Goal: Information Seeking & Learning: Learn about a topic

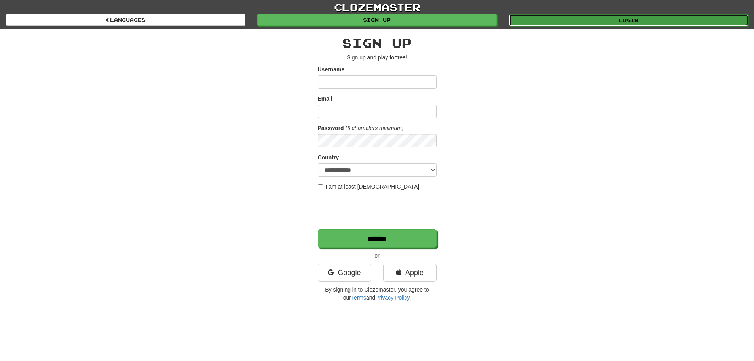
click at [601, 18] on link "Login" at bounding box center [629, 20] width 240 height 12
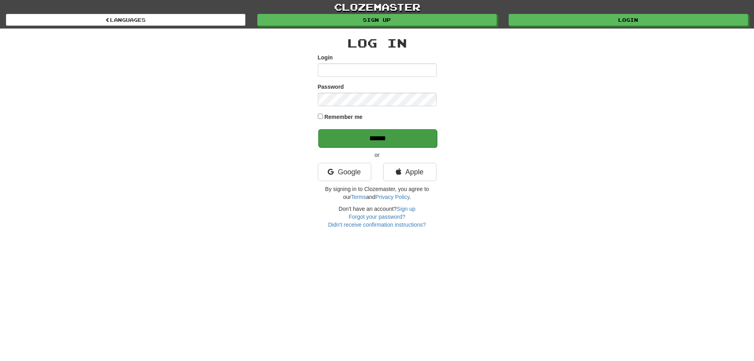
type input "**********"
click at [382, 138] on input "******" at bounding box center [377, 138] width 119 height 18
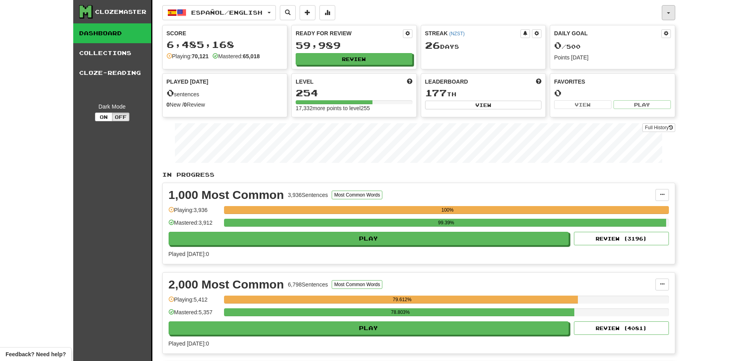
click at [673, 11] on button "button" at bounding box center [668, 12] width 13 height 15
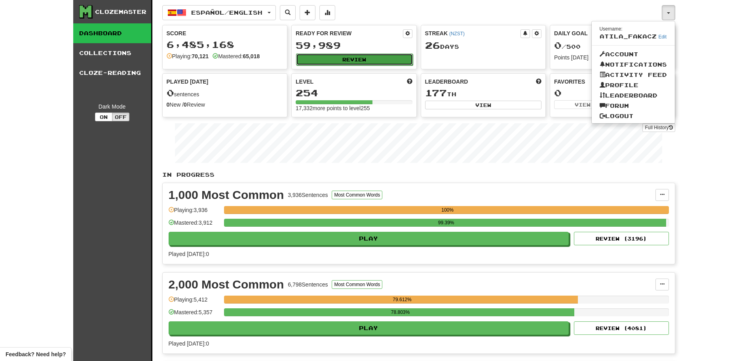
click at [361, 63] on button "Review" at bounding box center [354, 59] width 117 height 12
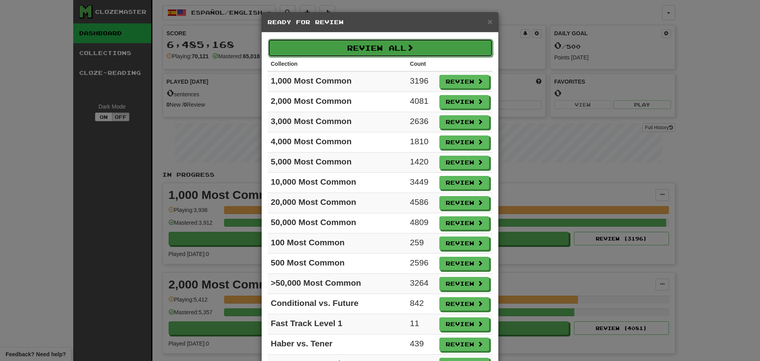
click at [361, 51] on button "Review All" at bounding box center [380, 48] width 225 height 18
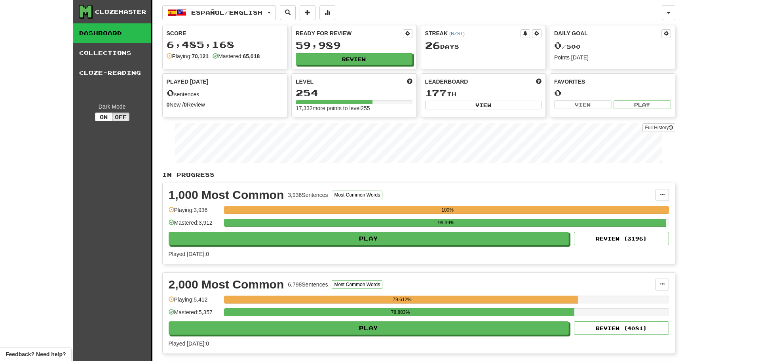
select select "********"
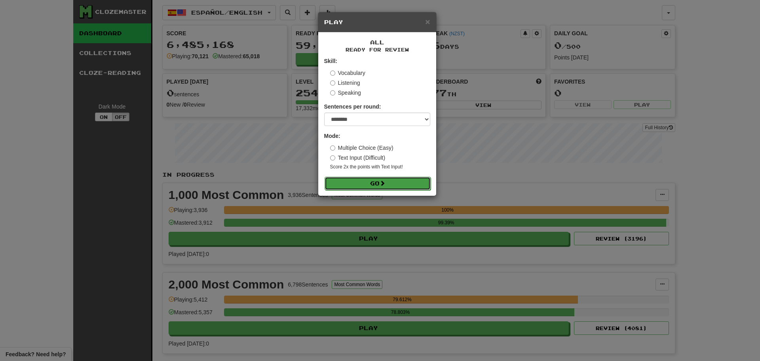
click at [384, 178] on button "Go" at bounding box center [378, 183] width 106 height 13
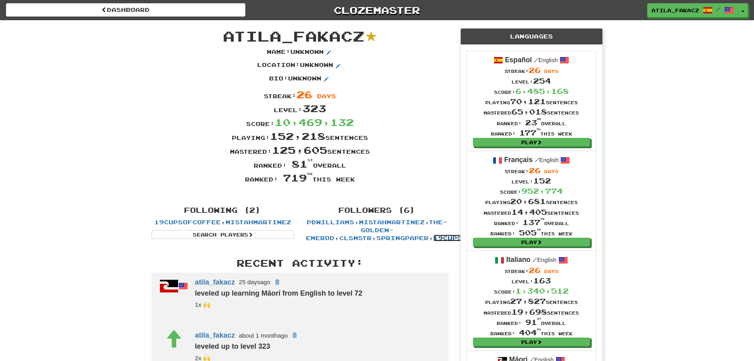
click at [434, 235] on link "19cupsofcoffee" at bounding box center [467, 237] width 67 height 7
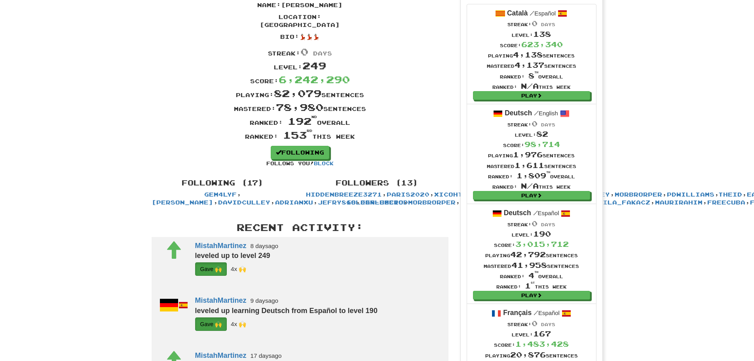
scroll to position [238, 0]
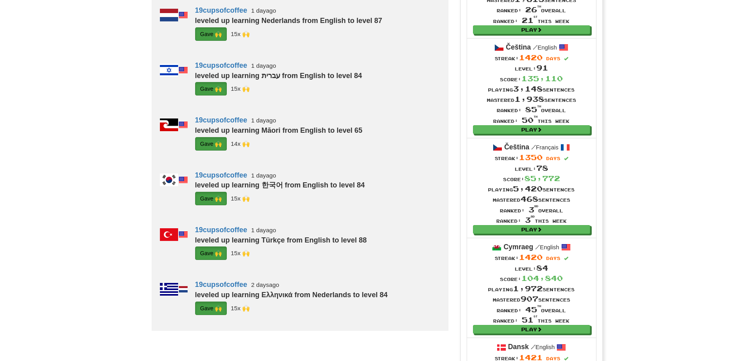
scroll to position [633, 0]
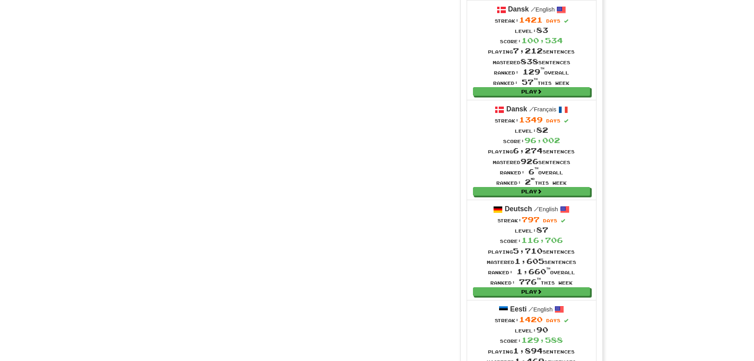
scroll to position [950, 0]
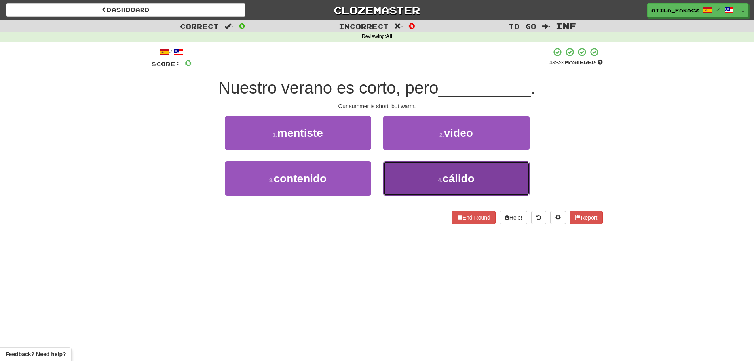
click at [411, 177] on button "4 . cálido" at bounding box center [456, 178] width 146 height 34
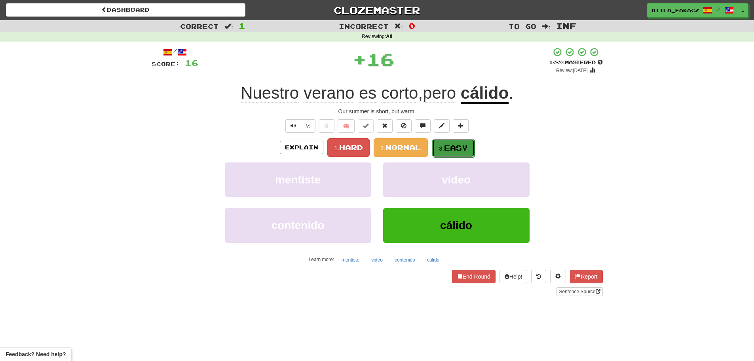
click at [466, 142] on button "3. Easy" at bounding box center [453, 148] width 42 height 19
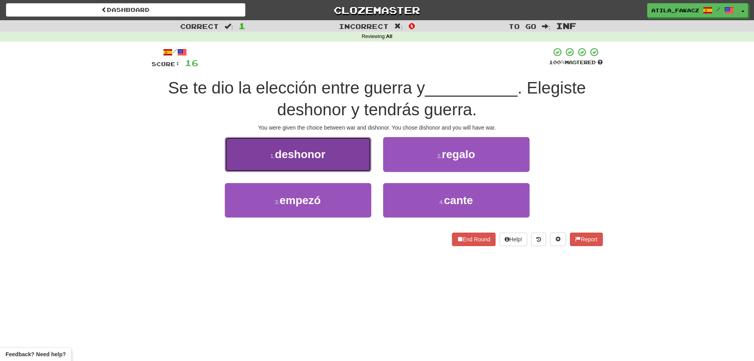
click at [308, 153] on span "deshonor" at bounding box center [300, 154] width 51 height 12
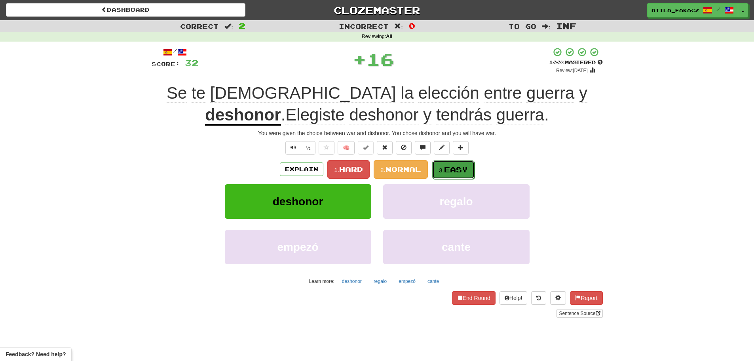
click at [458, 171] on span "Easy" at bounding box center [456, 169] width 24 height 9
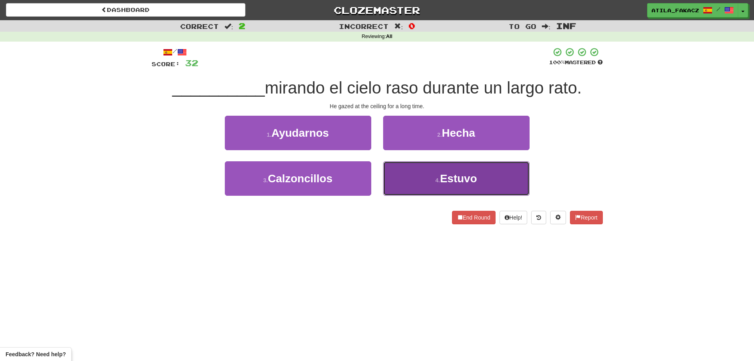
click at [411, 177] on button "4 . Estuvo" at bounding box center [456, 178] width 146 height 34
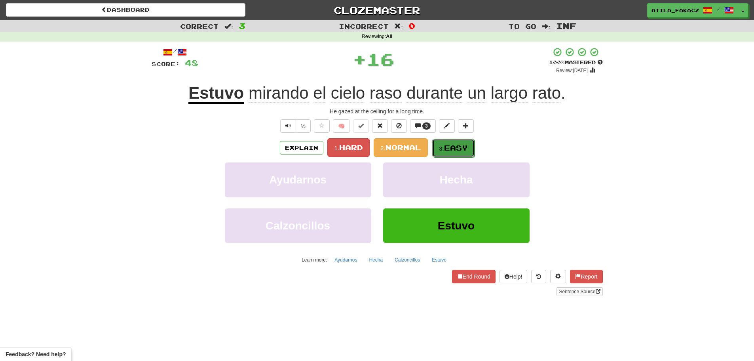
click at [440, 144] on button "3. Easy" at bounding box center [453, 148] width 42 height 19
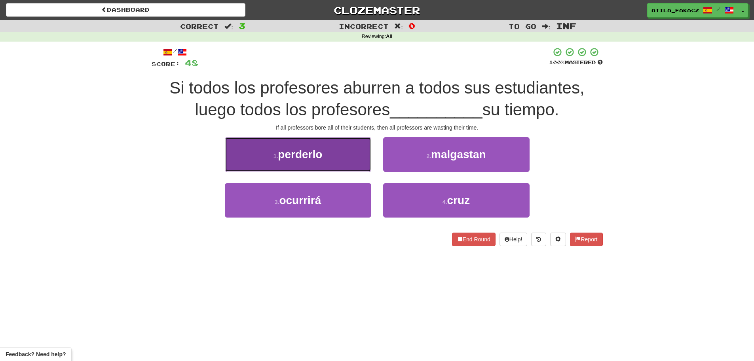
click at [347, 161] on button "1 . perderlo" at bounding box center [298, 154] width 146 height 34
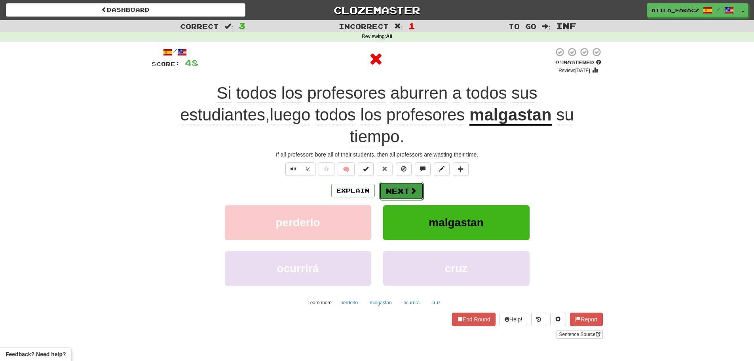
click at [397, 182] on button "Next" at bounding box center [401, 191] width 44 height 18
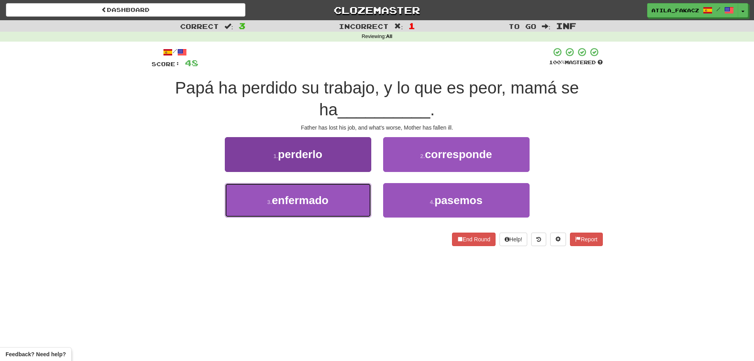
click at [337, 187] on button "3 . enfermado" at bounding box center [298, 200] width 146 height 34
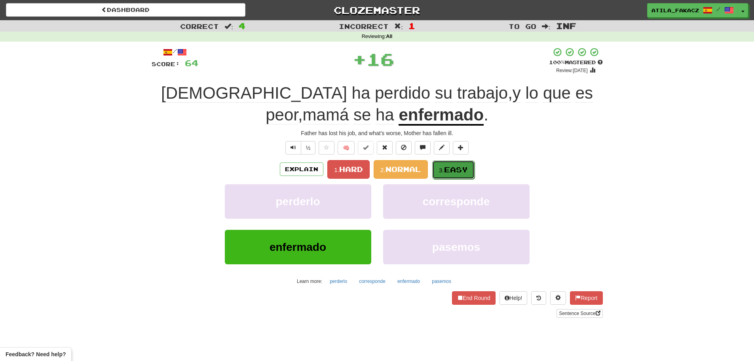
click at [441, 170] on small "3." at bounding box center [441, 170] width 5 height 7
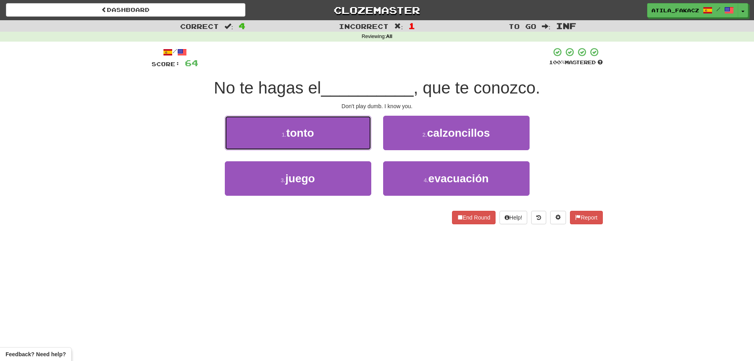
drag, startPoint x: 340, startPoint y: 134, endPoint x: 375, endPoint y: 137, distance: 35.0
click at [341, 134] on button "1 . tonto" at bounding box center [298, 133] width 146 height 34
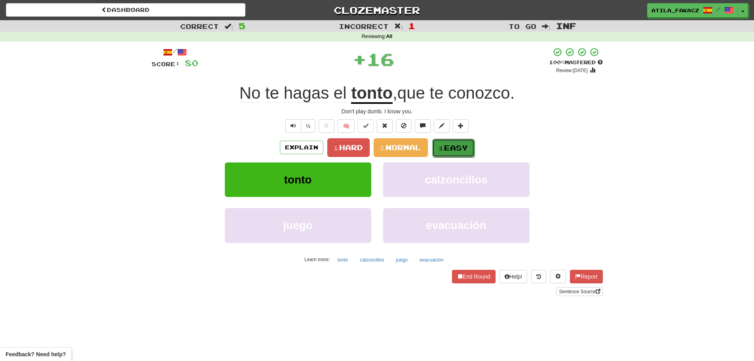
click at [450, 147] on span "Easy" at bounding box center [456, 147] width 24 height 9
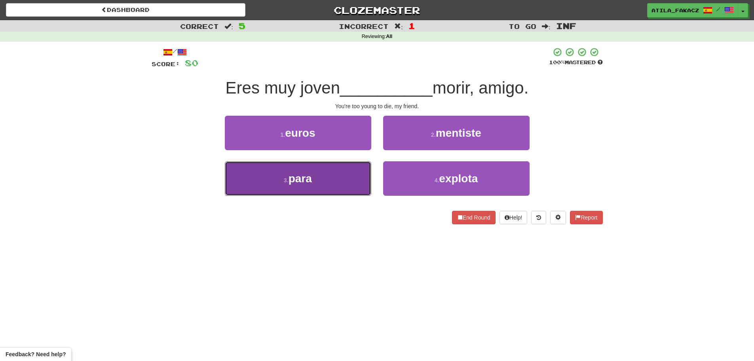
click at [342, 185] on button "3 . para" at bounding box center [298, 178] width 146 height 34
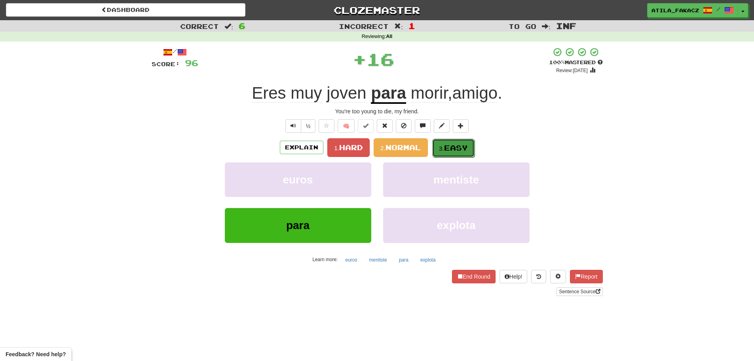
click at [455, 146] on span "Easy" at bounding box center [456, 147] width 24 height 9
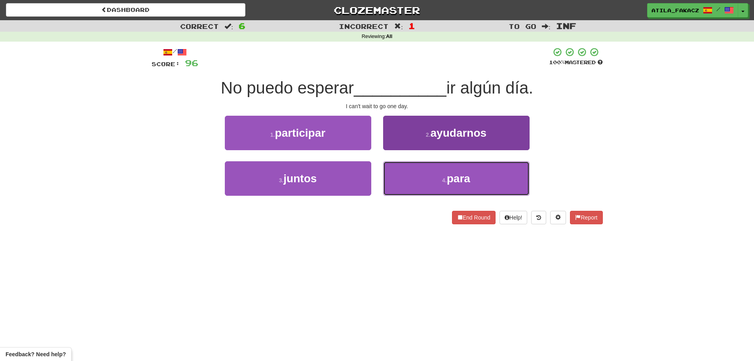
drag, startPoint x: 416, startPoint y: 177, endPoint x: 423, endPoint y: 166, distance: 13.2
click at [416, 177] on button "4 . para" at bounding box center [456, 178] width 146 height 34
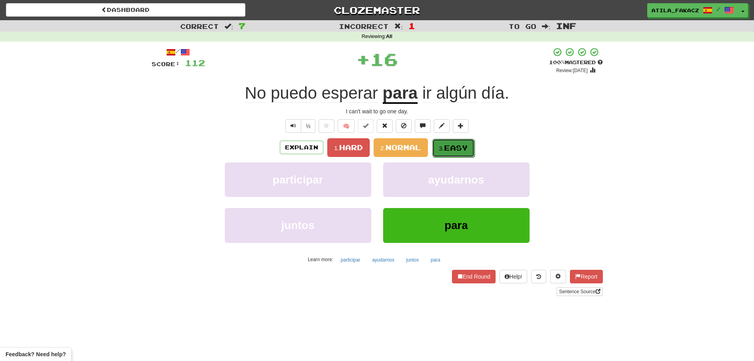
click at [461, 148] on span "Easy" at bounding box center [456, 147] width 24 height 9
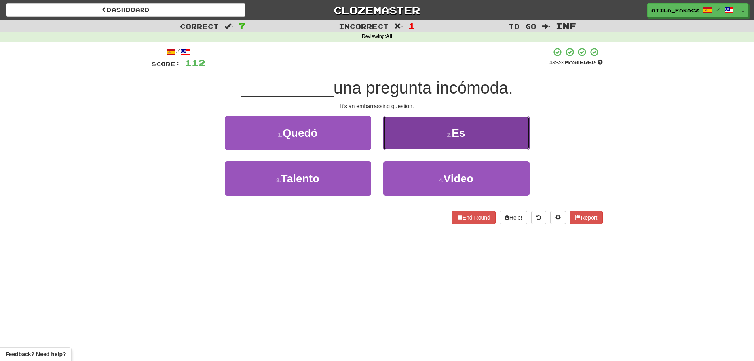
click at [440, 140] on button "2 . Es" at bounding box center [456, 133] width 146 height 34
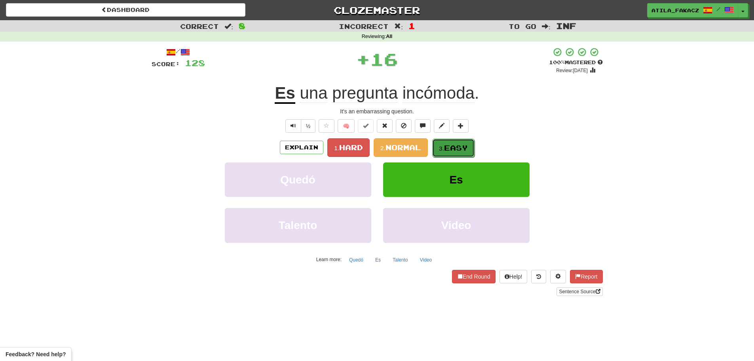
click at [461, 145] on span "Easy" at bounding box center [456, 147] width 24 height 9
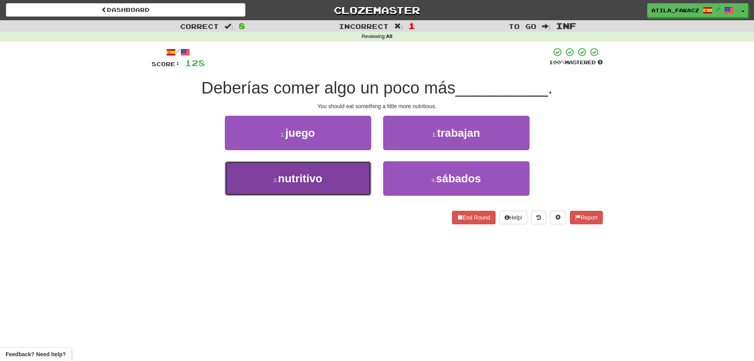
click at [341, 178] on button "3 . nutritivo" at bounding box center [298, 178] width 146 height 34
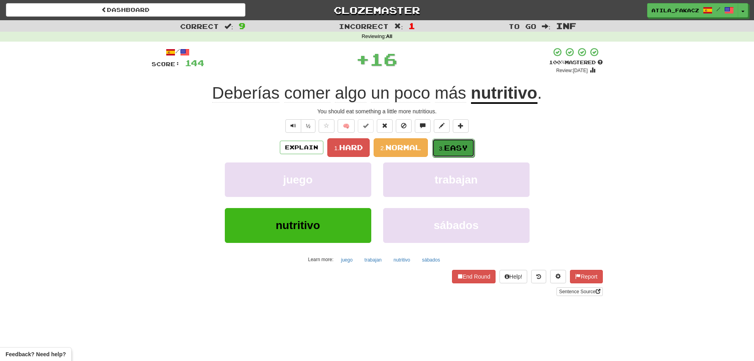
click at [453, 141] on button "3. Easy" at bounding box center [453, 148] width 42 height 19
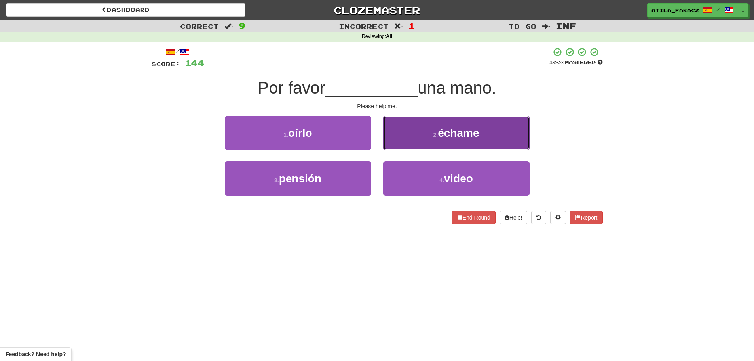
click at [424, 140] on button "2 . échame" at bounding box center [456, 133] width 146 height 34
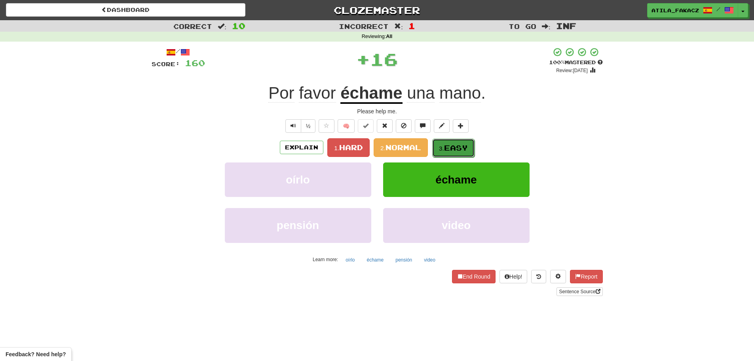
click at [447, 142] on button "3. Easy" at bounding box center [453, 148] width 42 height 19
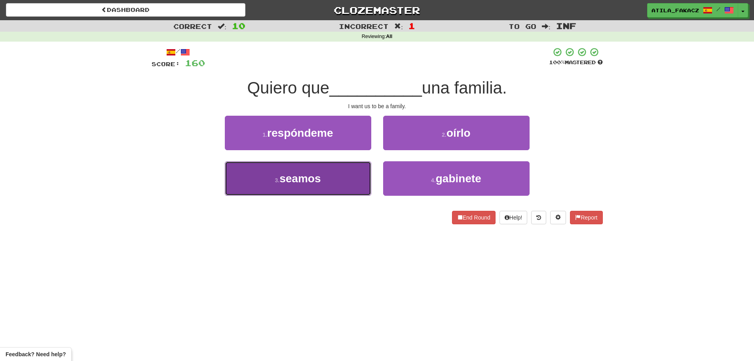
click at [348, 176] on button "3 . seamos" at bounding box center [298, 178] width 146 height 34
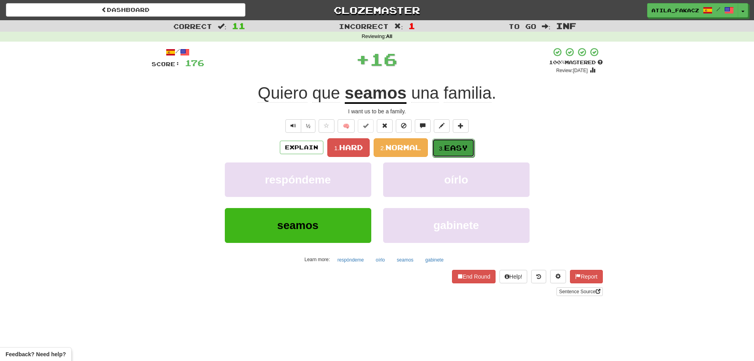
click at [458, 148] on span "Easy" at bounding box center [456, 147] width 24 height 9
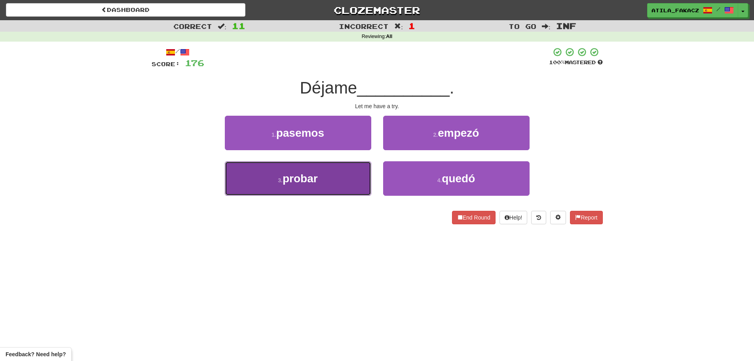
click at [347, 178] on button "3 . probar" at bounding box center [298, 178] width 146 height 34
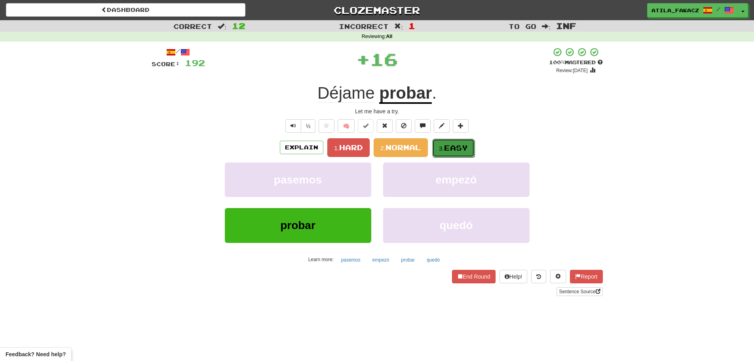
click at [451, 146] on span "Easy" at bounding box center [456, 147] width 24 height 9
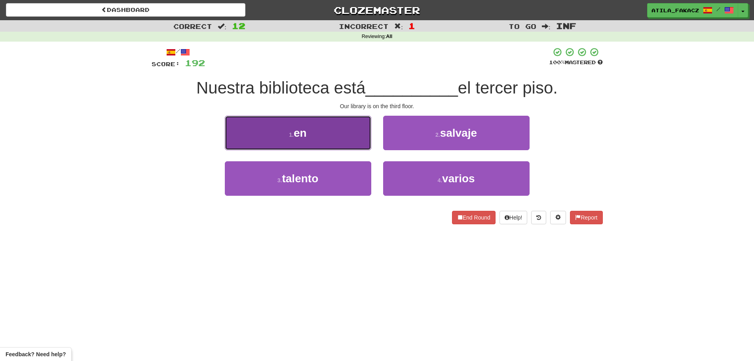
click at [346, 137] on button "1 . en" at bounding box center [298, 133] width 146 height 34
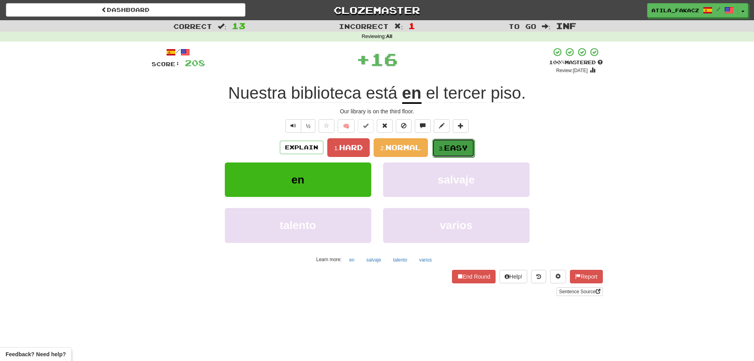
click at [450, 147] on span "Easy" at bounding box center [456, 147] width 24 height 9
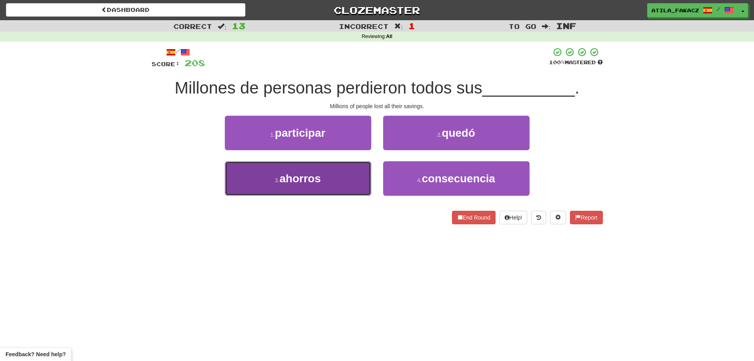
click at [337, 183] on button "3 . ahorros" at bounding box center [298, 178] width 146 height 34
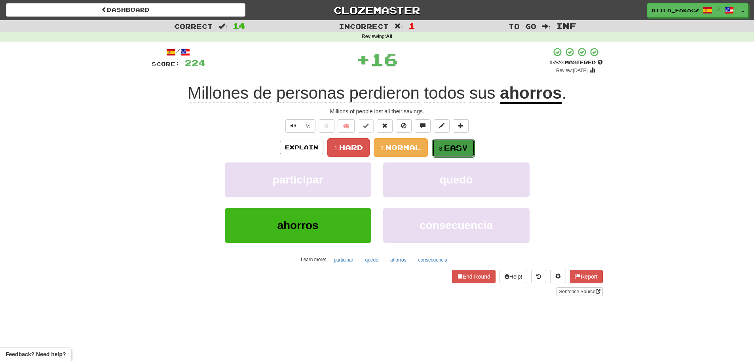
click at [456, 151] on span "Easy" at bounding box center [456, 147] width 24 height 9
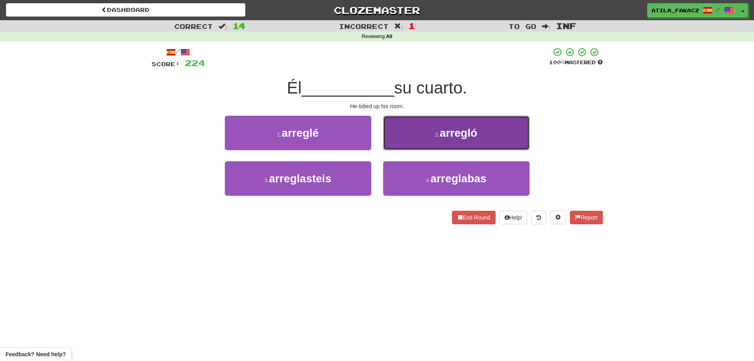
click at [443, 141] on button "2 . arregló" at bounding box center [456, 133] width 146 height 34
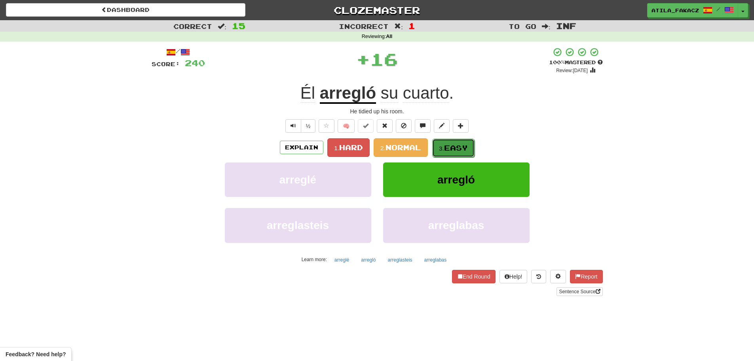
click at [451, 143] on button "3. Easy" at bounding box center [453, 148] width 42 height 19
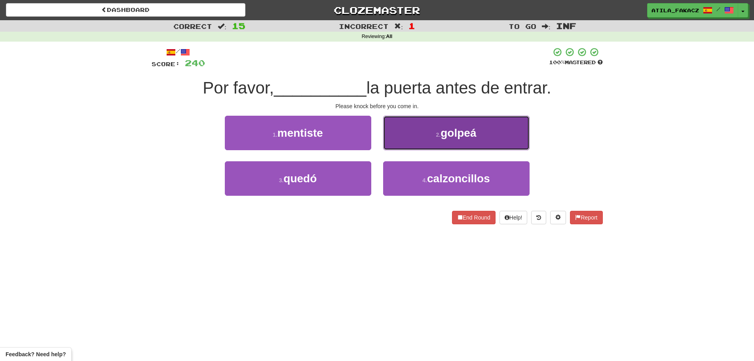
click at [409, 139] on button "2 . golpeá" at bounding box center [456, 133] width 146 height 34
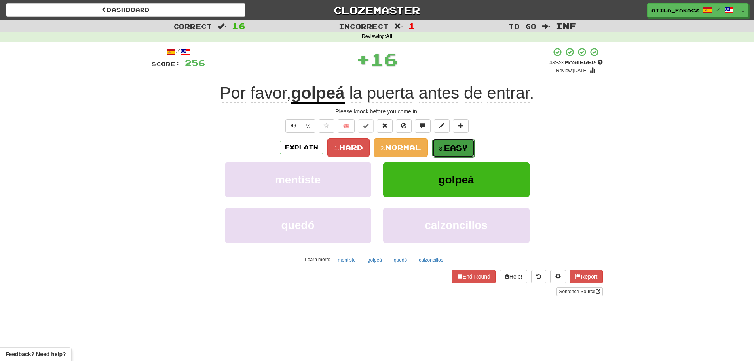
click at [453, 145] on span "Easy" at bounding box center [456, 147] width 24 height 9
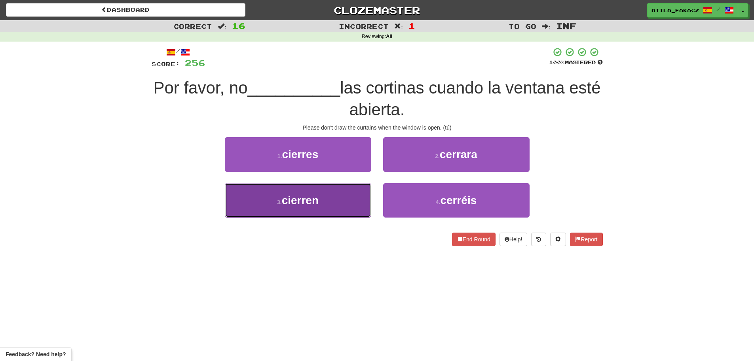
click at [336, 201] on button "3 . cierren" at bounding box center [298, 200] width 146 height 34
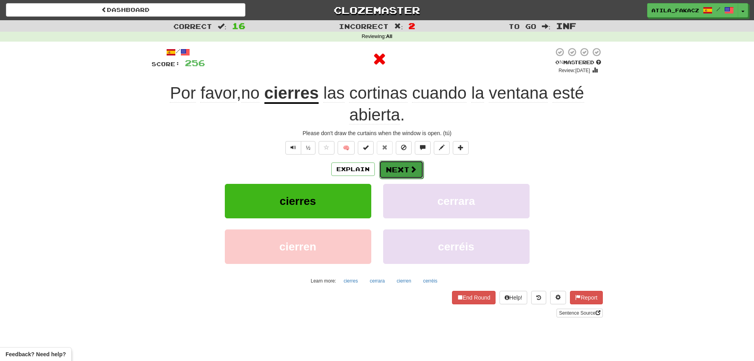
click at [415, 171] on span at bounding box center [413, 168] width 7 height 7
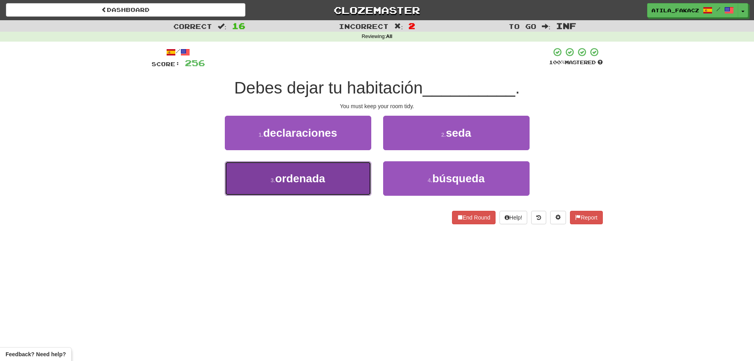
click at [346, 179] on button "3 . ordenada" at bounding box center [298, 178] width 146 height 34
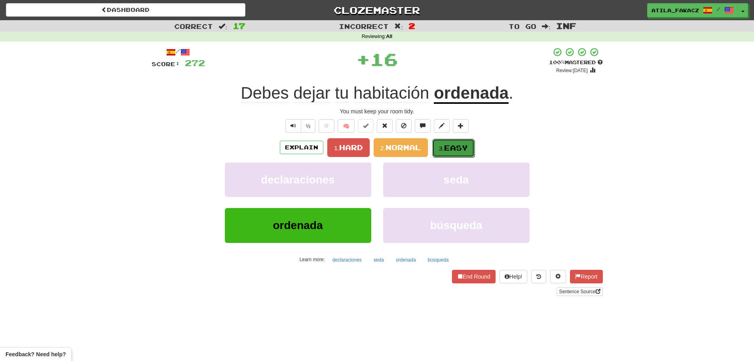
click at [461, 140] on button "3. Easy" at bounding box center [453, 148] width 42 height 19
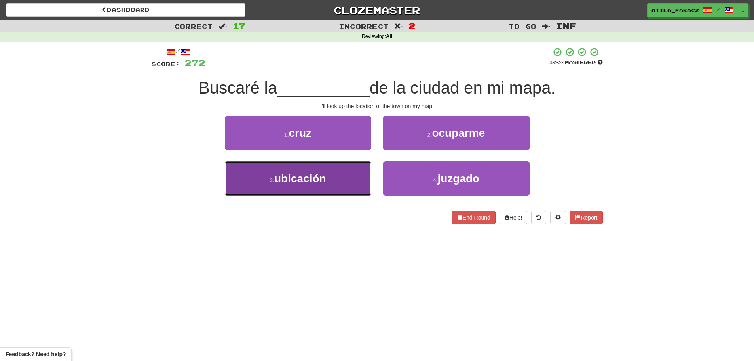
drag, startPoint x: 316, startPoint y: 171, endPoint x: 368, endPoint y: 158, distance: 54.1
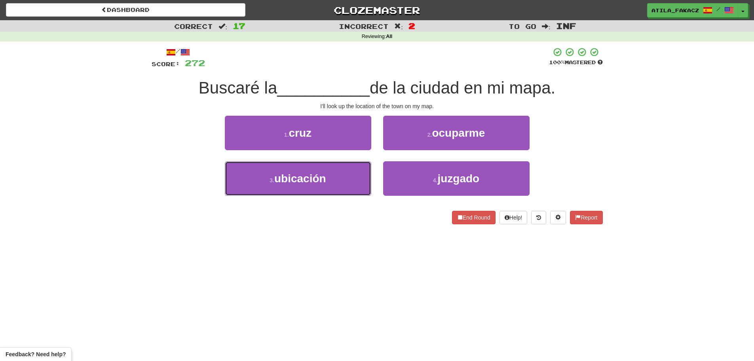
click at [316, 171] on button "3 . ubicación" at bounding box center [298, 178] width 146 height 34
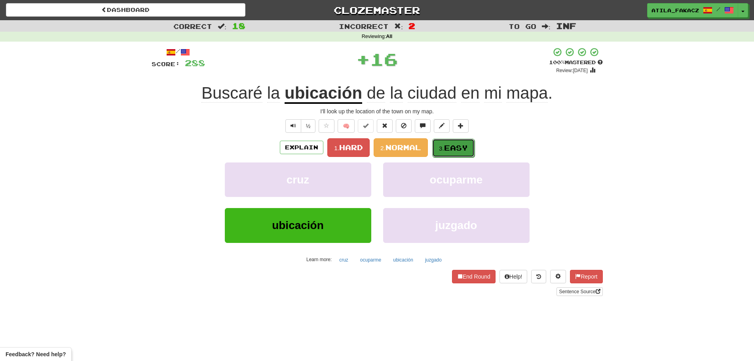
click at [445, 141] on button "3. Easy" at bounding box center [453, 148] width 42 height 19
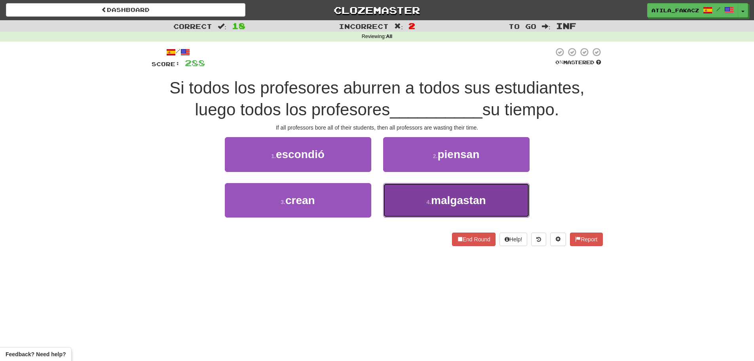
click at [406, 189] on button "4 . malgastan" at bounding box center [456, 200] width 146 height 34
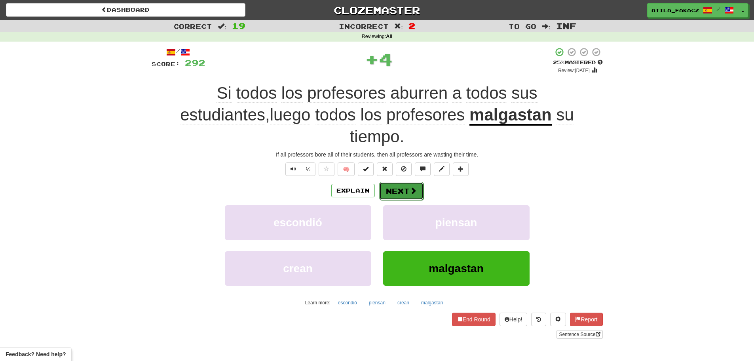
click at [410, 187] on span at bounding box center [413, 190] width 7 height 7
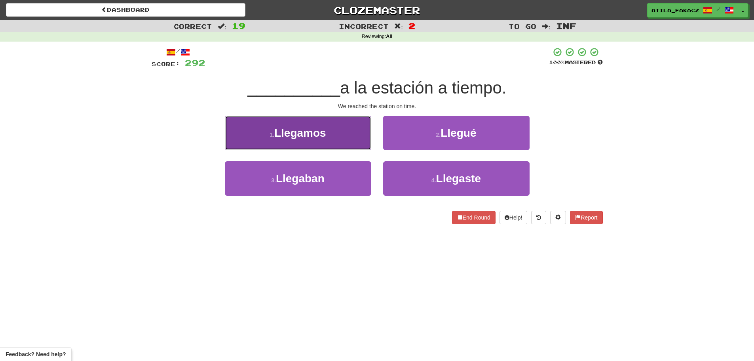
click at [347, 139] on button "1 . Llegamos" at bounding box center [298, 133] width 146 height 34
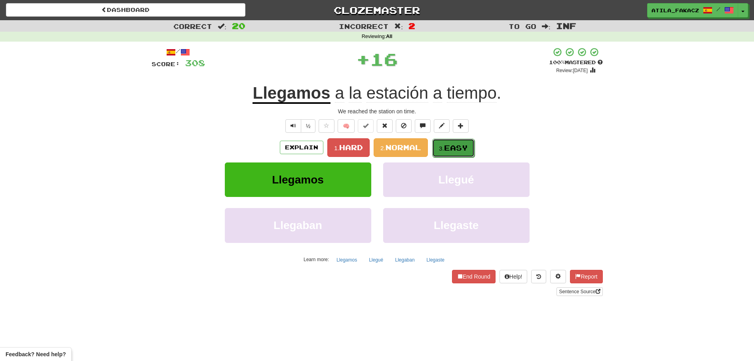
click at [451, 149] on span "Easy" at bounding box center [456, 147] width 24 height 9
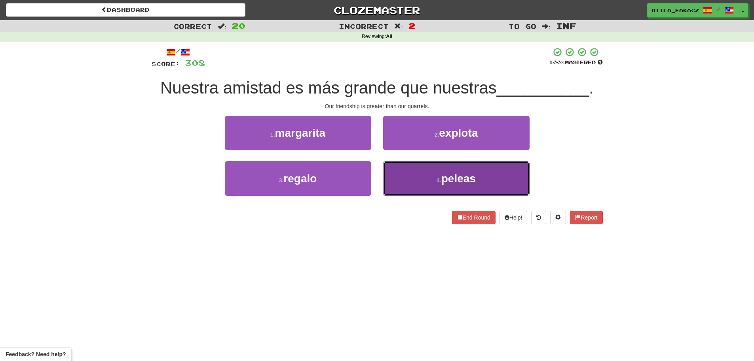
click at [406, 172] on button "4 . peleas" at bounding box center [456, 178] width 146 height 34
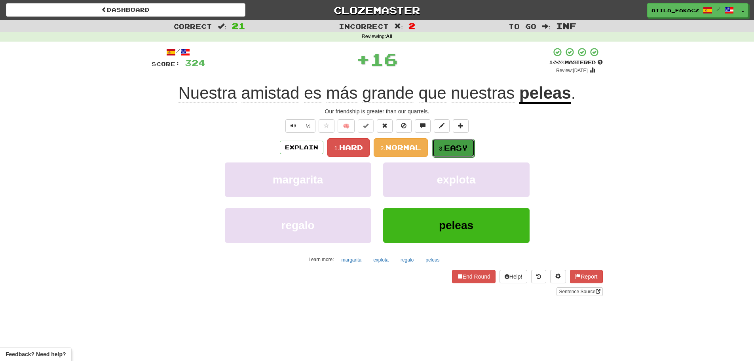
click at [444, 147] on small "3." at bounding box center [441, 148] width 5 height 7
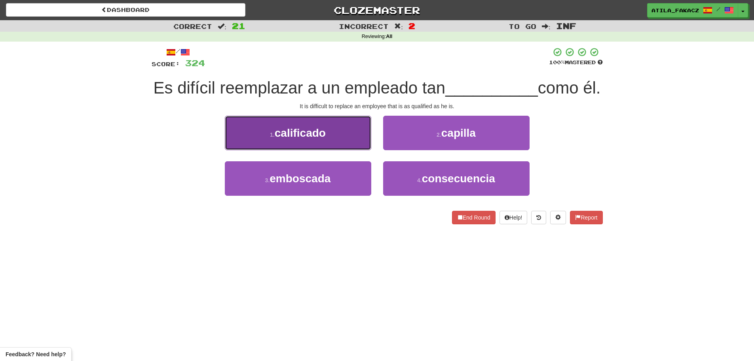
click at [317, 139] on span "calificado" at bounding box center [300, 133] width 51 height 12
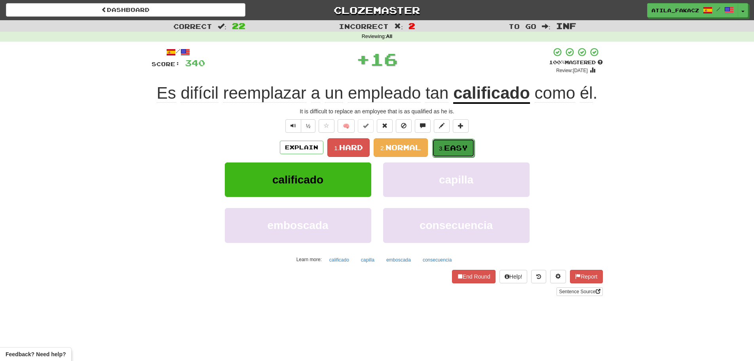
click at [458, 148] on span "Easy" at bounding box center [456, 147] width 24 height 9
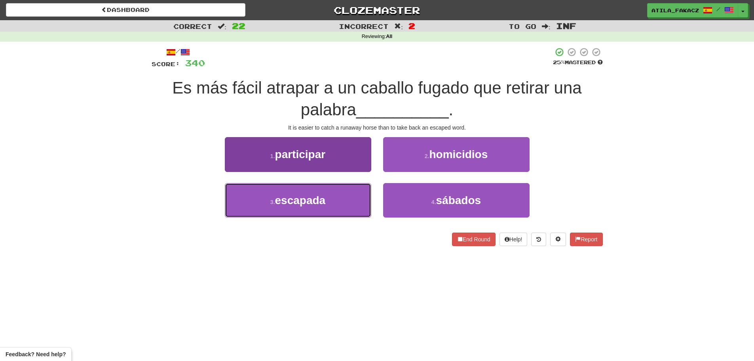
drag, startPoint x: 316, startPoint y: 198, endPoint x: 327, endPoint y: 193, distance: 12.4
click at [316, 197] on span "escapada" at bounding box center [300, 200] width 51 height 12
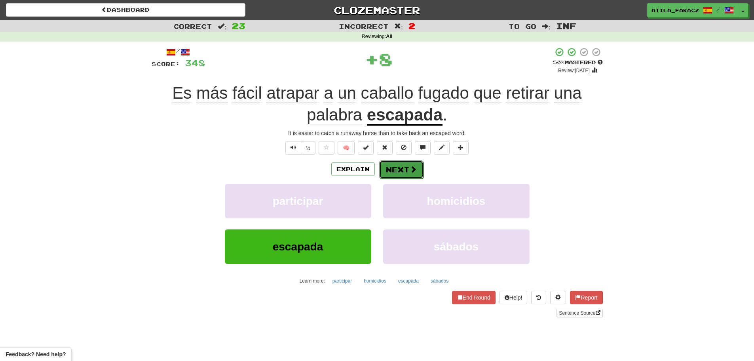
click at [413, 167] on span at bounding box center [413, 168] width 7 height 7
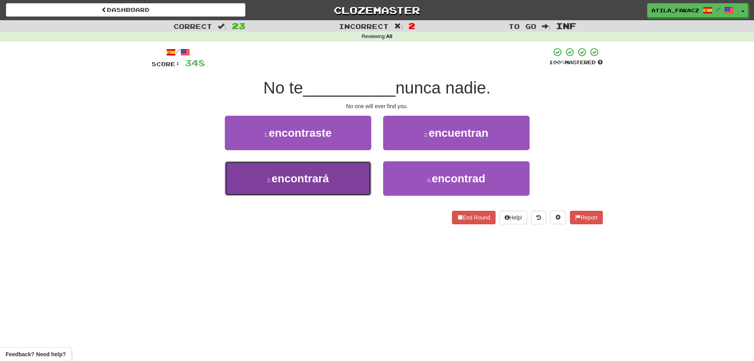
click at [327, 177] on span "encontrará" at bounding box center [300, 178] width 57 height 12
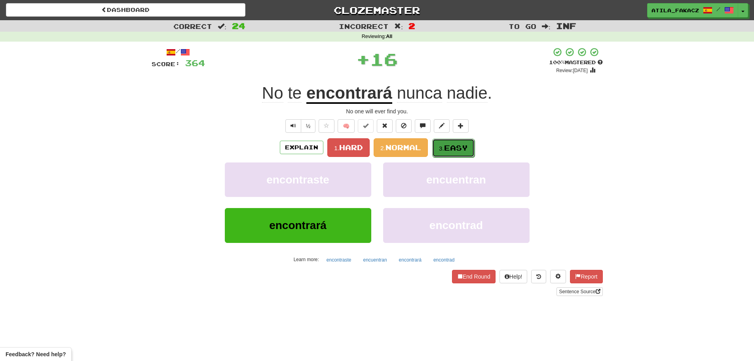
click at [459, 147] on span "Easy" at bounding box center [456, 147] width 24 height 9
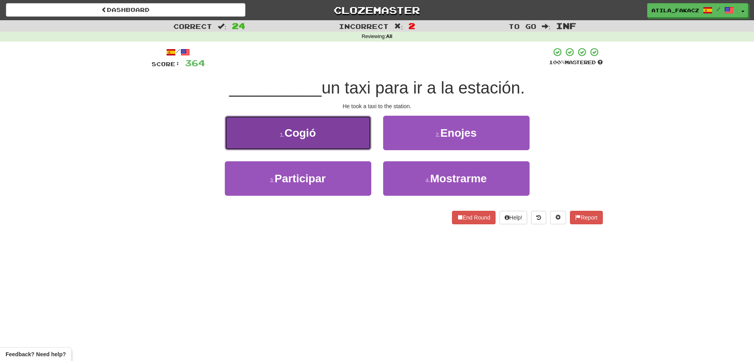
click at [357, 145] on button "1 . Cogió" at bounding box center [298, 133] width 146 height 34
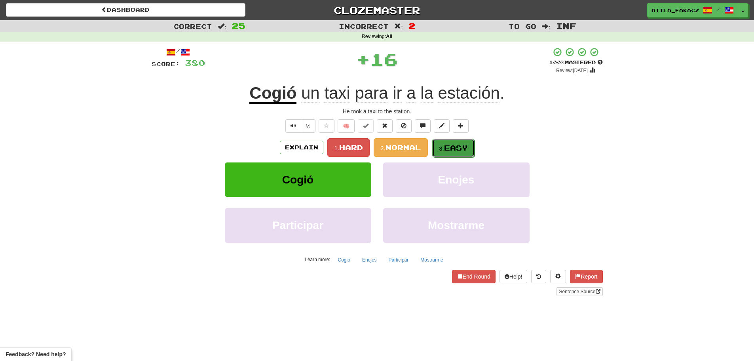
click at [457, 148] on span "Easy" at bounding box center [456, 147] width 24 height 9
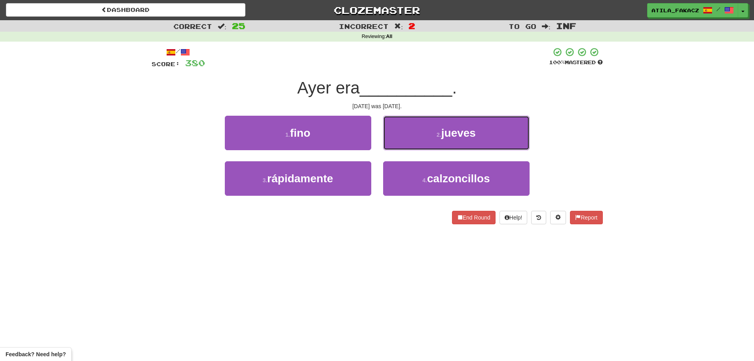
click at [403, 133] on button "2 . jueves" at bounding box center [456, 133] width 146 height 34
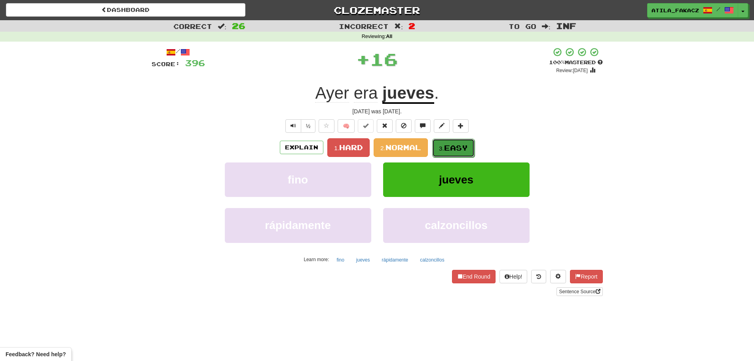
click at [458, 141] on button "3. Easy" at bounding box center [453, 148] width 42 height 19
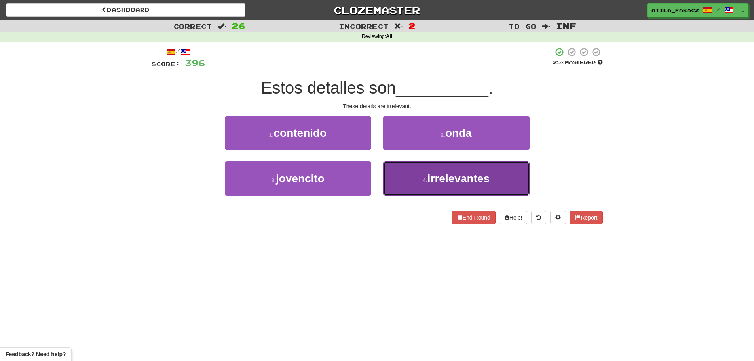
click at [424, 174] on button "4 . irrelevantes" at bounding box center [456, 178] width 146 height 34
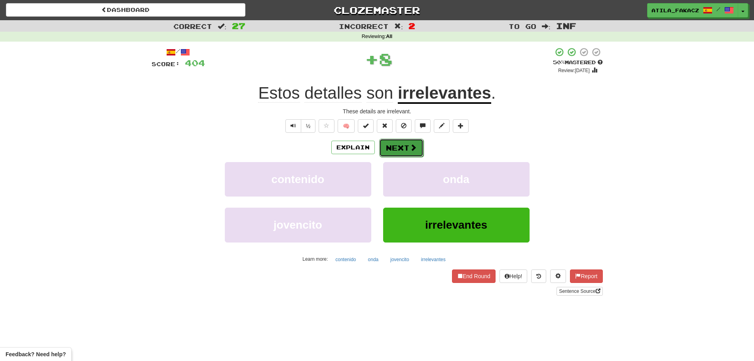
click at [413, 152] on button "Next" at bounding box center [401, 148] width 44 height 18
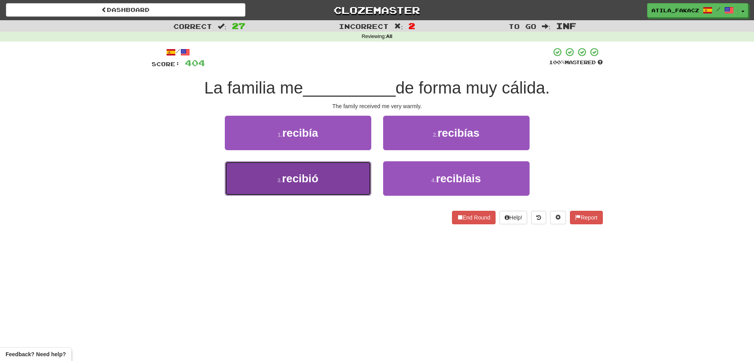
click at [331, 175] on button "3 . recibió" at bounding box center [298, 178] width 146 height 34
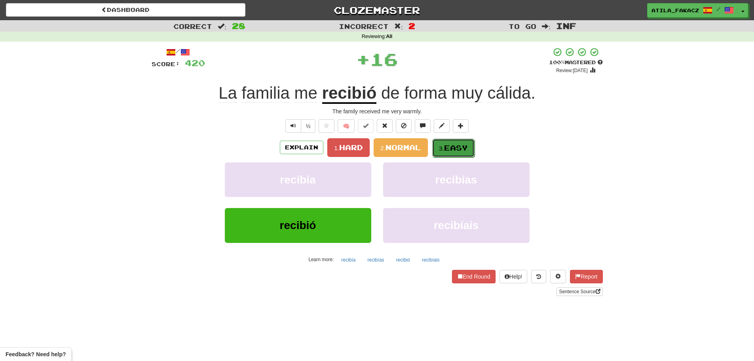
click at [460, 149] on span "Easy" at bounding box center [456, 147] width 24 height 9
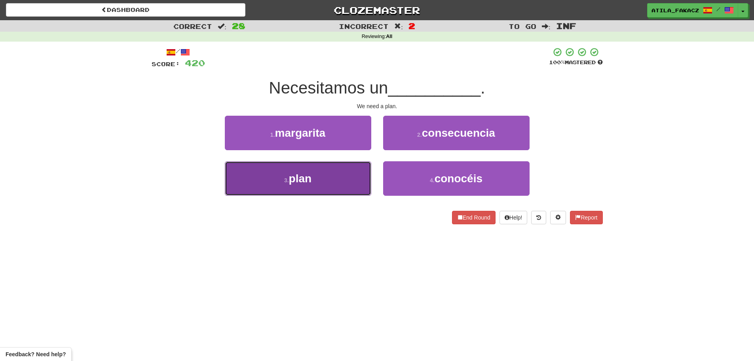
drag, startPoint x: 354, startPoint y: 179, endPoint x: 422, endPoint y: 160, distance: 71.2
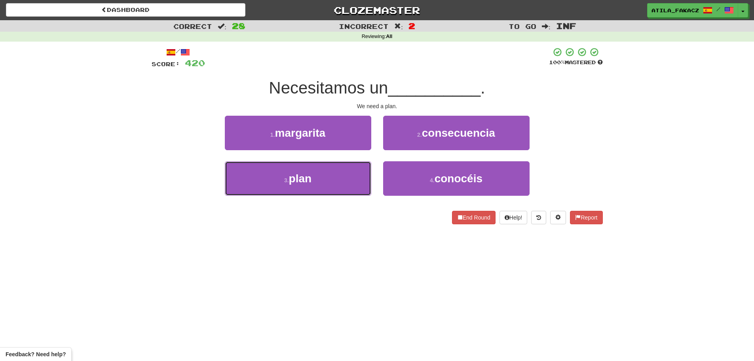
click at [356, 179] on button "3 . plan" at bounding box center [298, 178] width 146 height 34
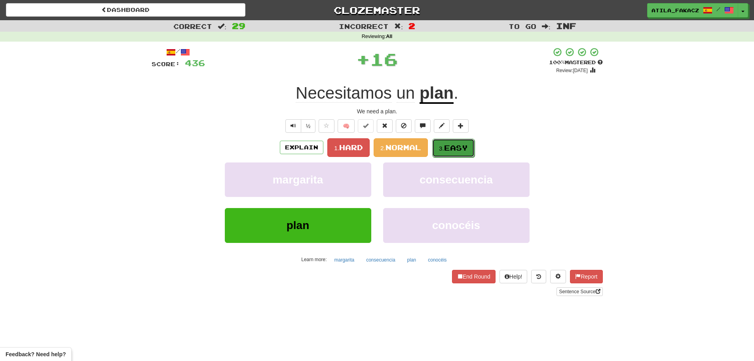
click at [464, 147] on span "Easy" at bounding box center [456, 147] width 24 height 9
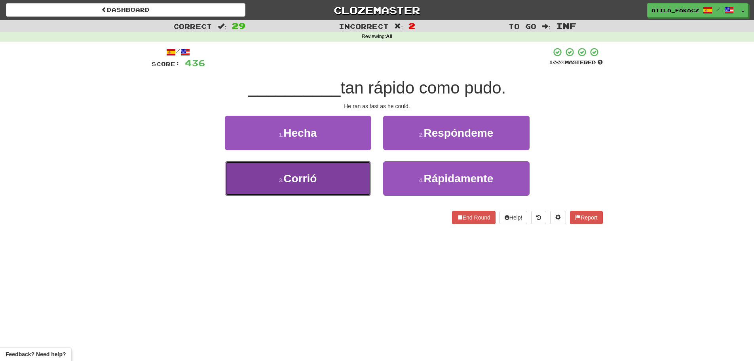
click at [347, 171] on button "3 . Corrió" at bounding box center [298, 178] width 146 height 34
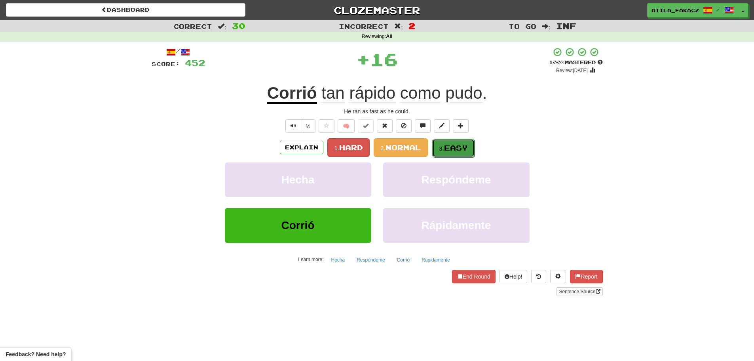
click at [466, 144] on span "Easy" at bounding box center [456, 147] width 24 height 9
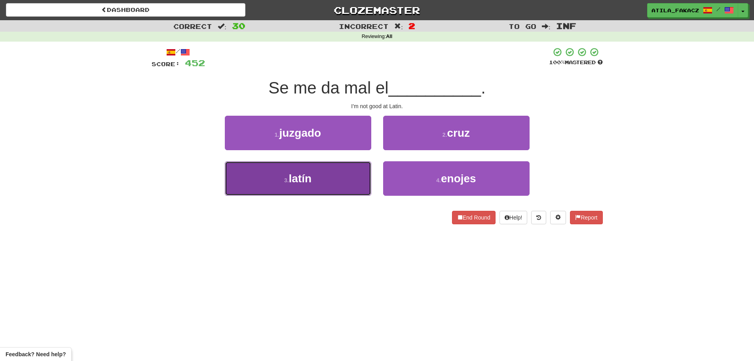
click at [334, 167] on button "3 . latín" at bounding box center [298, 178] width 146 height 34
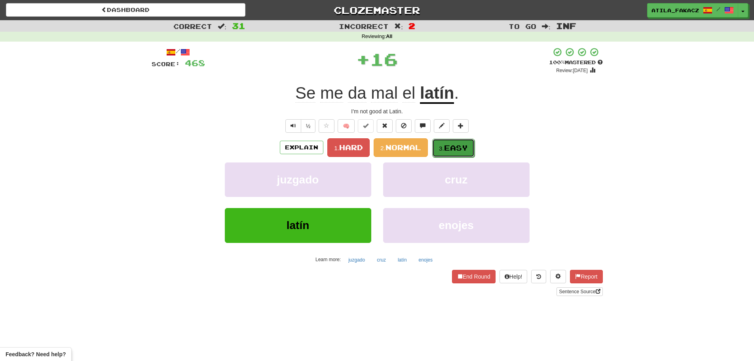
click at [468, 142] on button "3. Easy" at bounding box center [453, 148] width 42 height 19
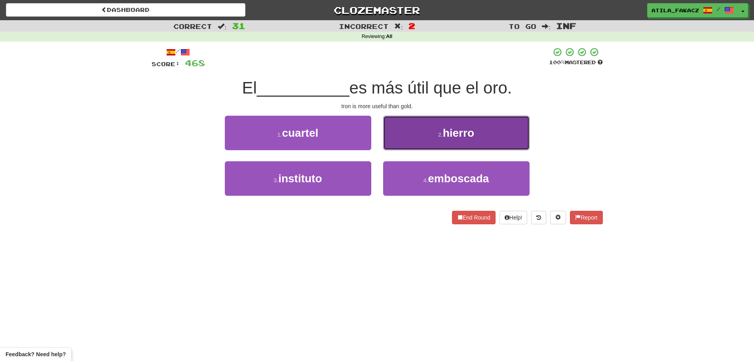
click at [428, 137] on button "2 . hierro" at bounding box center [456, 133] width 146 height 34
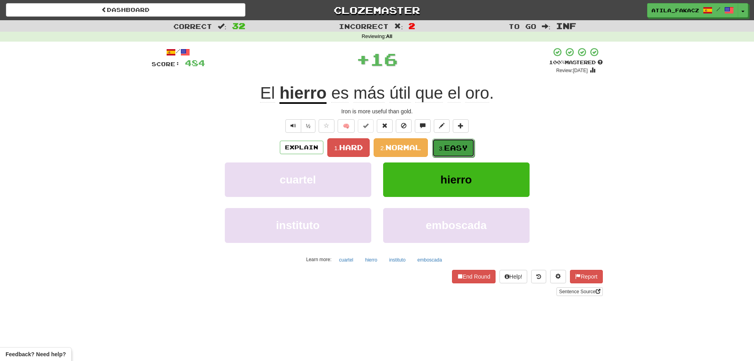
click at [447, 145] on span "Easy" at bounding box center [456, 147] width 24 height 9
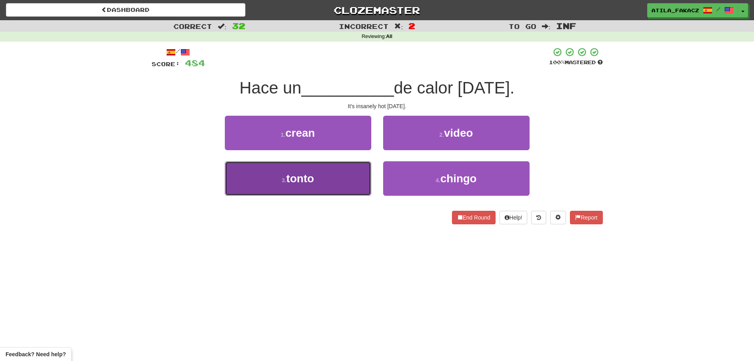
click at [348, 185] on button "3 . tonto" at bounding box center [298, 178] width 146 height 34
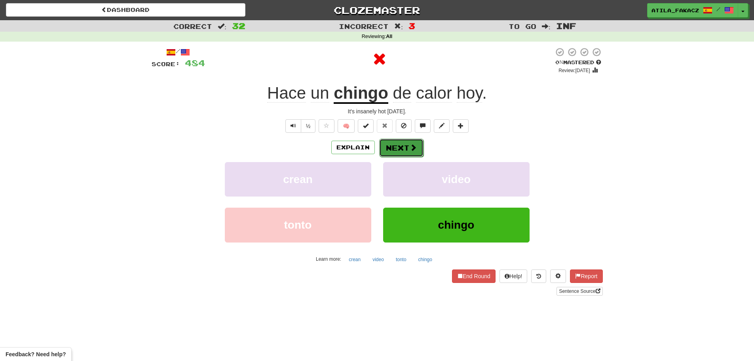
click at [410, 148] on span at bounding box center [413, 147] width 7 height 7
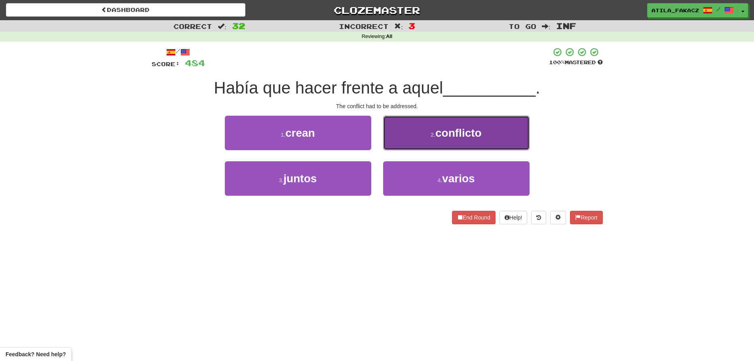
click at [421, 142] on button "2 . conflicto" at bounding box center [456, 133] width 146 height 34
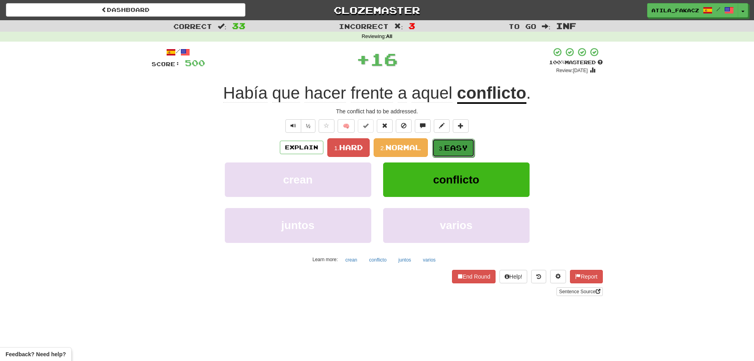
click at [462, 144] on span "Easy" at bounding box center [456, 147] width 24 height 9
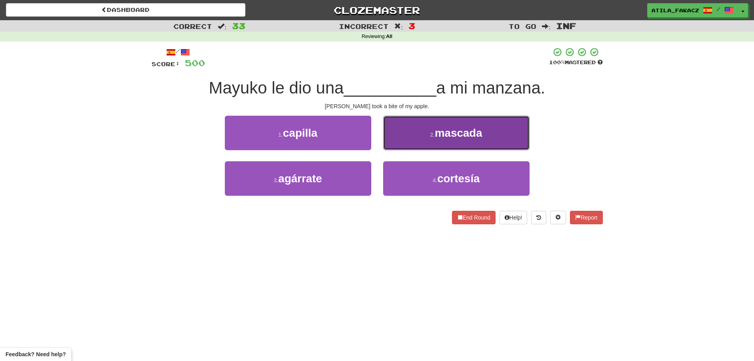
click at [413, 148] on button "2 . mascada" at bounding box center [456, 133] width 146 height 34
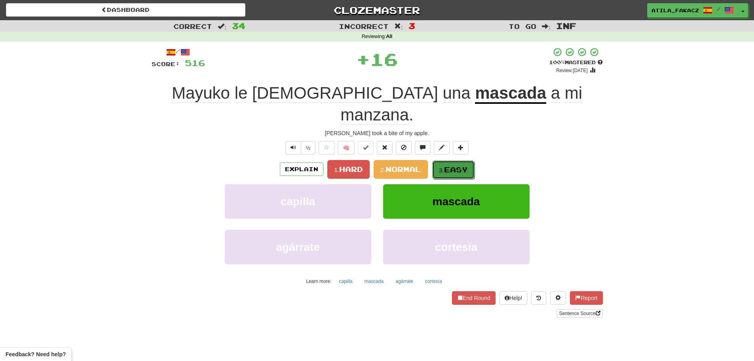
click at [457, 165] on span "Easy" at bounding box center [456, 169] width 24 height 9
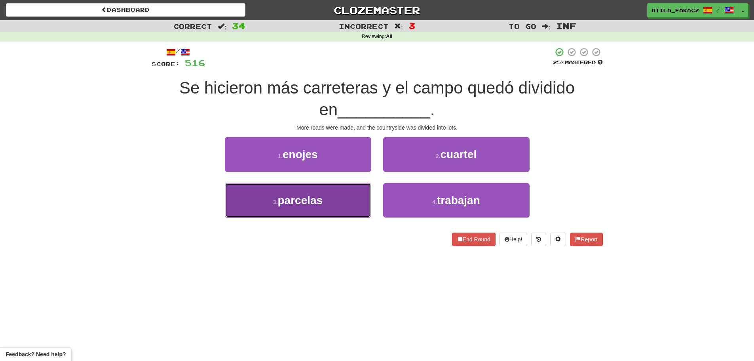
click at [340, 202] on button "3 . parcelas" at bounding box center [298, 200] width 146 height 34
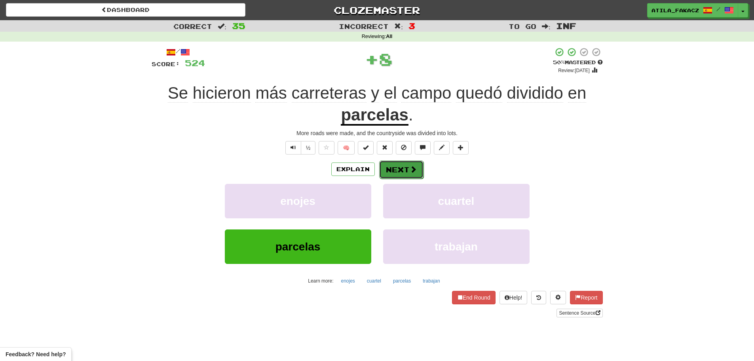
click at [401, 164] on button "Next" at bounding box center [401, 169] width 44 height 18
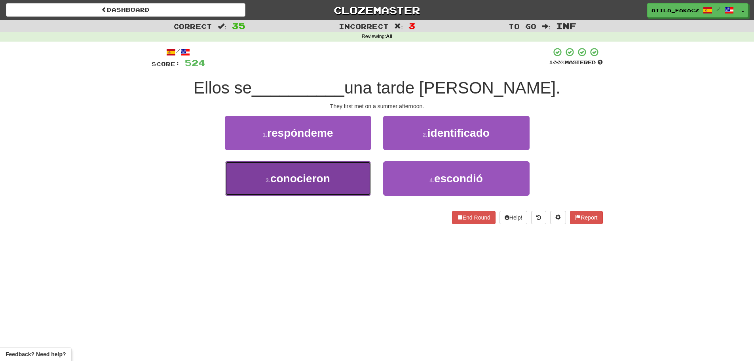
click at [346, 180] on button "3 . conocieron" at bounding box center [298, 178] width 146 height 34
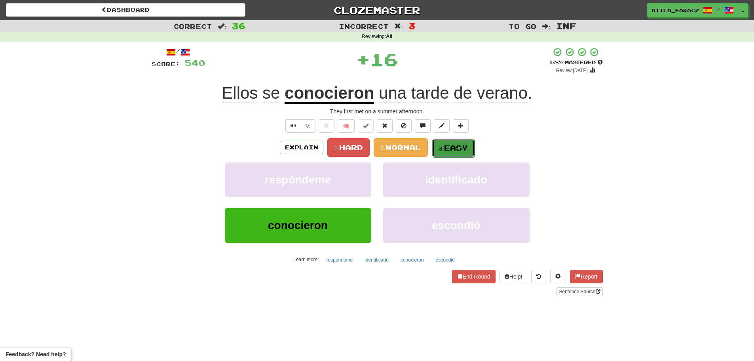
click at [458, 142] on button "3. Easy" at bounding box center [453, 148] width 42 height 19
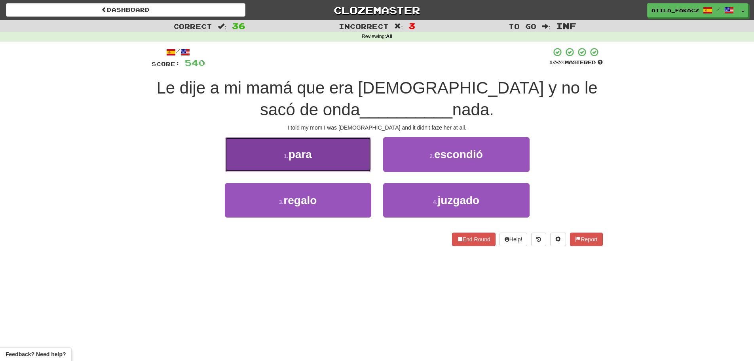
click at [347, 160] on button "1 . para" at bounding box center [298, 154] width 146 height 34
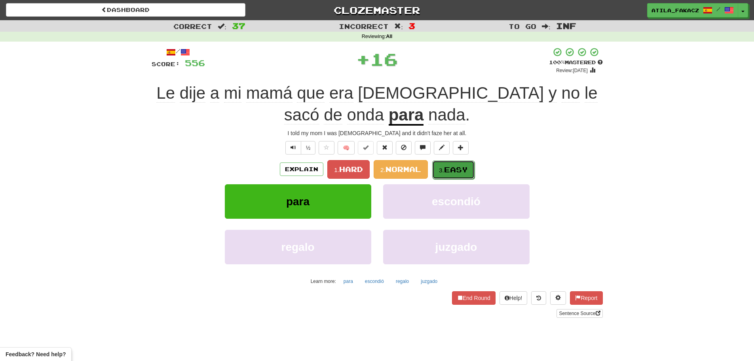
click at [454, 172] on span "Easy" at bounding box center [456, 169] width 24 height 9
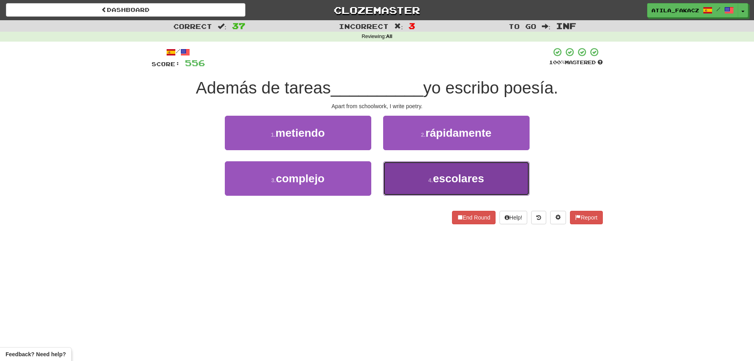
click at [403, 180] on button "4 . escolares" at bounding box center [456, 178] width 146 height 34
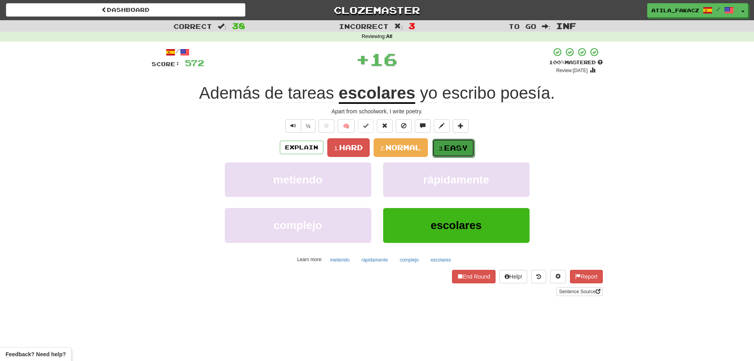
click at [452, 144] on span "Easy" at bounding box center [456, 147] width 24 height 9
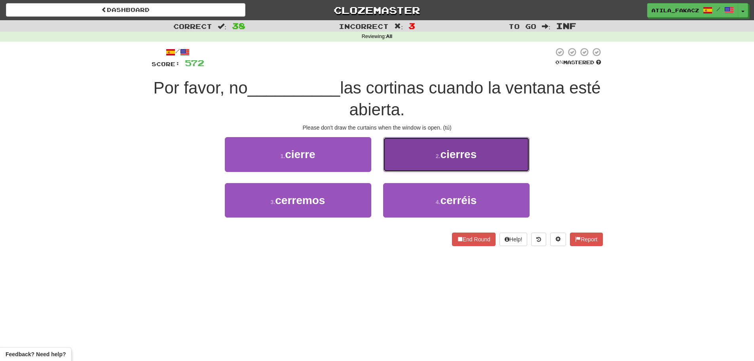
click at [425, 162] on button "2 . cierres" at bounding box center [456, 154] width 146 height 34
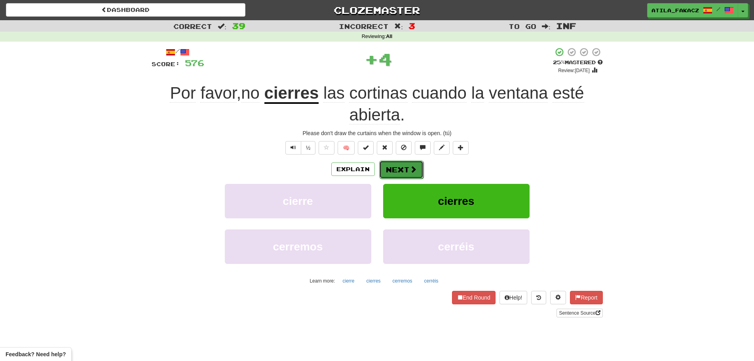
click at [399, 169] on button "Next" at bounding box center [401, 169] width 44 height 18
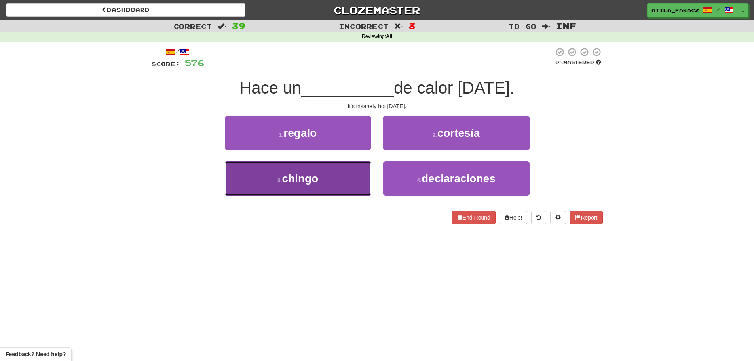
click at [338, 172] on button "3 . chingo" at bounding box center [298, 178] width 146 height 34
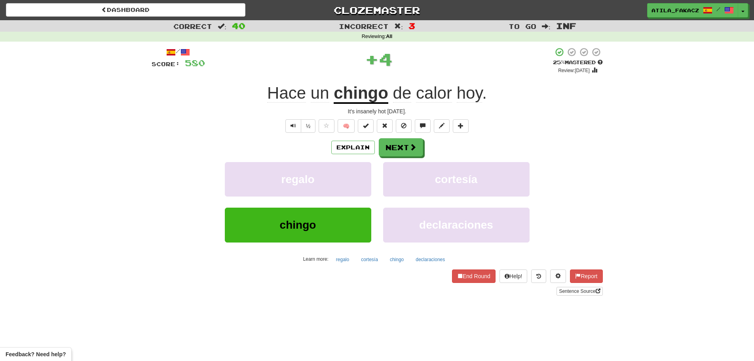
click at [374, 99] on u "chingo" at bounding box center [361, 94] width 55 height 20
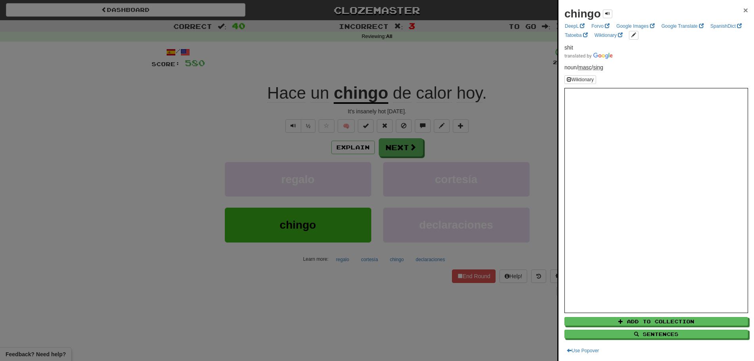
click at [744, 8] on span "×" at bounding box center [746, 10] width 5 height 9
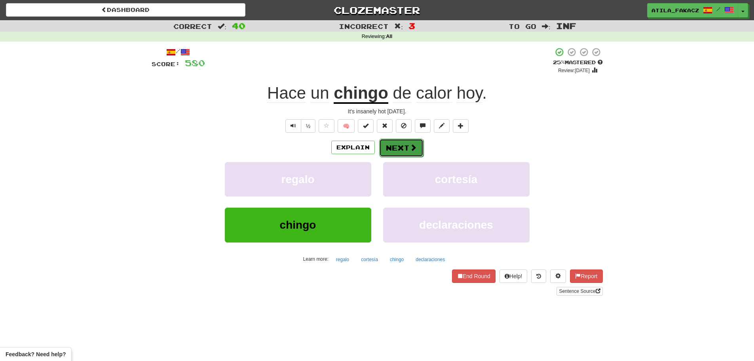
click at [407, 152] on button "Next" at bounding box center [401, 148] width 44 height 18
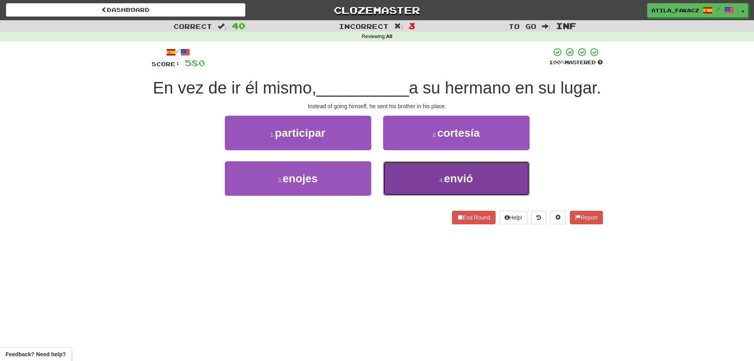
click at [406, 195] on button "4 . envió" at bounding box center [456, 178] width 146 height 34
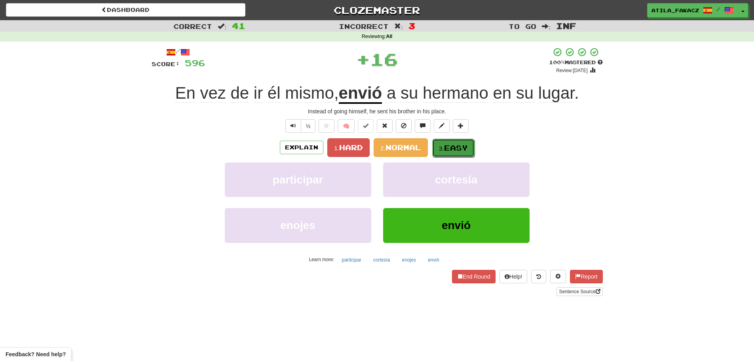
click at [454, 147] on span "Easy" at bounding box center [456, 147] width 24 height 9
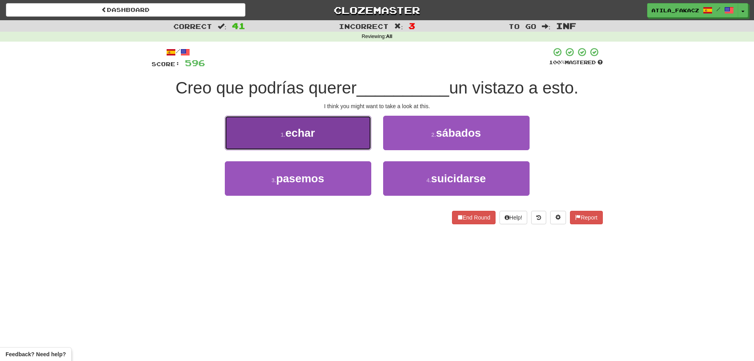
click at [351, 141] on button "1 . echar" at bounding box center [298, 133] width 146 height 34
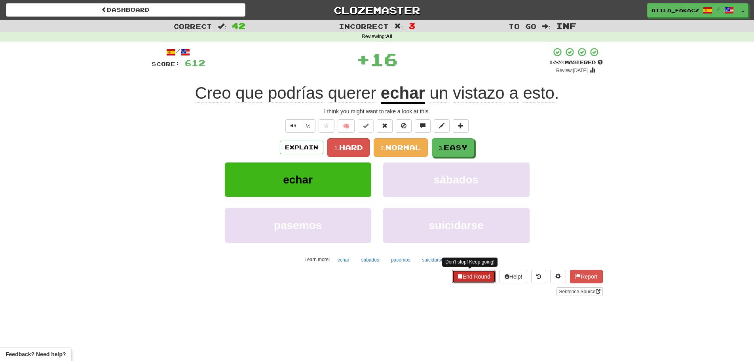
click at [475, 275] on button "End Round" at bounding box center [474, 276] width 44 height 13
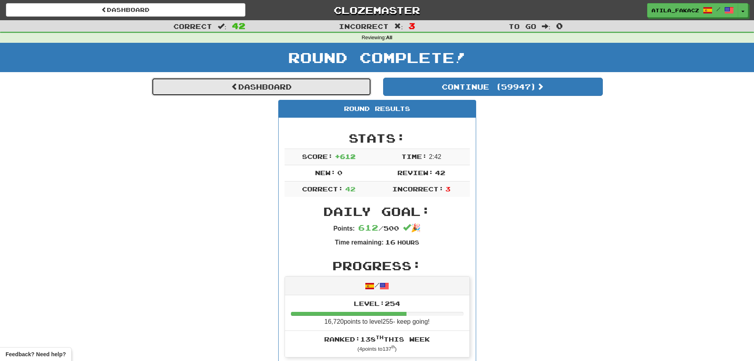
click at [280, 90] on link "Dashboard" at bounding box center [262, 87] width 220 height 18
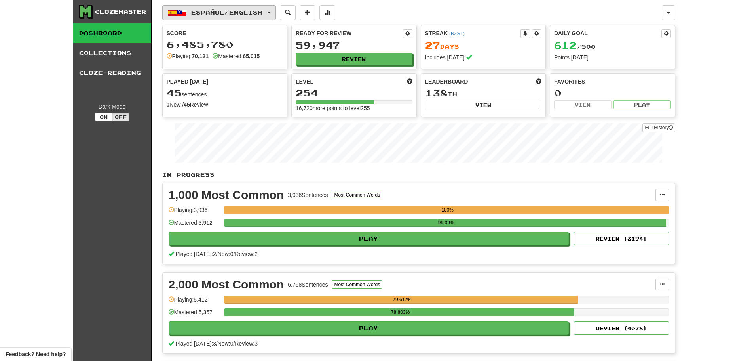
click at [241, 16] on button "Español / English" at bounding box center [219, 12] width 114 height 15
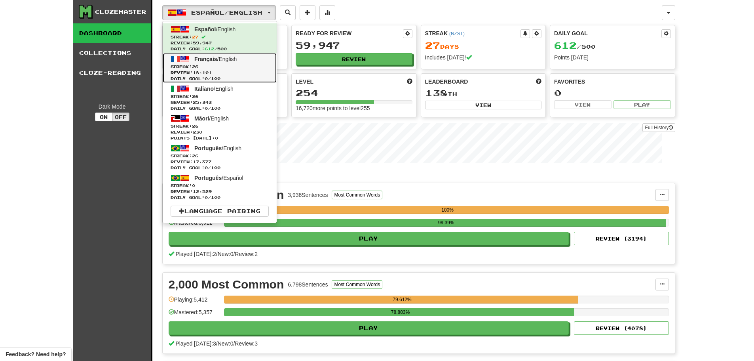
click at [221, 66] on span "Streak: 26" at bounding box center [220, 67] width 98 height 6
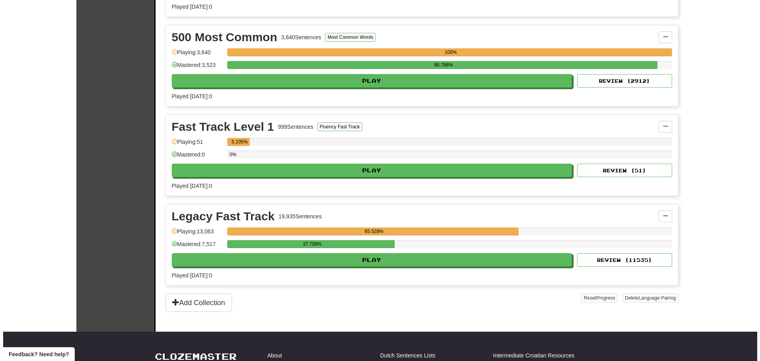
scroll to position [396, 0]
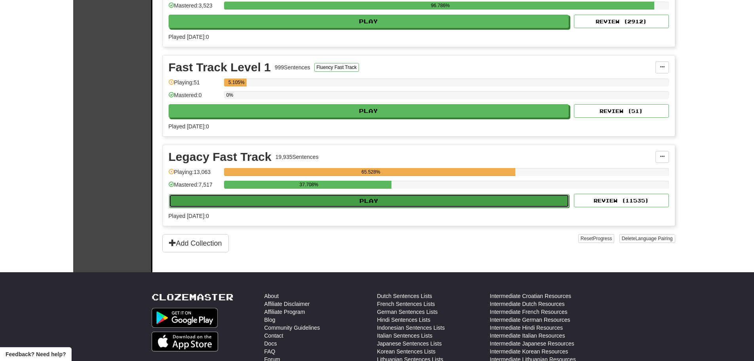
click at [378, 201] on button "Play" at bounding box center [369, 200] width 401 height 13
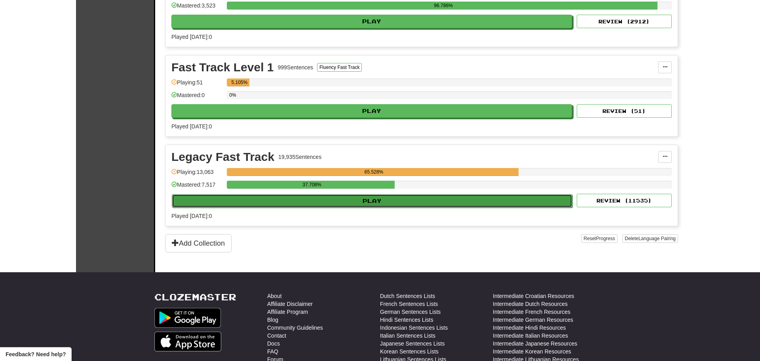
select select "********"
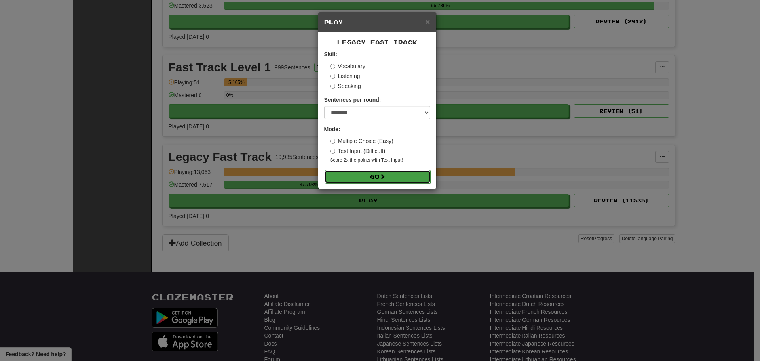
click at [377, 179] on button "Go" at bounding box center [378, 176] width 106 height 13
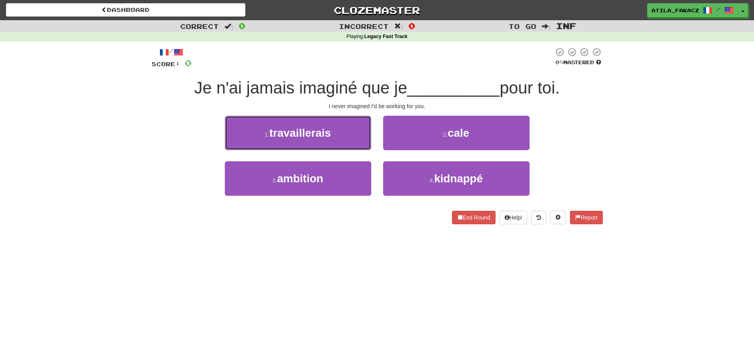
drag, startPoint x: 331, startPoint y: 134, endPoint x: 357, endPoint y: 137, distance: 25.5
click at [332, 135] on button "1 . travaillerais" at bounding box center [298, 133] width 146 height 34
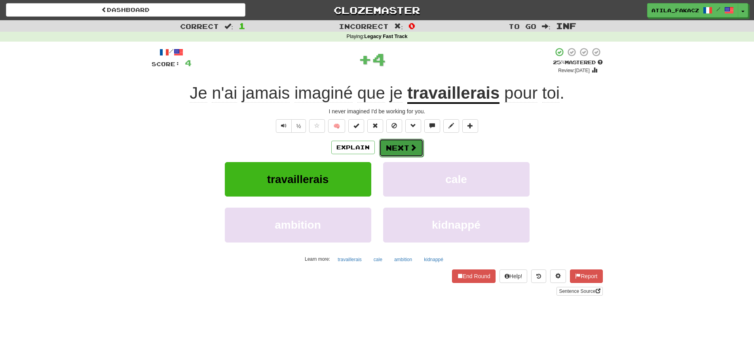
click at [401, 140] on button "Next" at bounding box center [401, 148] width 44 height 18
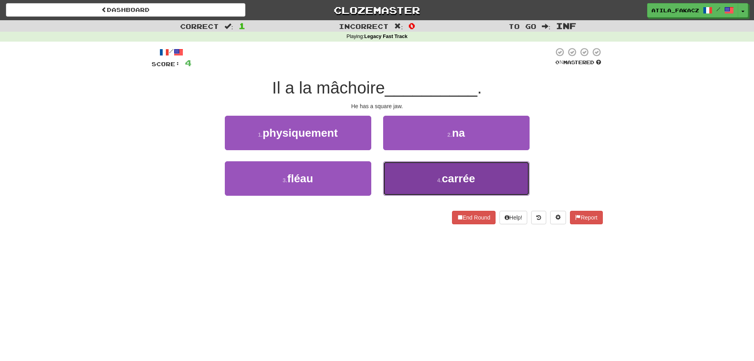
click at [433, 174] on button "4 . carrée" at bounding box center [456, 178] width 146 height 34
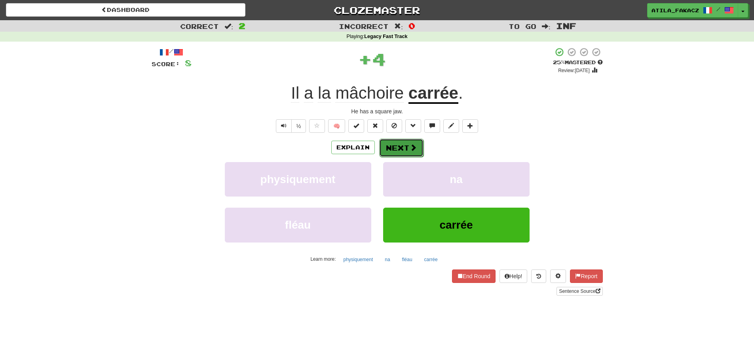
click at [403, 146] on button "Next" at bounding box center [401, 148] width 44 height 18
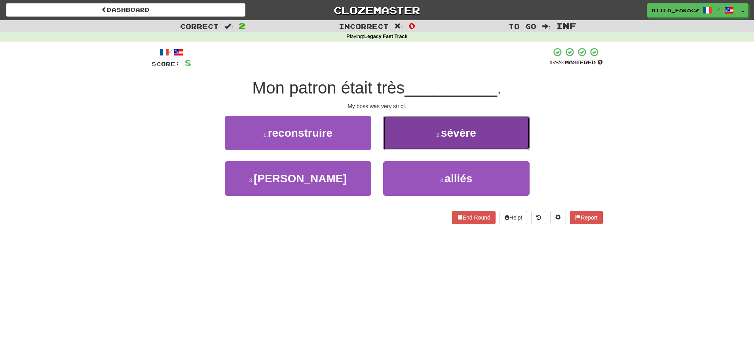
click at [409, 146] on button "2 . sévère" at bounding box center [456, 133] width 146 height 34
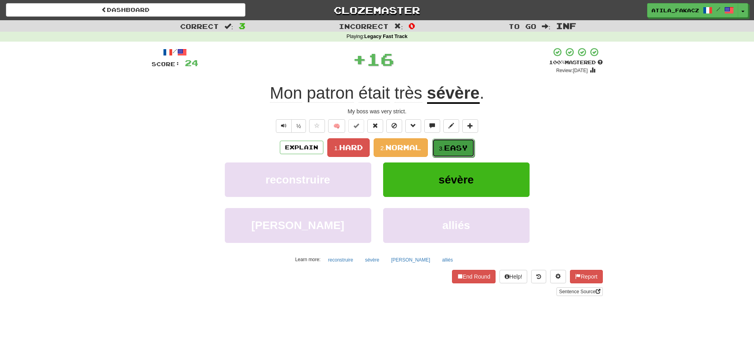
click at [445, 143] on button "3. Easy" at bounding box center [453, 148] width 42 height 19
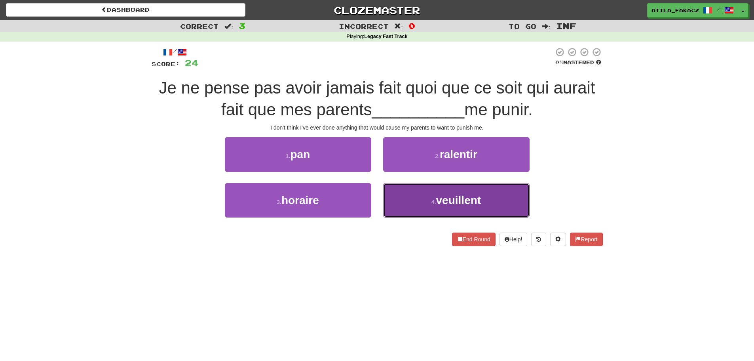
click at [426, 201] on button "4 . veuillent" at bounding box center [456, 200] width 146 height 34
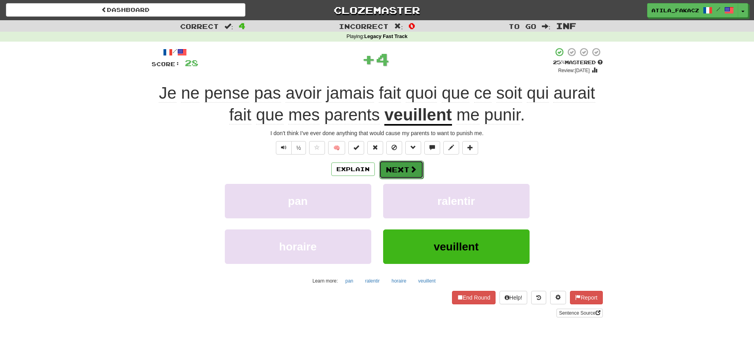
click at [414, 171] on span at bounding box center [413, 168] width 7 height 7
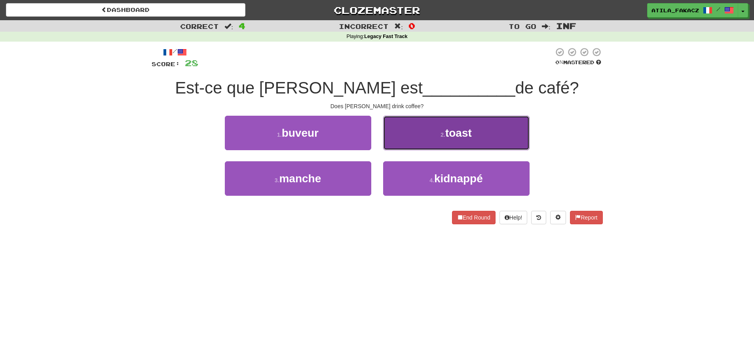
click at [461, 131] on span "toast" at bounding box center [458, 133] width 27 height 12
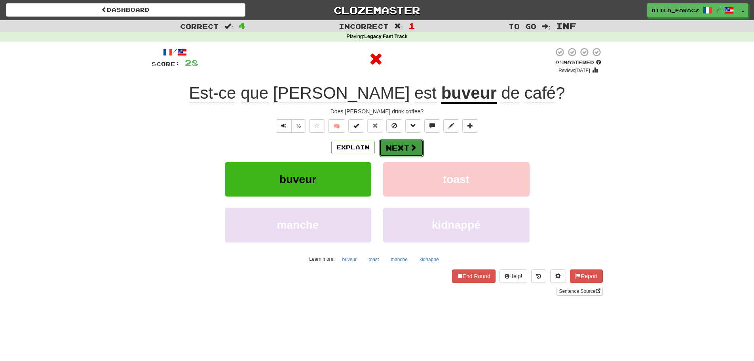
click at [420, 149] on button "Next" at bounding box center [401, 148] width 44 height 18
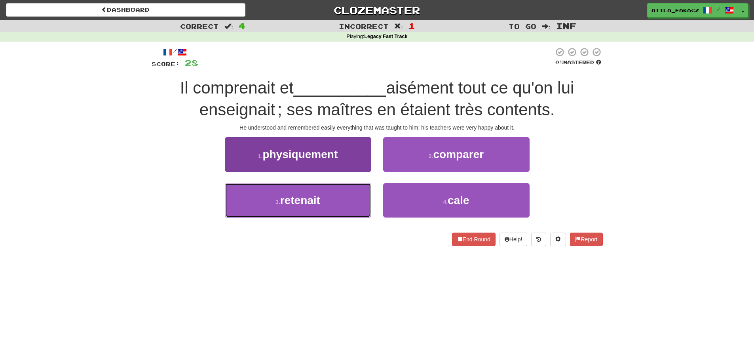
drag, startPoint x: 342, startPoint y: 202, endPoint x: 349, endPoint y: 202, distance: 7.5
click at [342, 202] on button "3 . retenait" at bounding box center [298, 200] width 146 height 34
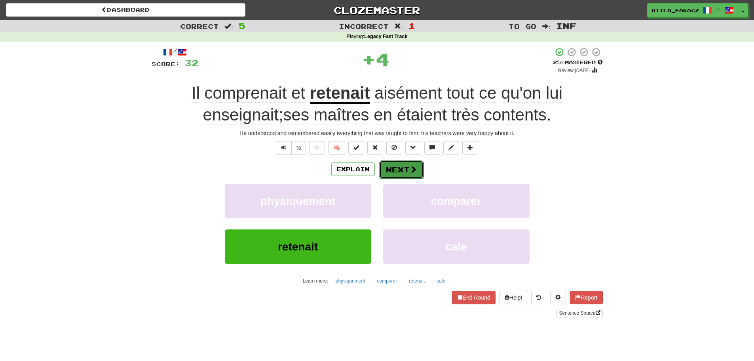
click at [411, 165] on span at bounding box center [413, 168] width 7 height 7
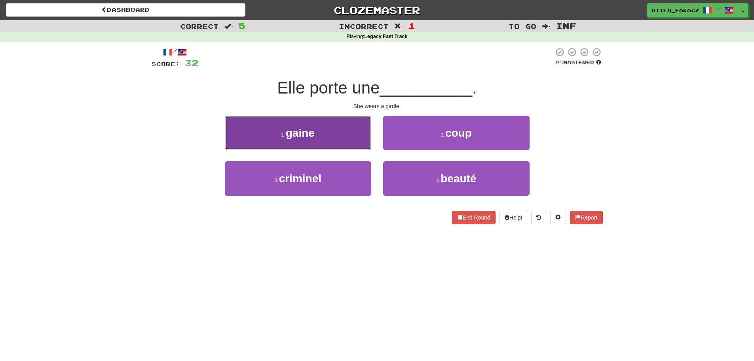
click at [309, 133] on span "gaine" at bounding box center [300, 133] width 29 height 12
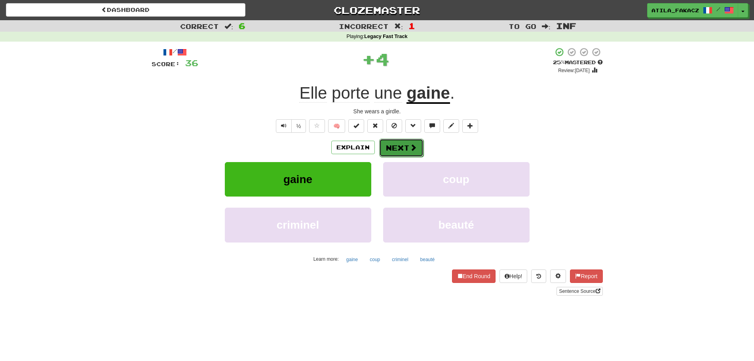
click at [403, 155] on button "Next" at bounding box center [401, 148] width 44 height 18
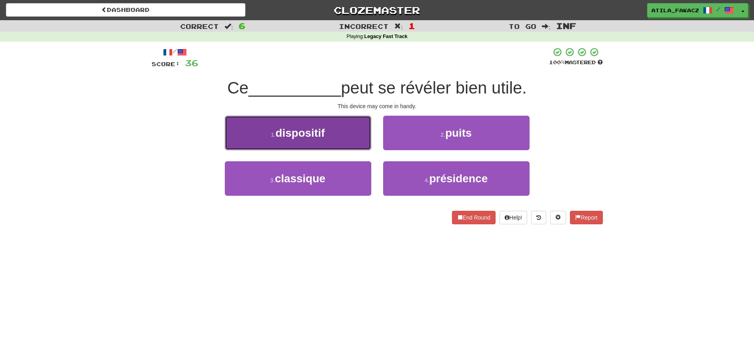
click at [325, 135] on span "dispositif" at bounding box center [300, 133] width 49 height 12
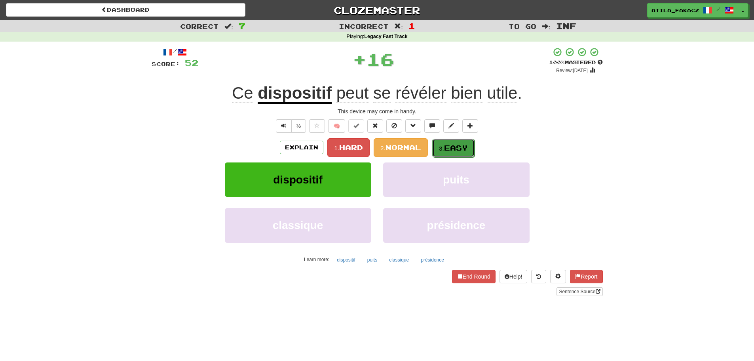
click at [449, 143] on span "Easy" at bounding box center [456, 147] width 24 height 9
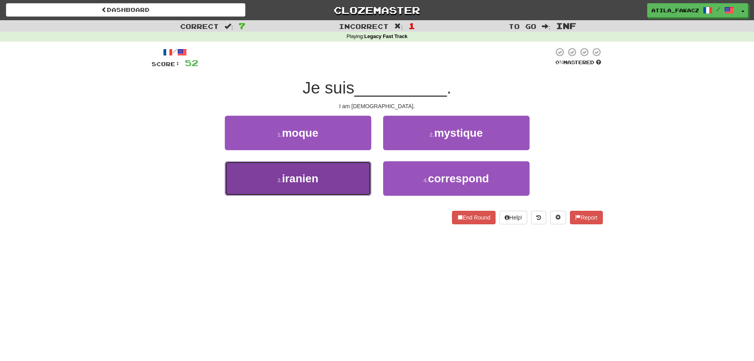
click at [318, 175] on span "iranien" at bounding box center [300, 178] width 36 height 12
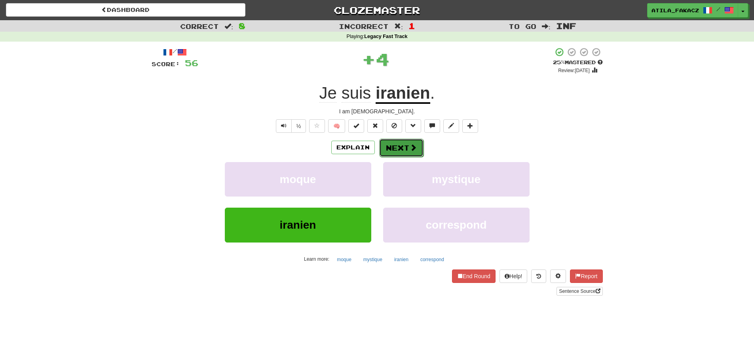
click at [408, 141] on button "Next" at bounding box center [401, 148] width 44 height 18
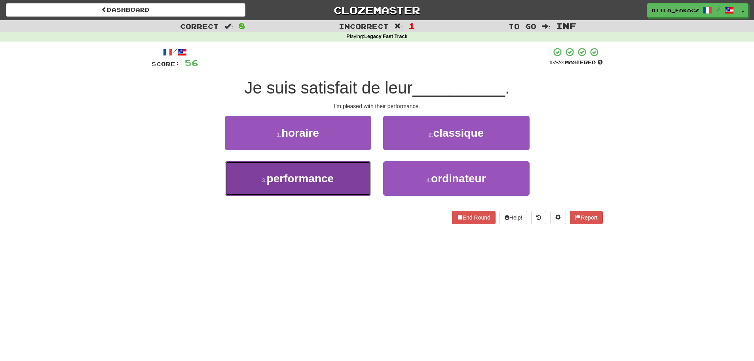
click at [337, 176] on button "3 . performance" at bounding box center [298, 178] width 146 height 34
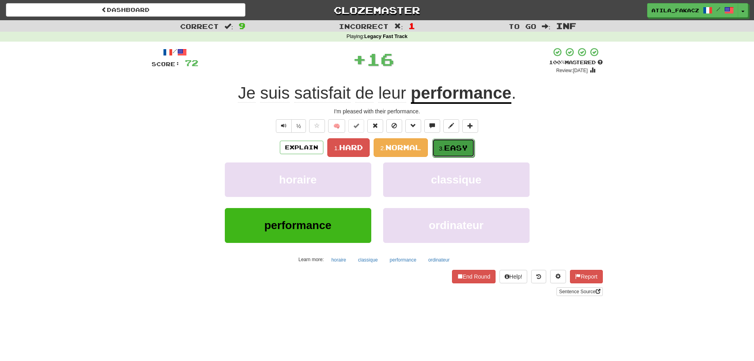
click at [454, 146] on span "Easy" at bounding box center [456, 147] width 24 height 9
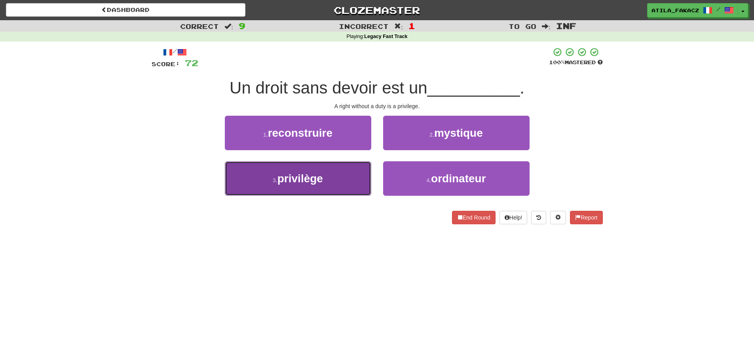
click at [330, 192] on button "3 . privilège" at bounding box center [298, 178] width 146 height 34
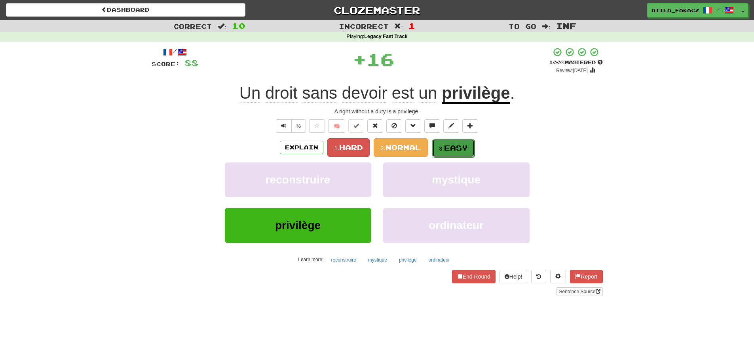
click at [441, 143] on button "3. Easy" at bounding box center [453, 148] width 42 height 19
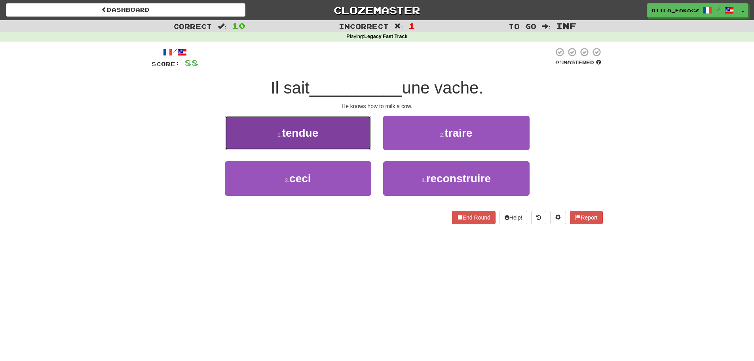
click at [346, 137] on button "1 . tendue" at bounding box center [298, 133] width 146 height 34
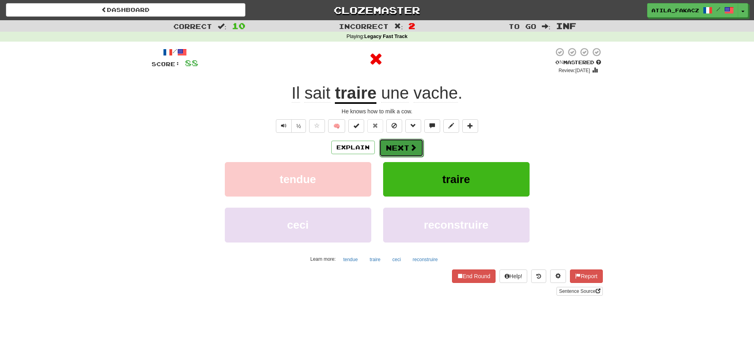
click at [415, 149] on span at bounding box center [413, 147] width 7 height 7
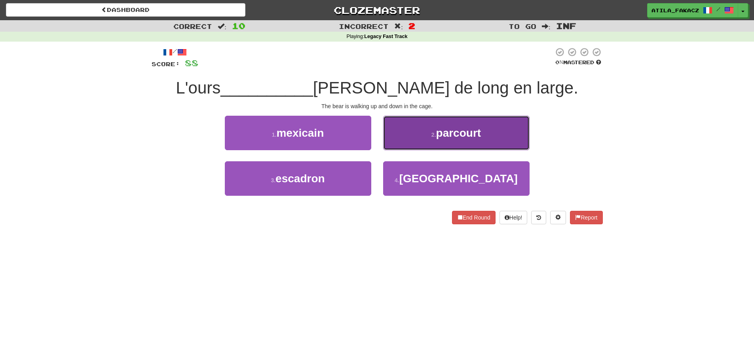
click at [417, 142] on button "2 . parcourt" at bounding box center [456, 133] width 146 height 34
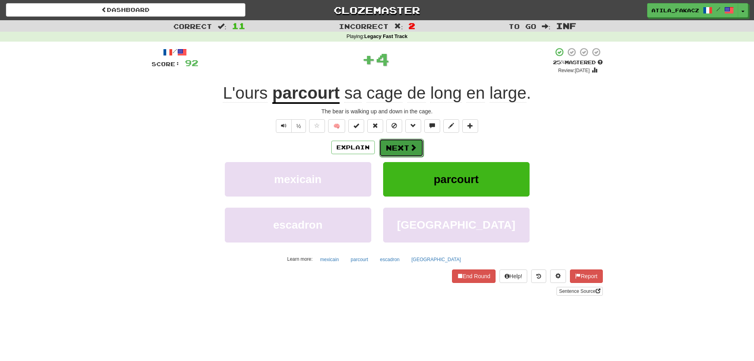
click at [408, 145] on button "Next" at bounding box center [401, 148] width 44 height 18
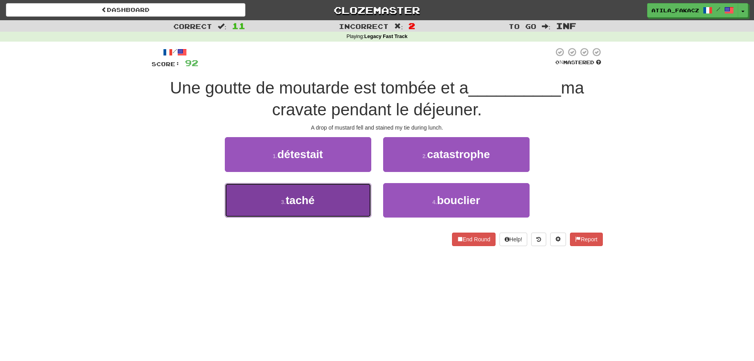
click at [334, 204] on button "3 . taché" at bounding box center [298, 200] width 146 height 34
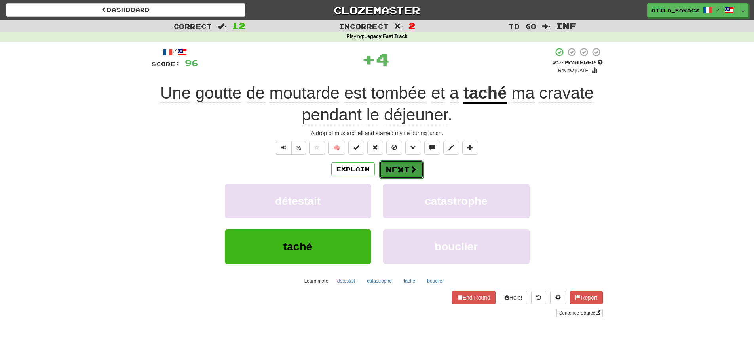
click at [405, 174] on button "Next" at bounding box center [401, 169] width 44 height 18
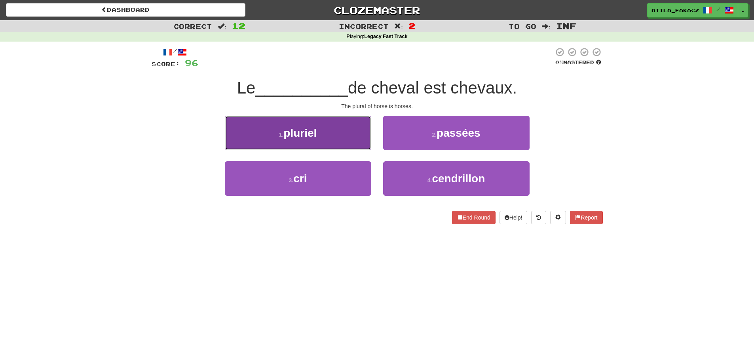
click at [350, 144] on button "1 . pluriel" at bounding box center [298, 133] width 146 height 34
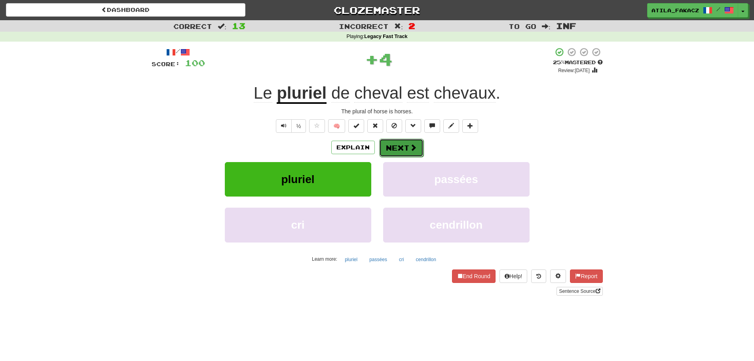
click at [399, 144] on button "Next" at bounding box center [401, 148] width 44 height 18
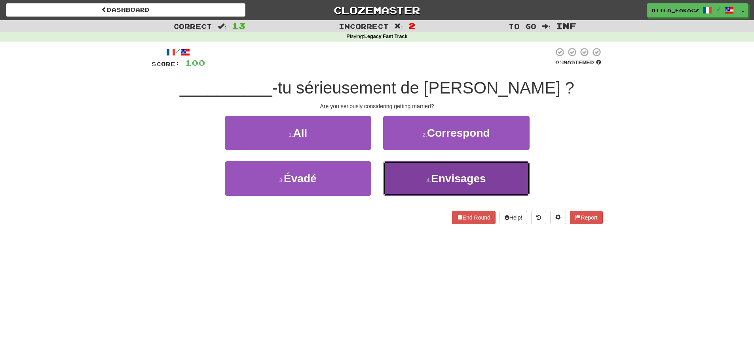
click at [420, 168] on button "4 . Envisages" at bounding box center [456, 178] width 146 height 34
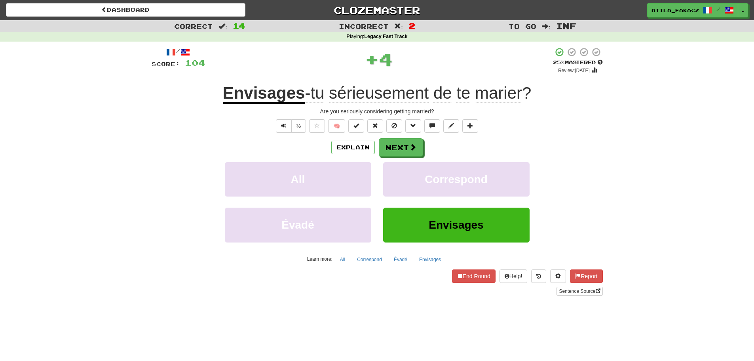
click at [423, 154] on div "Explain Next" at bounding box center [377, 147] width 451 height 18
click at [410, 149] on span at bounding box center [413, 147] width 7 height 7
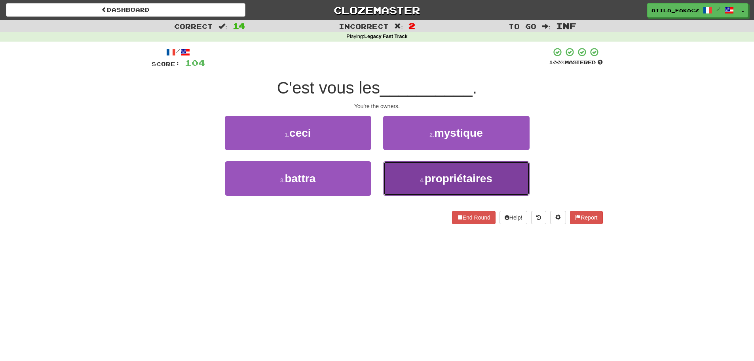
click at [421, 170] on button "4 . propriétaires" at bounding box center [456, 178] width 146 height 34
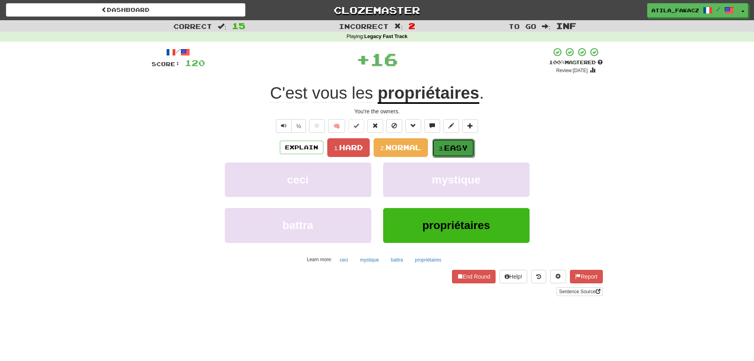
click at [447, 144] on span "Easy" at bounding box center [456, 147] width 24 height 9
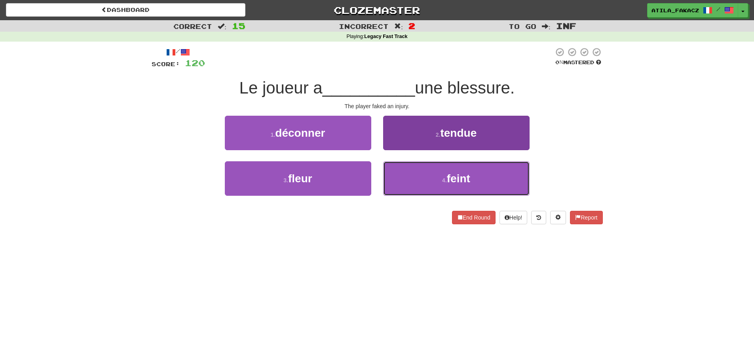
click at [422, 169] on button "4 . feint" at bounding box center [456, 178] width 146 height 34
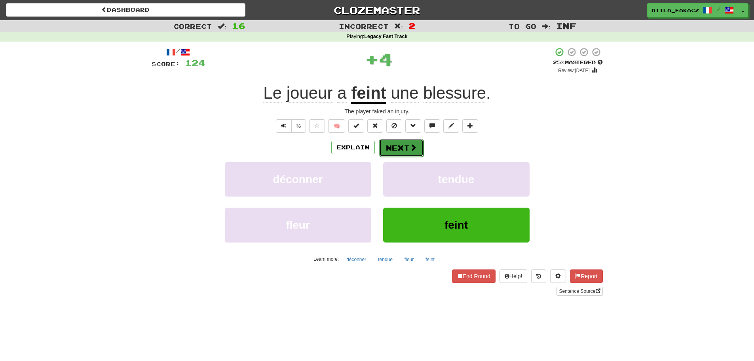
click at [411, 145] on span at bounding box center [413, 147] width 7 height 7
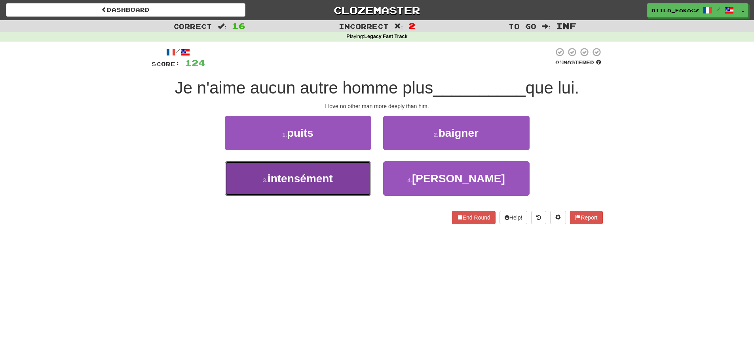
click at [337, 177] on button "3 . intensément" at bounding box center [298, 178] width 146 height 34
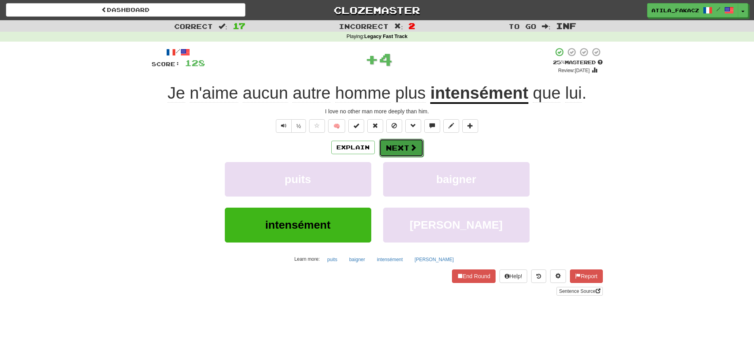
click at [395, 150] on button "Next" at bounding box center [401, 148] width 44 height 18
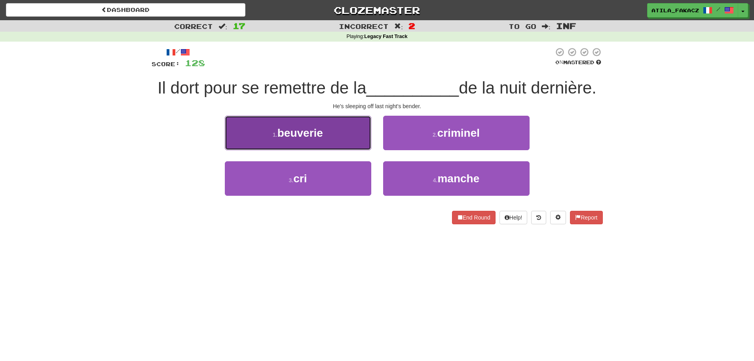
click at [352, 142] on button "1 . beuverie" at bounding box center [298, 133] width 146 height 34
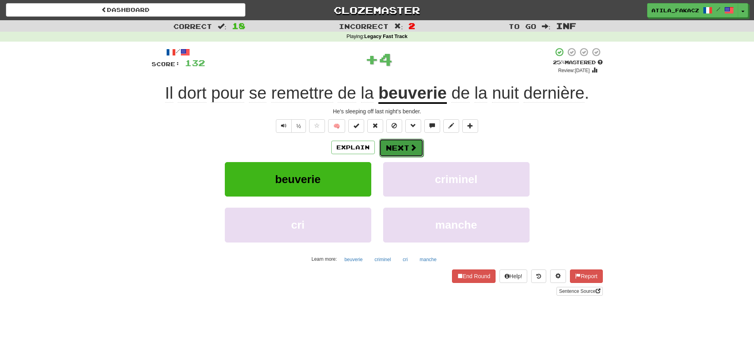
click at [410, 144] on span at bounding box center [413, 147] width 7 height 7
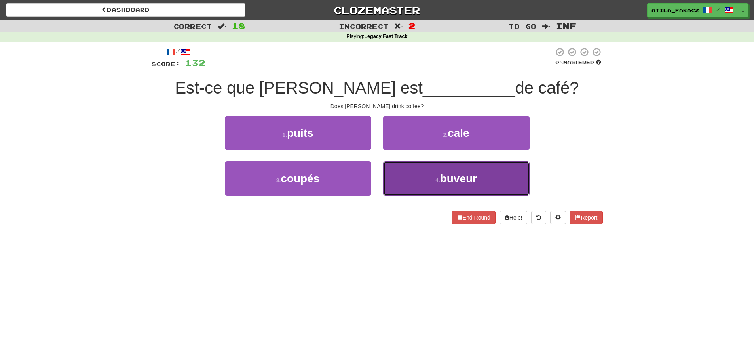
click at [405, 173] on button "4 . buveur" at bounding box center [456, 178] width 146 height 34
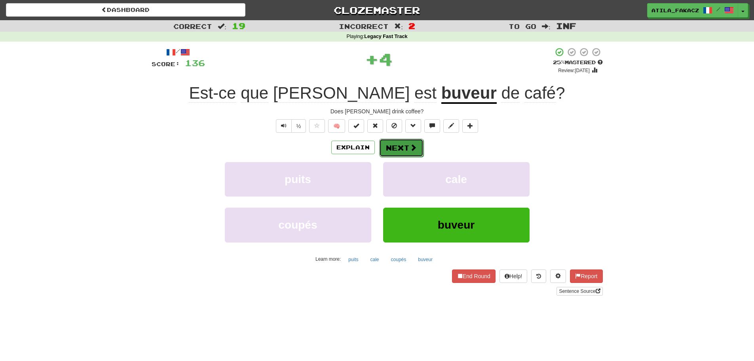
click at [410, 147] on span at bounding box center [413, 147] width 7 height 7
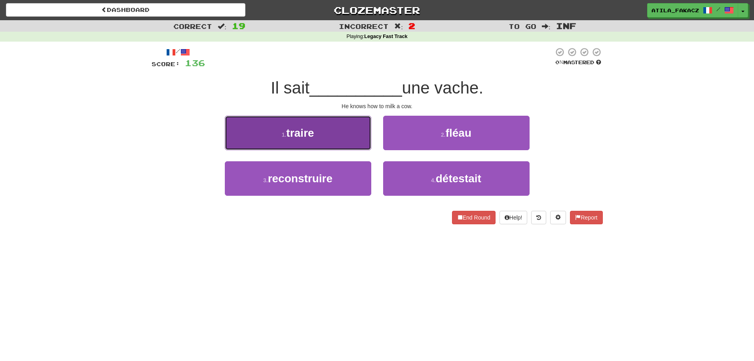
click at [353, 138] on button "1 . traire" at bounding box center [298, 133] width 146 height 34
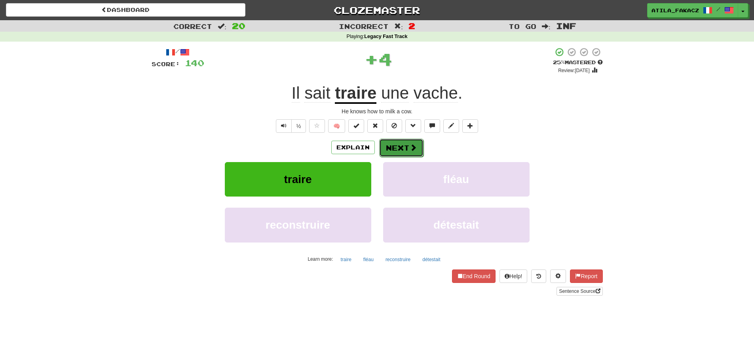
click at [403, 145] on button "Next" at bounding box center [401, 148] width 44 height 18
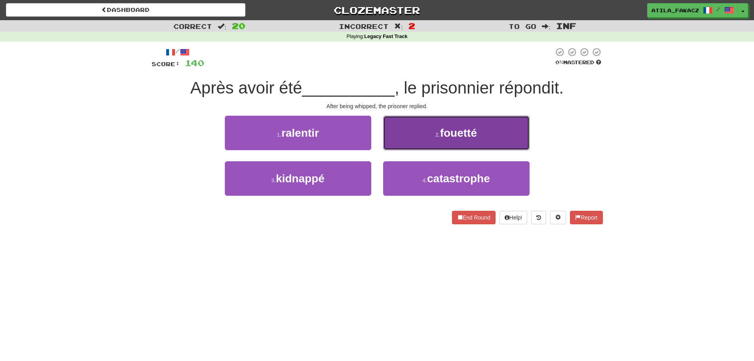
click at [408, 138] on button "2 . fouetté" at bounding box center [456, 133] width 146 height 34
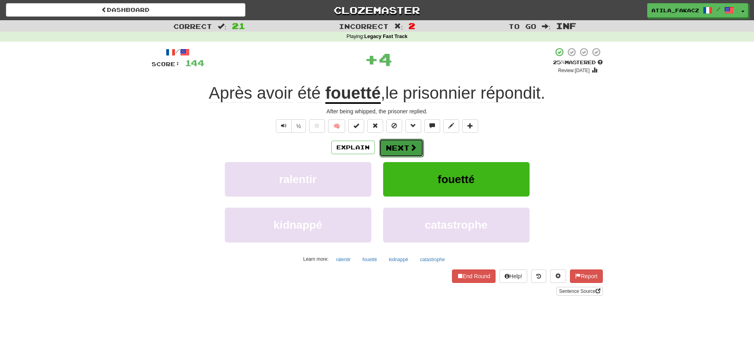
click at [398, 147] on button "Next" at bounding box center [401, 148] width 44 height 18
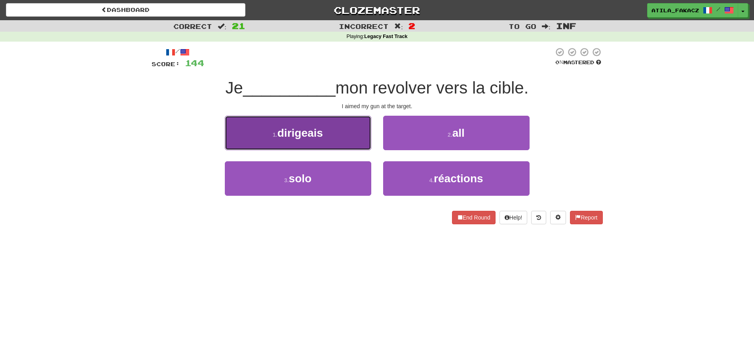
click at [339, 139] on button "1 . dirigeais" at bounding box center [298, 133] width 146 height 34
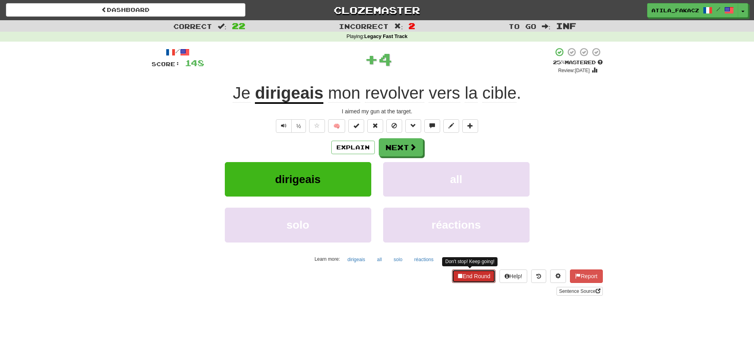
click at [484, 275] on button "End Round" at bounding box center [474, 275] width 44 height 13
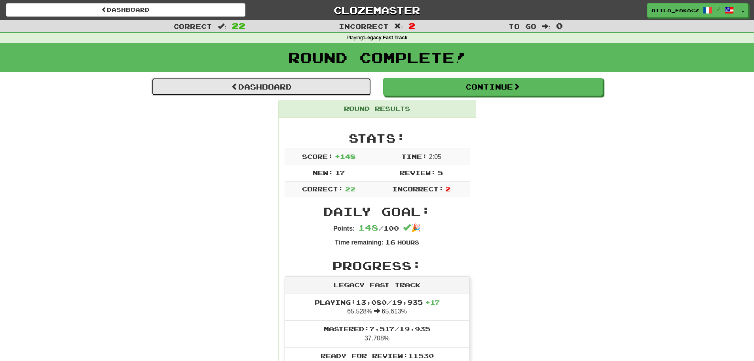
click at [255, 93] on link "Dashboard" at bounding box center [262, 87] width 220 height 18
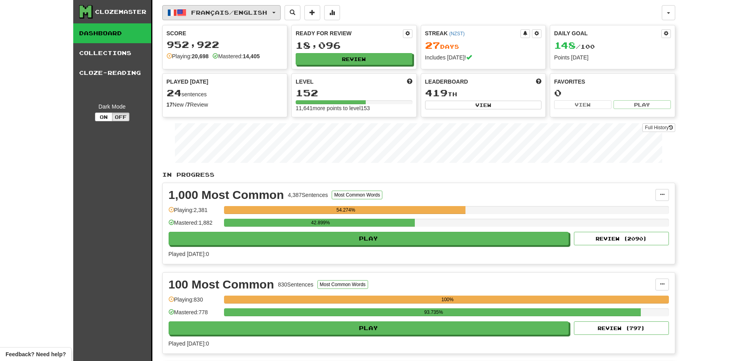
click at [227, 13] on span "Français / English" at bounding box center [229, 12] width 76 height 7
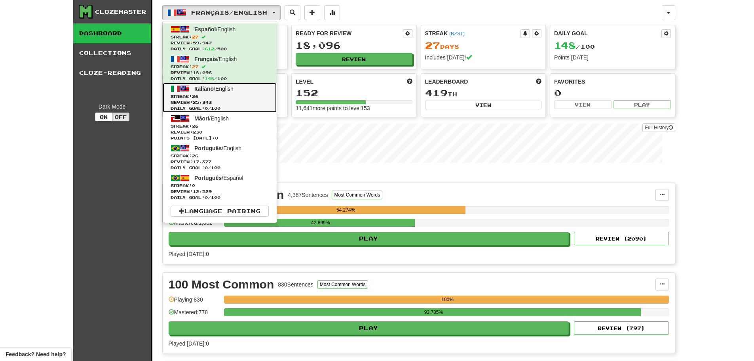
click at [215, 93] on span "Streak: 26" at bounding box center [220, 96] width 98 height 6
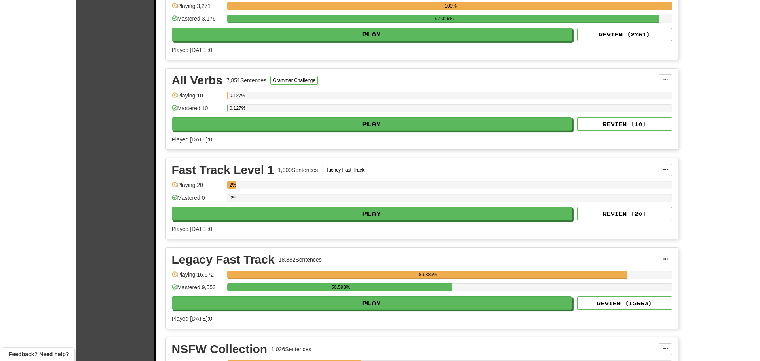
scroll to position [515, 0]
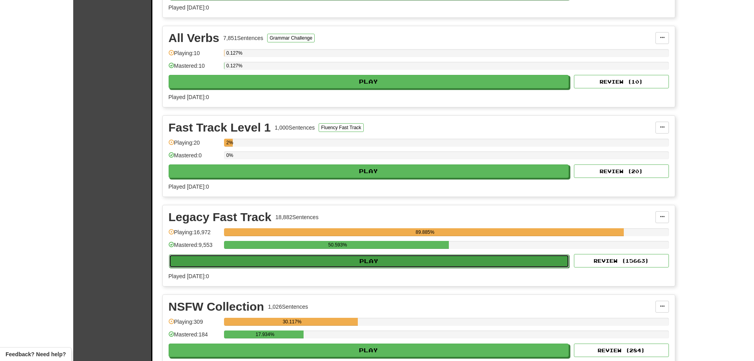
click at [352, 260] on button "Play" at bounding box center [369, 260] width 401 height 13
select select "********"
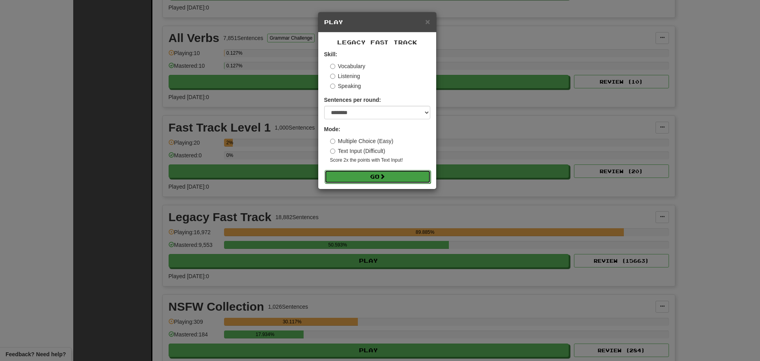
click at [372, 172] on button "Go" at bounding box center [378, 176] width 106 height 13
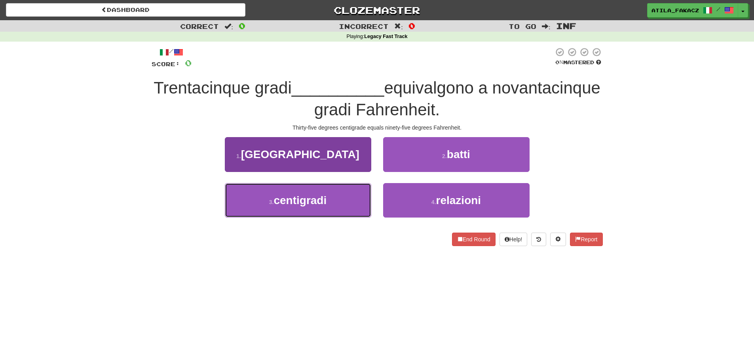
click at [335, 199] on button "3 . centigradi" at bounding box center [298, 200] width 146 height 34
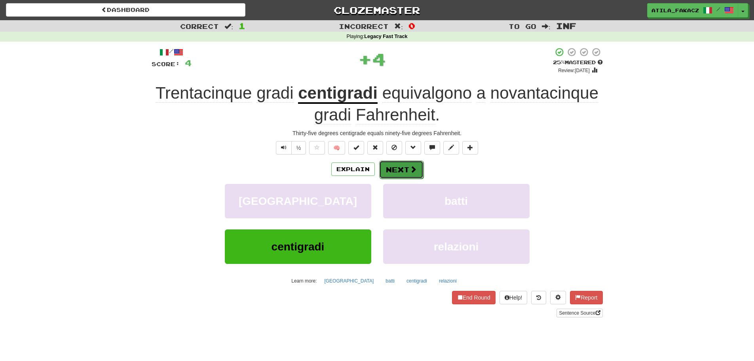
click at [398, 169] on button "Next" at bounding box center [401, 169] width 44 height 18
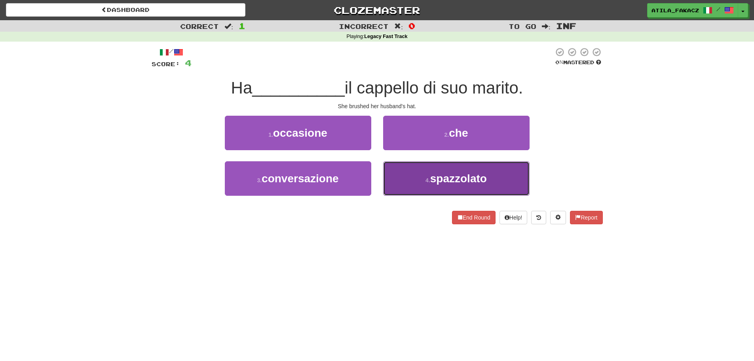
click at [428, 187] on button "4 . [GEOGRAPHIC_DATA]" at bounding box center [456, 178] width 146 height 34
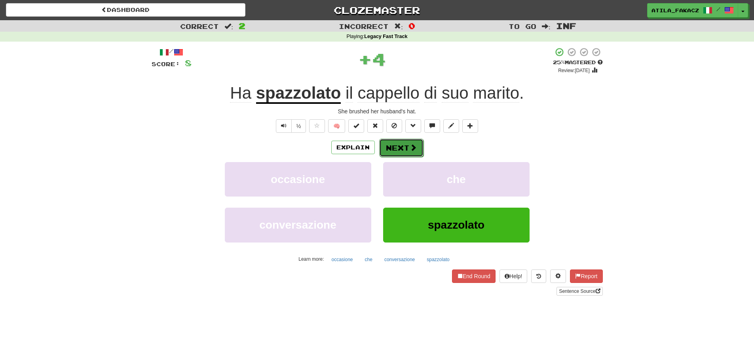
click at [415, 146] on span at bounding box center [413, 147] width 7 height 7
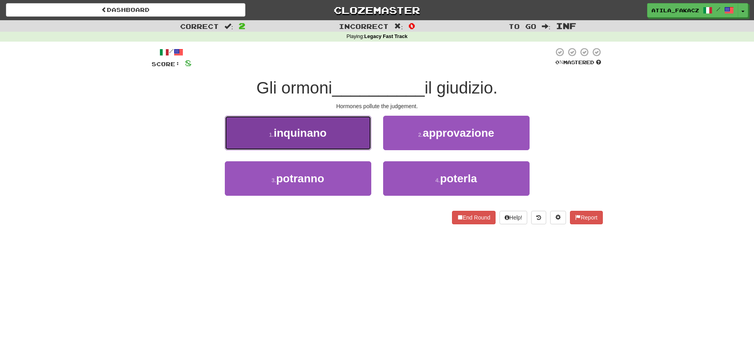
click at [348, 143] on button "1 . [GEOGRAPHIC_DATA]" at bounding box center [298, 133] width 146 height 34
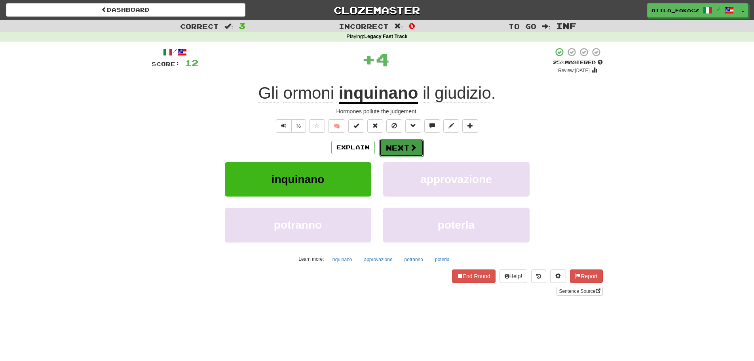
click at [396, 148] on button "Next" at bounding box center [401, 148] width 44 height 18
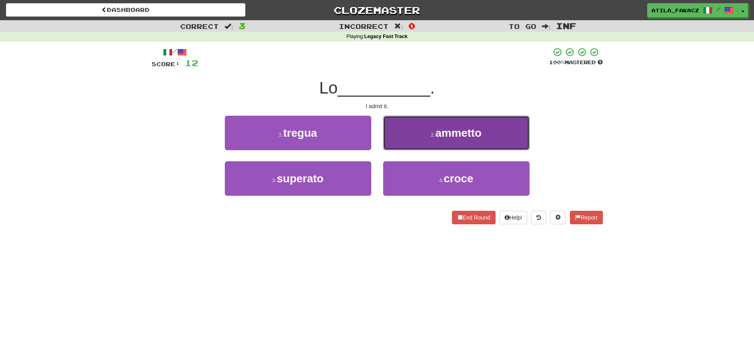
click at [411, 143] on button "2 . ammetto" at bounding box center [456, 133] width 146 height 34
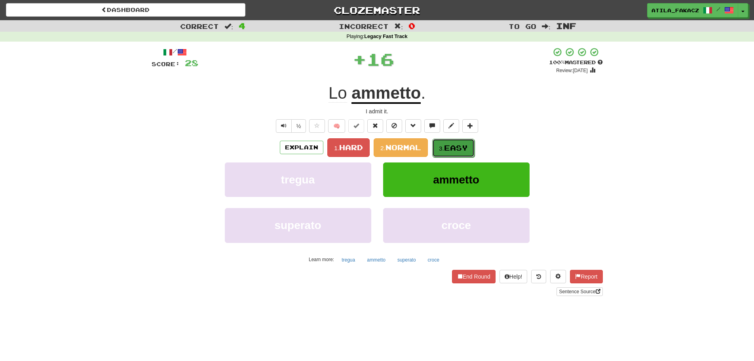
click at [456, 145] on span "Easy" at bounding box center [456, 147] width 24 height 9
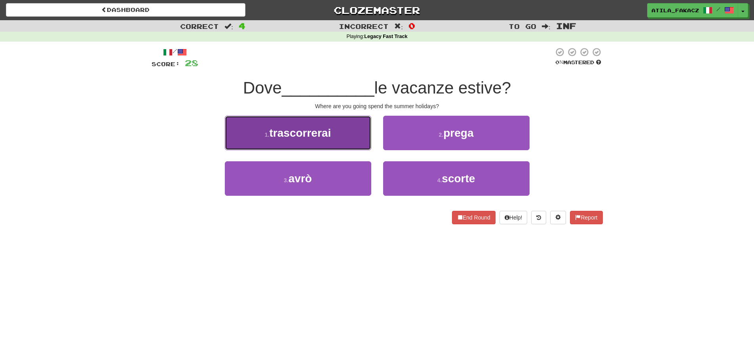
click at [346, 136] on button "1 . trascorrerai" at bounding box center [298, 133] width 146 height 34
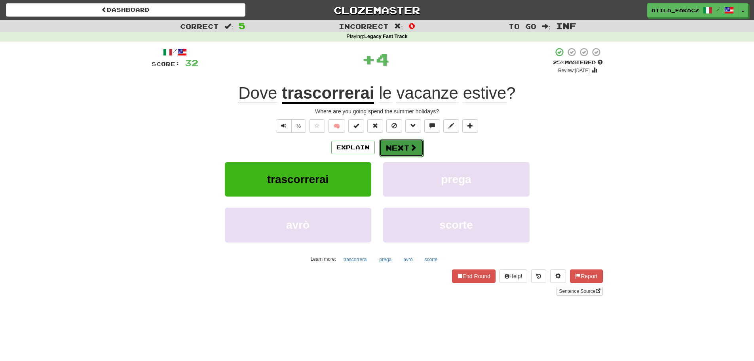
click at [403, 140] on button "Next" at bounding box center [401, 148] width 44 height 18
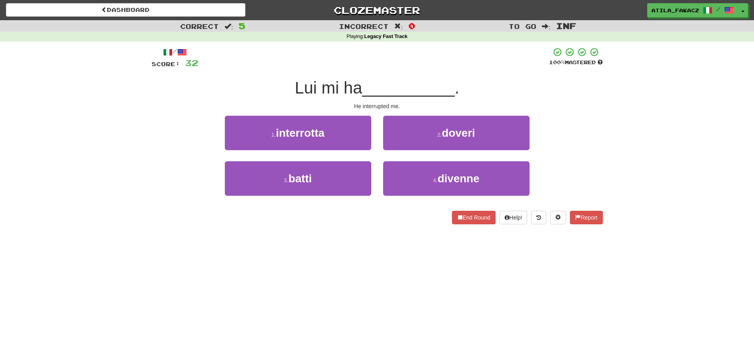
click at [371, 141] on div "1 . interrotta" at bounding box center [298, 139] width 158 height 46
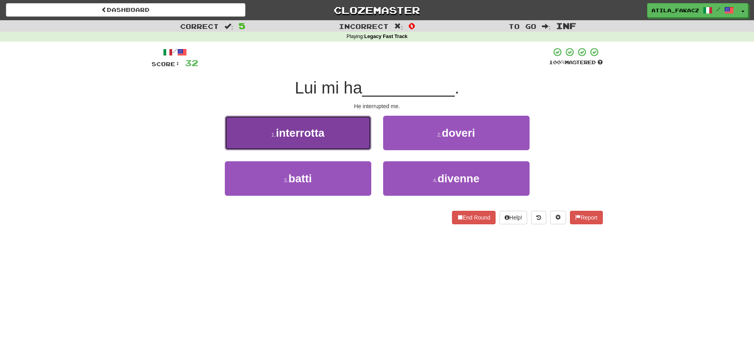
click at [344, 136] on button "1 . interrotta" at bounding box center [298, 133] width 146 height 34
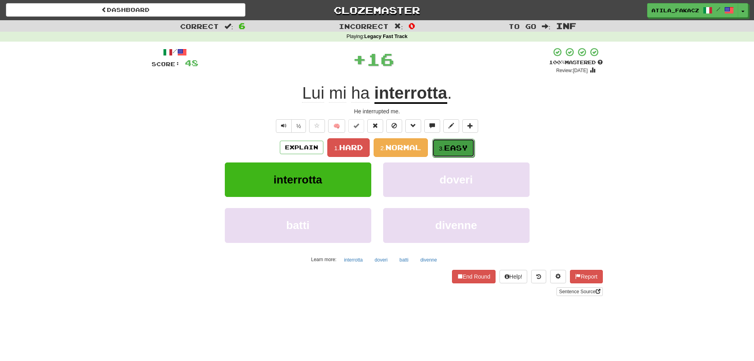
click at [449, 143] on span "Easy" at bounding box center [456, 147] width 24 height 9
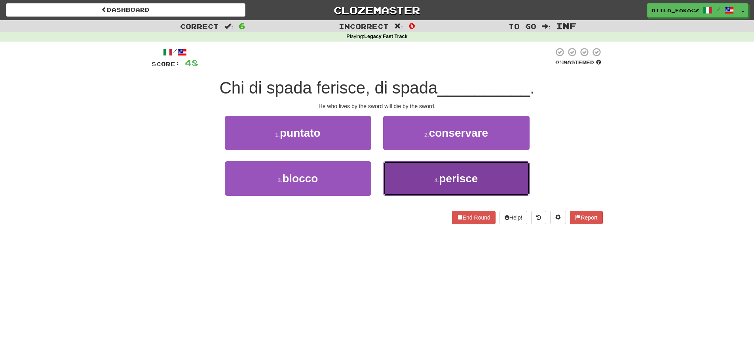
click at [423, 176] on button "4 . perisce" at bounding box center [456, 178] width 146 height 34
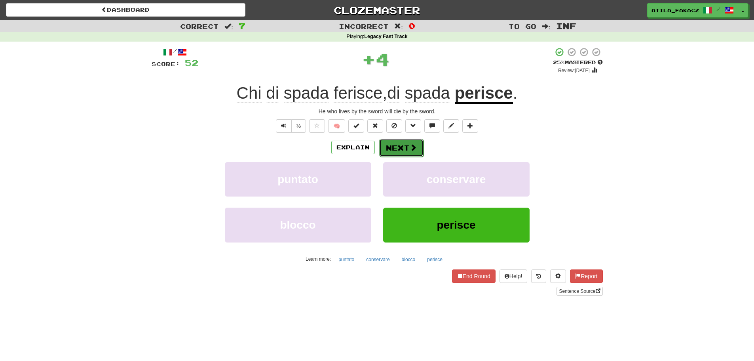
click at [408, 145] on button "Next" at bounding box center [401, 148] width 44 height 18
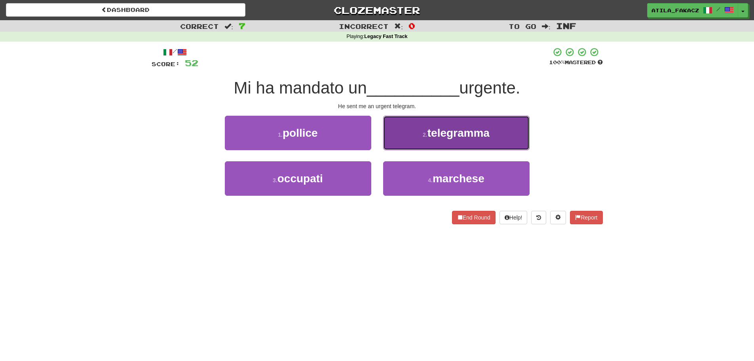
click at [406, 145] on button "2 . telegramma" at bounding box center [456, 133] width 146 height 34
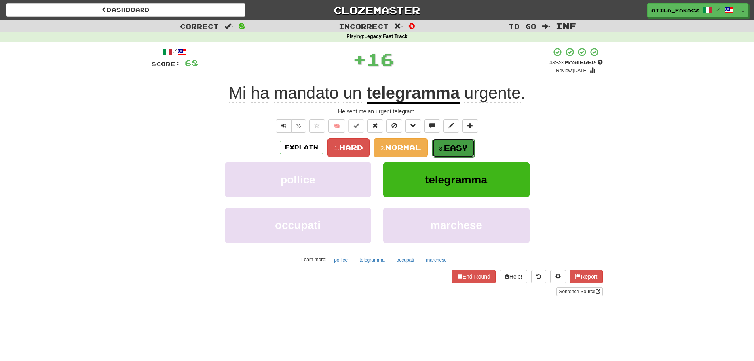
click at [453, 145] on span "Easy" at bounding box center [456, 147] width 24 height 9
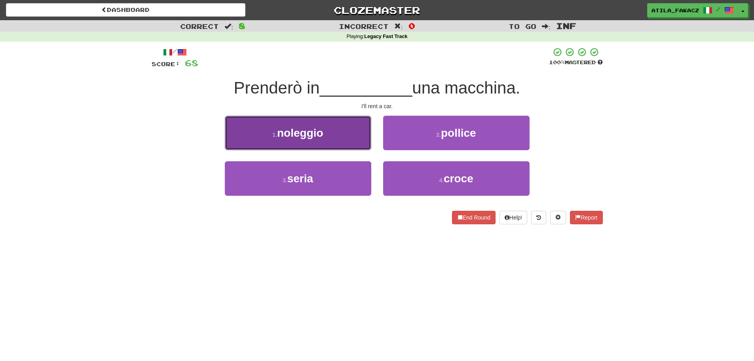
click at [345, 134] on button "1 . noleggio" at bounding box center [298, 133] width 146 height 34
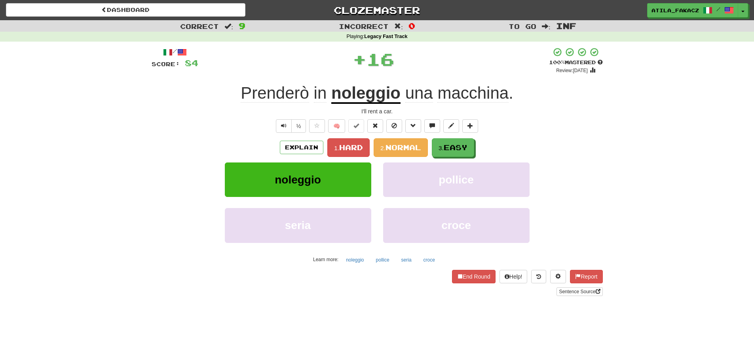
click at [445, 137] on div "/ Score: 84 + 16 100 % Mastered Review: [DATE] Prenderò in noleggio una macchin…" at bounding box center [377, 171] width 451 height 249
click at [448, 142] on button "3. Easy" at bounding box center [453, 148] width 42 height 19
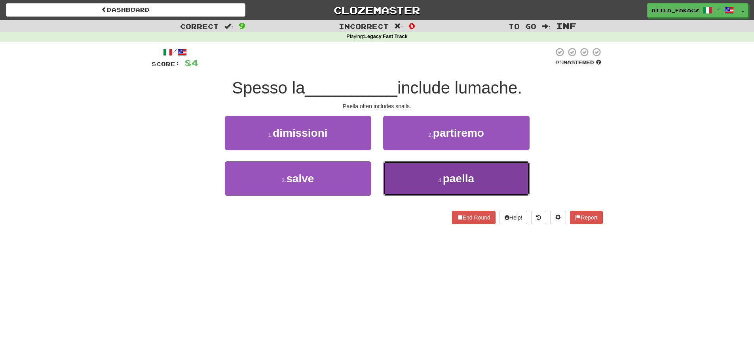
click at [429, 169] on button "4 . paella" at bounding box center [456, 178] width 146 height 34
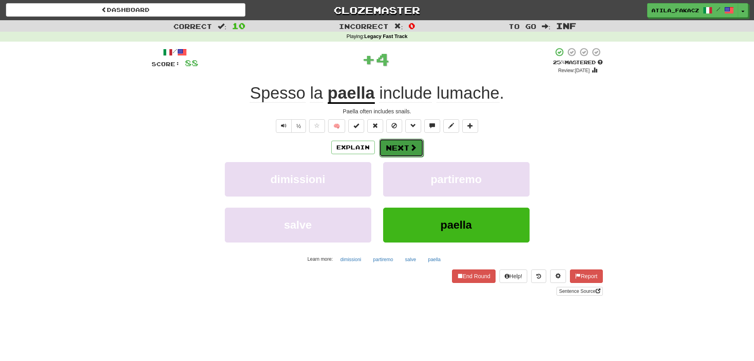
click at [405, 146] on button "Next" at bounding box center [401, 148] width 44 height 18
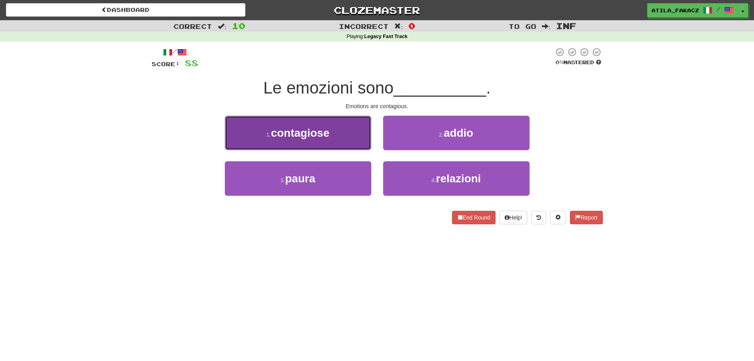
click at [348, 140] on button "1 . contagiose" at bounding box center [298, 133] width 146 height 34
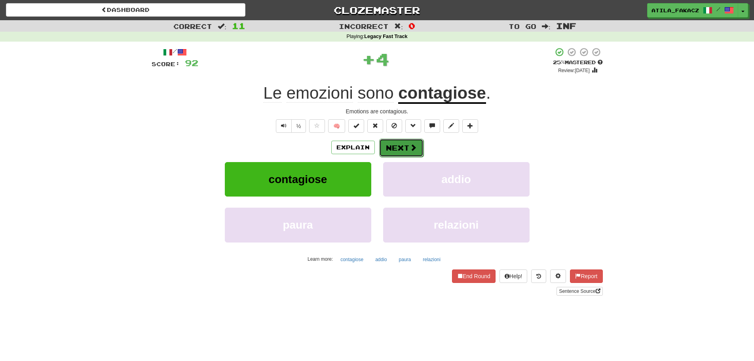
click at [400, 146] on button "Next" at bounding box center [401, 148] width 44 height 18
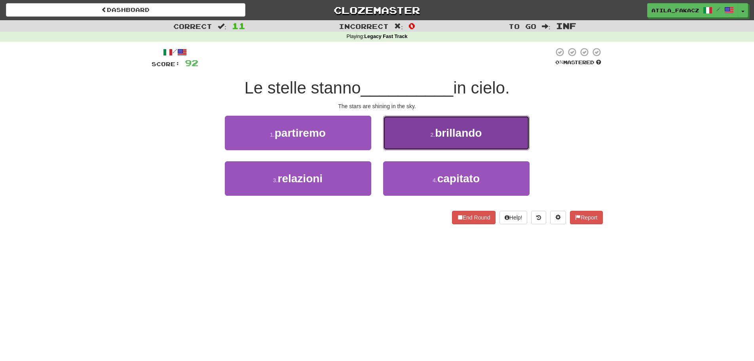
click at [403, 139] on button "2 . brillando" at bounding box center [456, 133] width 146 height 34
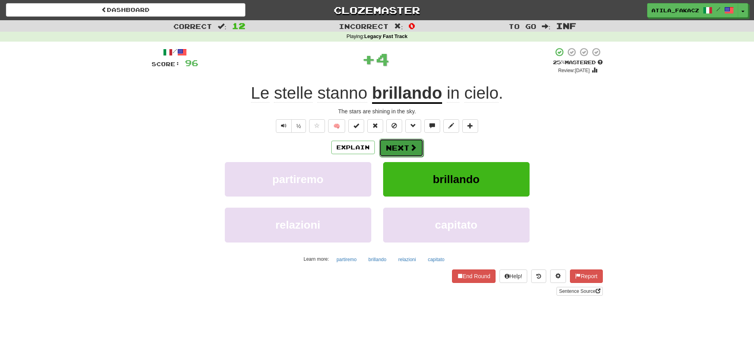
click at [407, 141] on button "Next" at bounding box center [401, 148] width 44 height 18
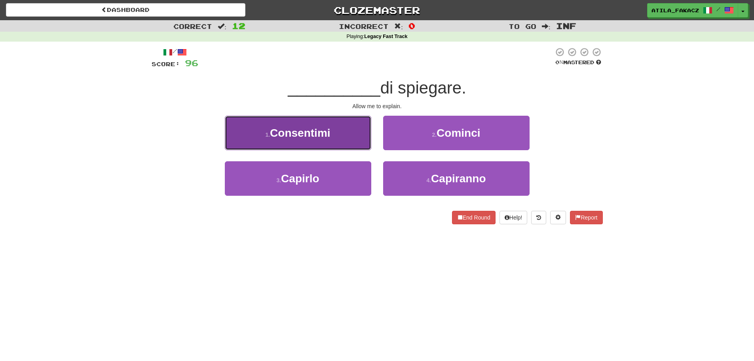
click at [327, 142] on button "1 . Consentimi" at bounding box center [298, 133] width 146 height 34
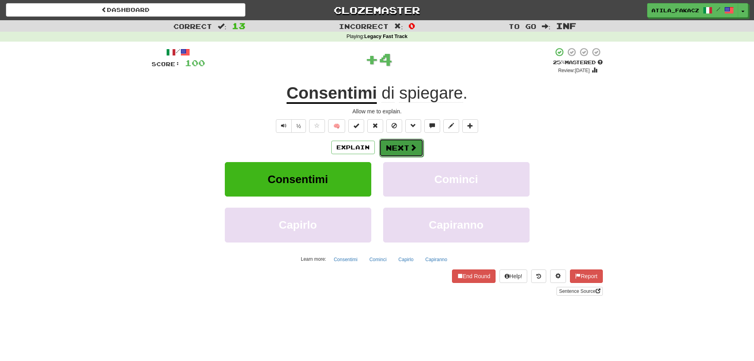
click at [412, 151] on span at bounding box center [413, 147] width 7 height 7
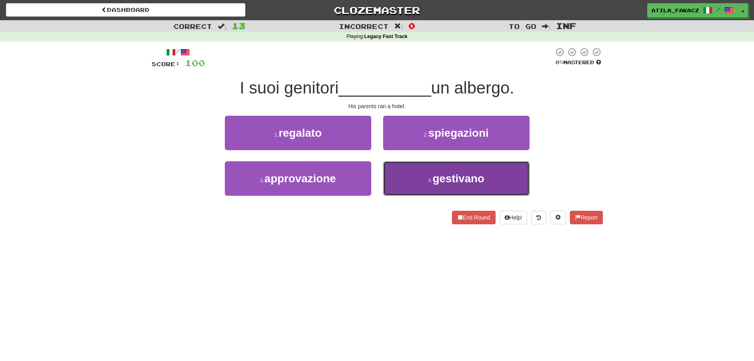
click at [416, 179] on button "4 . gestivano" at bounding box center [456, 178] width 146 height 34
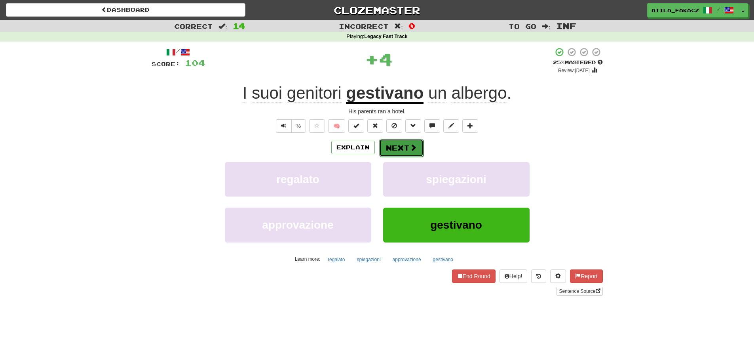
click at [415, 151] on span at bounding box center [413, 147] width 7 height 7
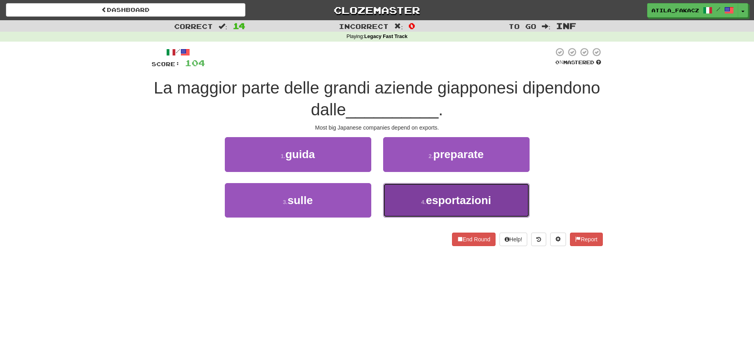
click at [412, 204] on button "4 . esportazioni" at bounding box center [456, 200] width 146 height 34
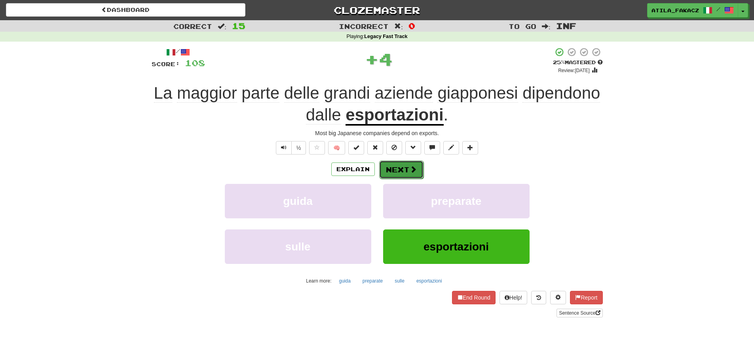
click at [403, 170] on button "Next" at bounding box center [401, 169] width 44 height 18
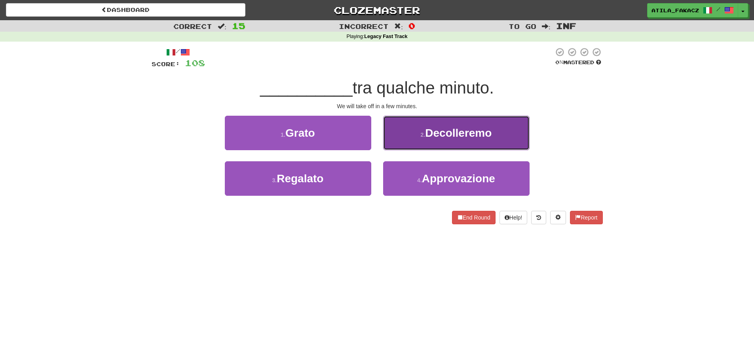
click at [402, 137] on button "2 . [GEOGRAPHIC_DATA]" at bounding box center [456, 133] width 146 height 34
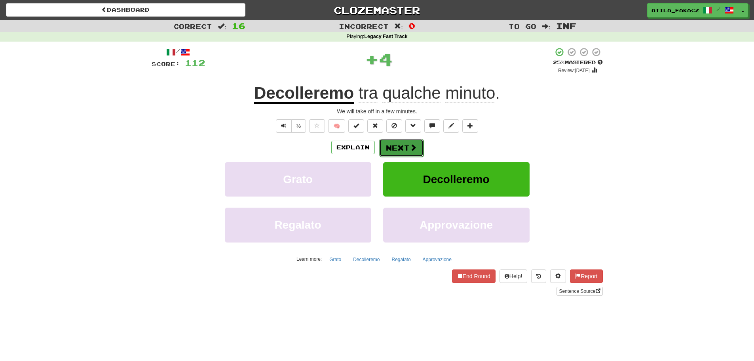
click at [402, 145] on button "Next" at bounding box center [401, 148] width 44 height 18
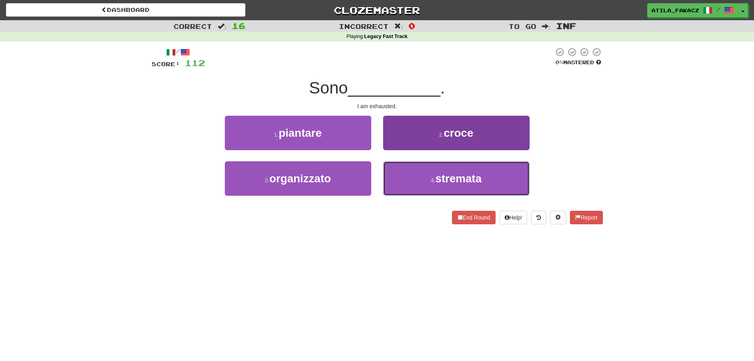
click at [399, 168] on button "4 . stremata" at bounding box center [456, 178] width 146 height 34
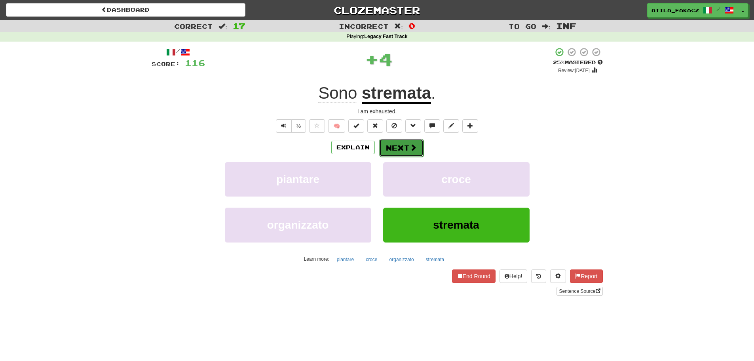
click at [399, 146] on button "Next" at bounding box center [401, 148] width 44 height 18
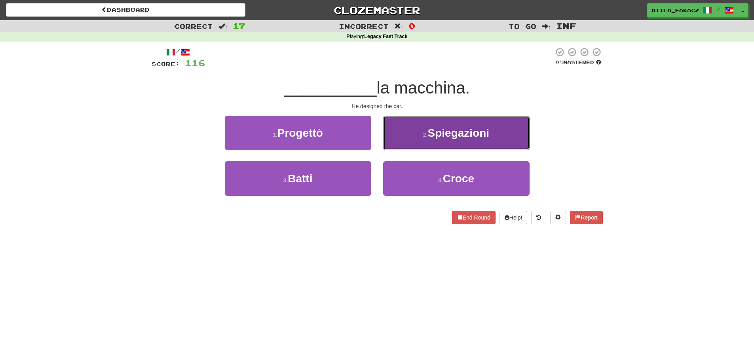
click at [401, 138] on button "2 . Spiegazioni" at bounding box center [456, 133] width 146 height 34
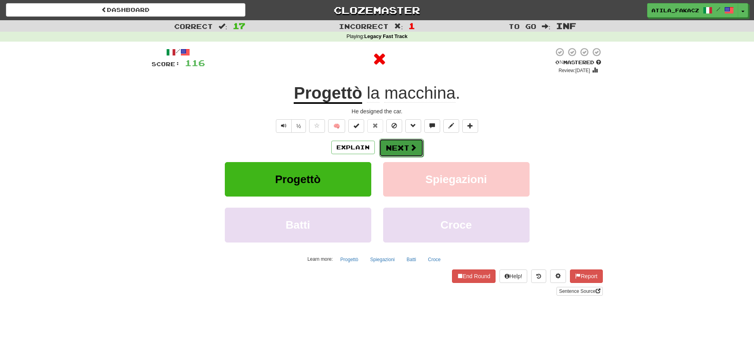
click at [398, 148] on button "Next" at bounding box center [401, 148] width 44 height 18
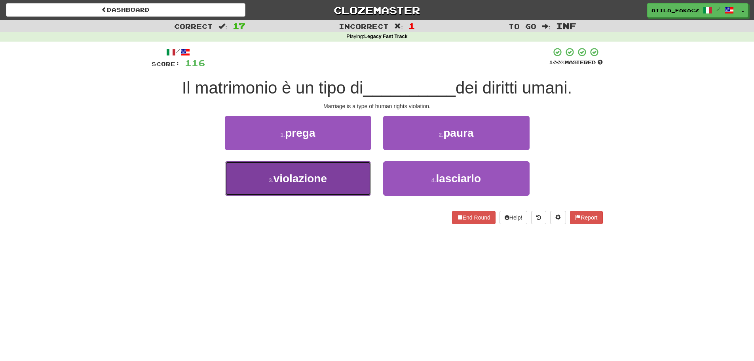
click at [349, 182] on button "3 . violazione" at bounding box center [298, 178] width 146 height 34
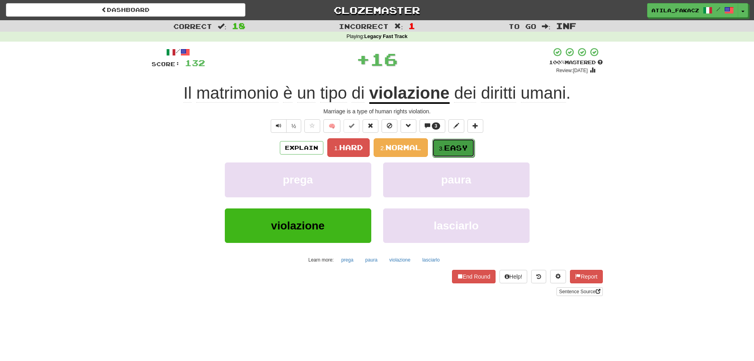
click at [455, 144] on span "Easy" at bounding box center [456, 147] width 24 height 9
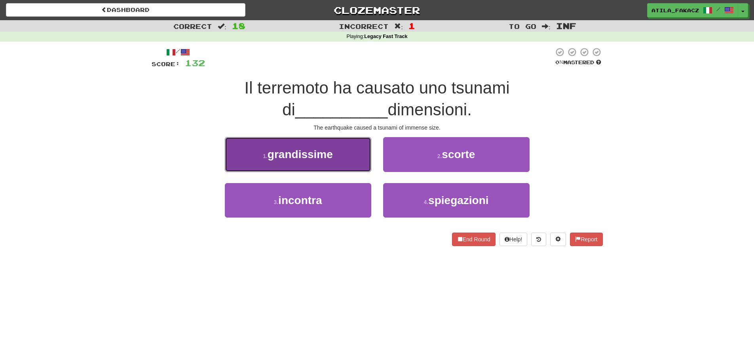
click at [341, 165] on button "1 . grandissime" at bounding box center [298, 154] width 146 height 34
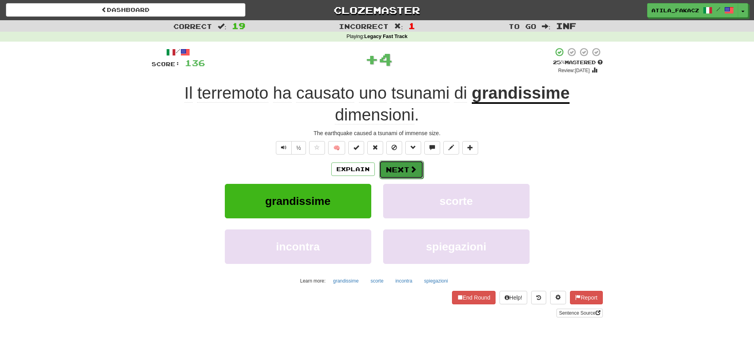
click at [418, 167] on button "Next" at bounding box center [401, 169] width 44 height 18
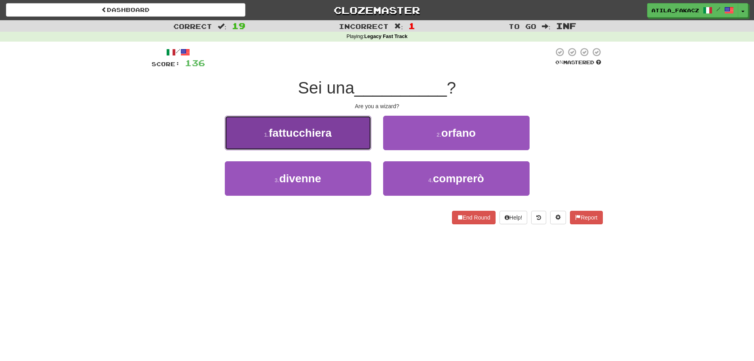
click at [345, 135] on button "1 . fattucchiera" at bounding box center [298, 133] width 146 height 34
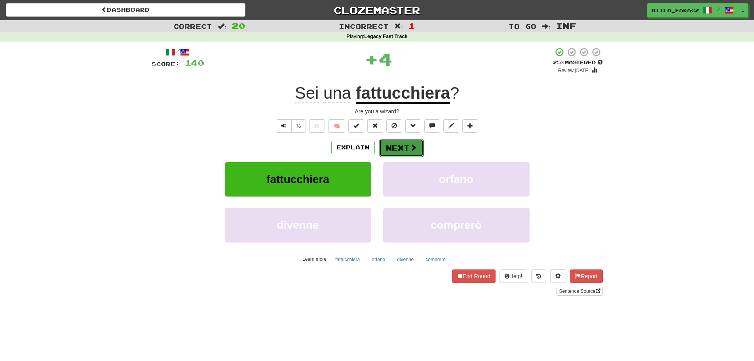
click at [396, 146] on button "Next" at bounding box center [401, 148] width 44 height 18
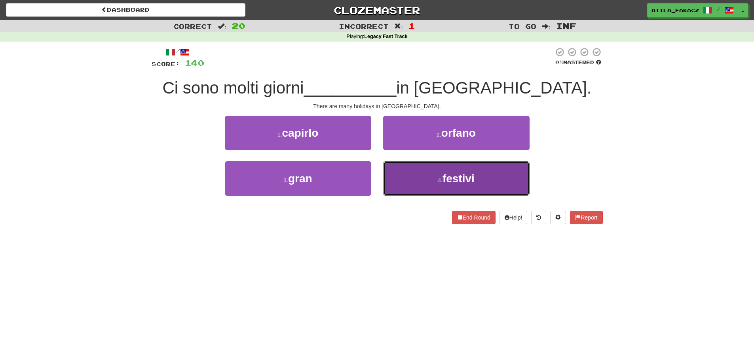
click at [424, 178] on button "4 . festivi" at bounding box center [456, 178] width 146 height 34
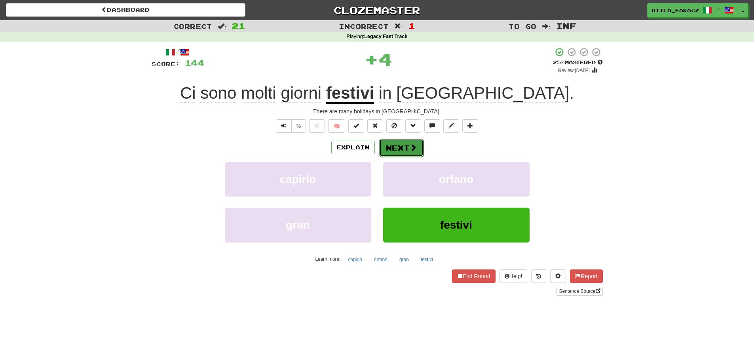
click at [420, 148] on button "Next" at bounding box center [401, 148] width 44 height 18
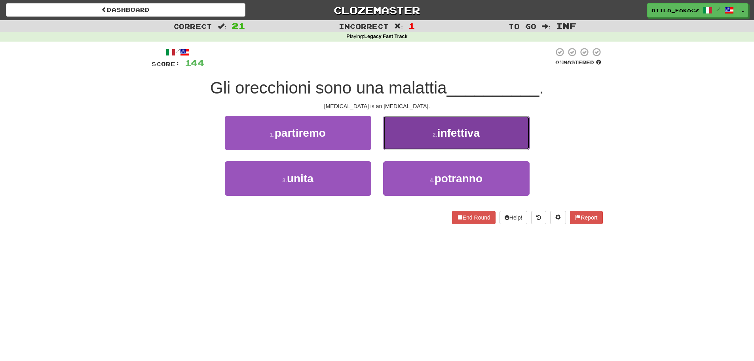
click at [428, 138] on button "2 . infettiva" at bounding box center [456, 133] width 146 height 34
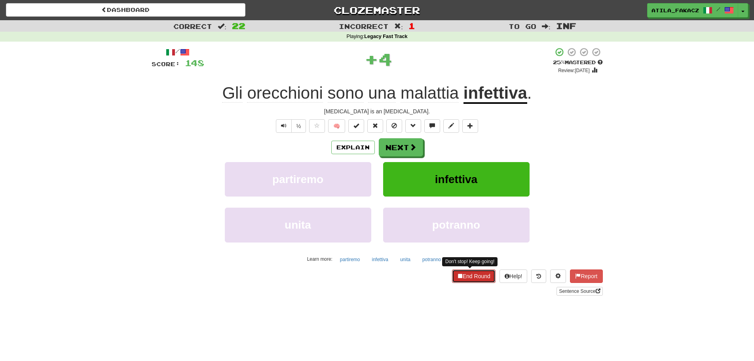
click at [468, 276] on button "End Round" at bounding box center [474, 275] width 44 height 13
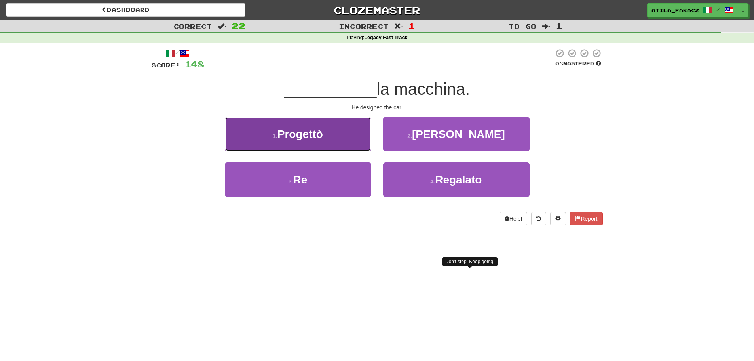
click at [334, 130] on button "1 . Progettò" at bounding box center [298, 134] width 146 height 34
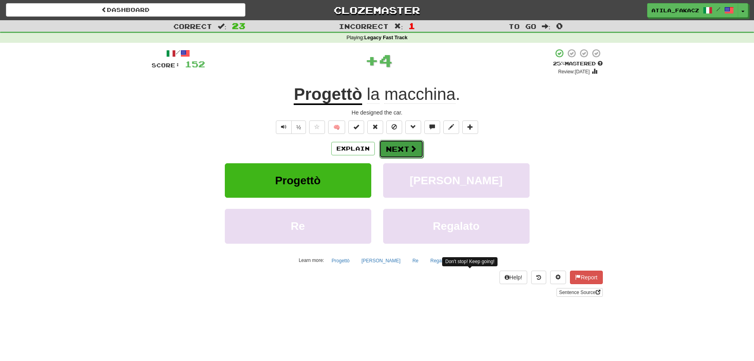
click at [388, 141] on button "Next" at bounding box center [401, 149] width 44 height 18
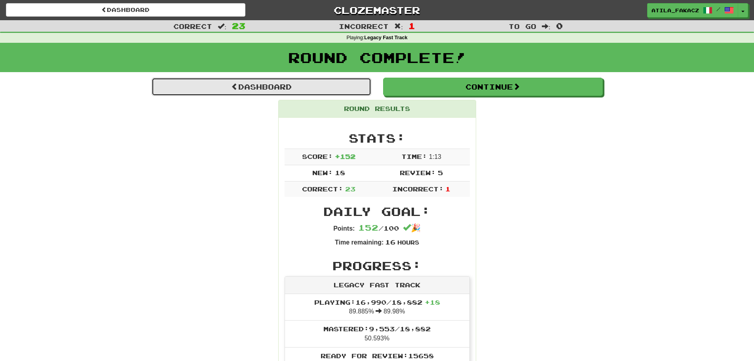
click at [247, 84] on link "Dashboard" at bounding box center [262, 87] width 220 height 18
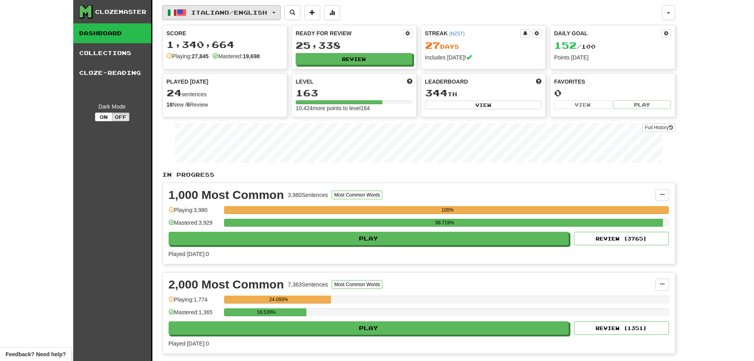
click at [205, 9] on span "Italiano / English" at bounding box center [229, 12] width 76 height 7
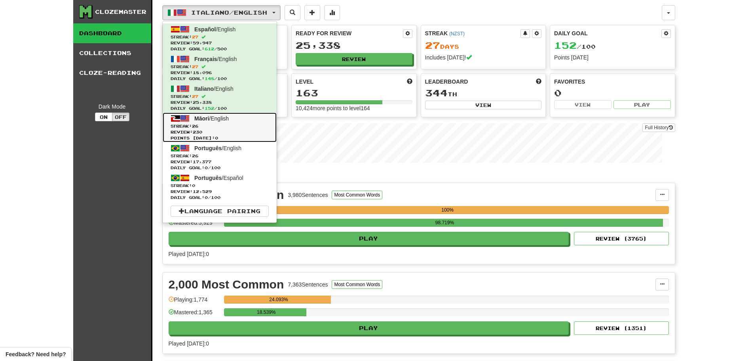
click at [221, 125] on span "Streak: 26" at bounding box center [220, 126] width 98 height 6
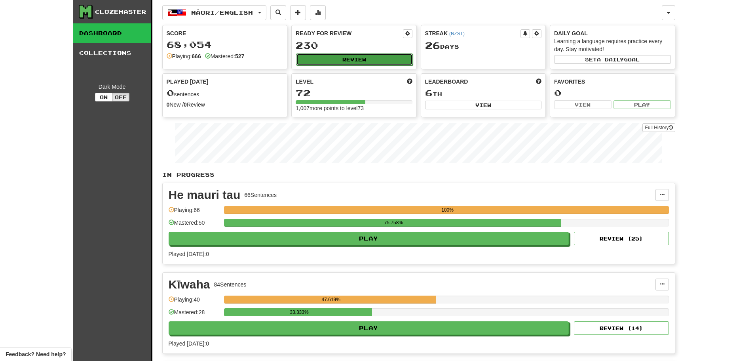
click at [328, 64] on button "Review" at bounding box center [354, 59] width 117 height 12
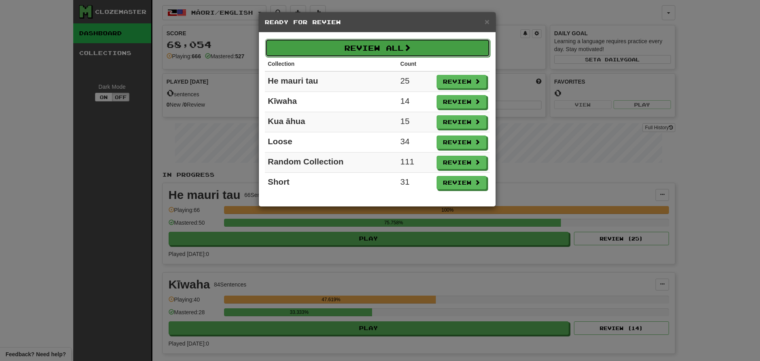
click at [330, 44] on button "Review All" at bounding box center [377, 48] width 225 height 18
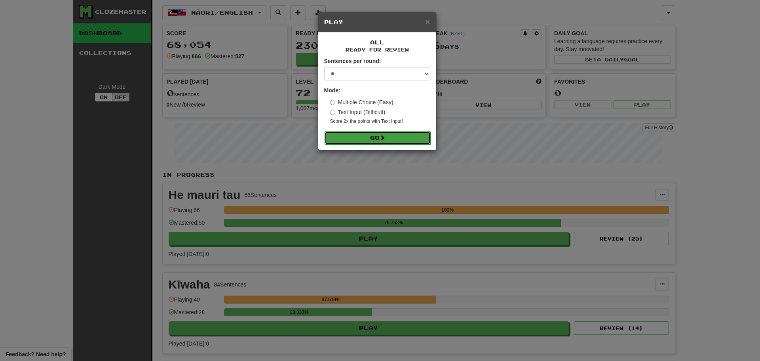
click at [358, 139] on button "Go" at bounding box center [378, 137] width 106 height 13
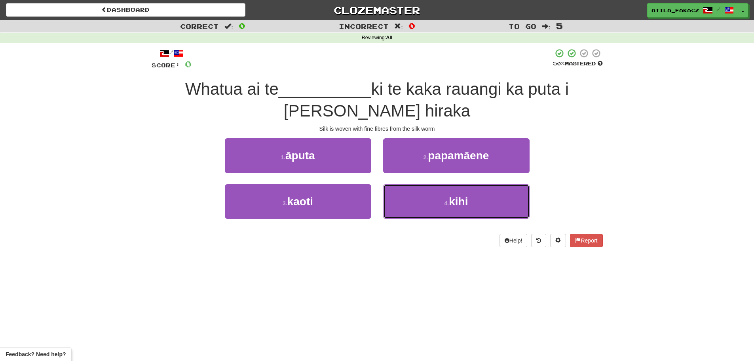
drag, startPoint x: 413, startPoint y: 198, endPoint x: 405, endPoint y: 184, distance: 16.0
click at [414, 197] on button "4 . kihi" at bounding box center [456, 201] width 146 height 34
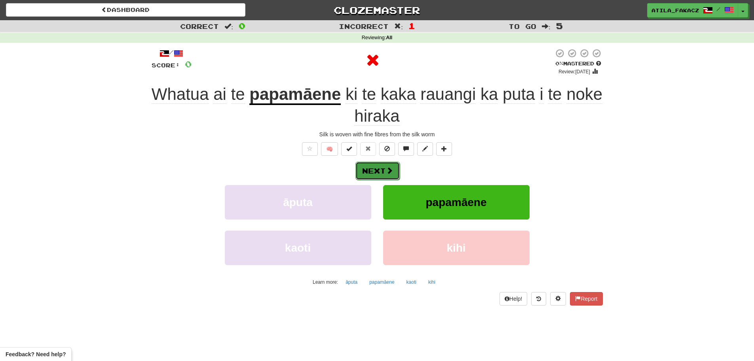
click at [379, 167] on button "Next" at bounding box center [378, 171] width 44 height 18
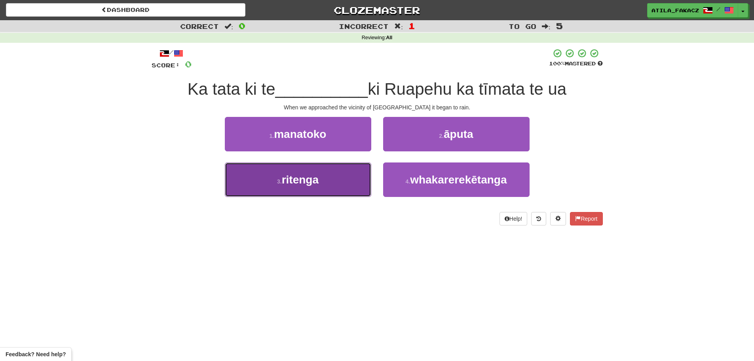
click at [350, 182] on button "3 . ritenga" at bounding box center [298, 179] width 146 height 34
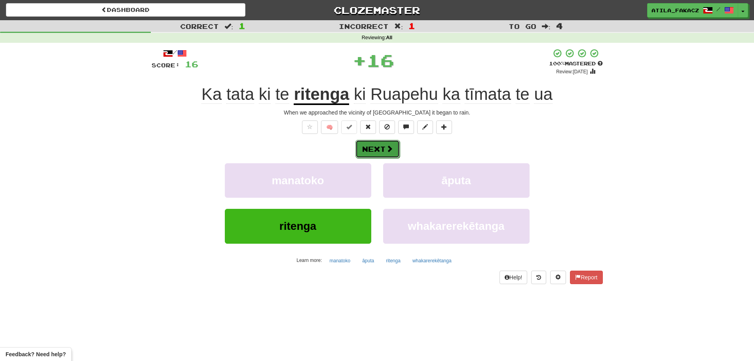
click at [383, 146] on button "Next" at bounding box center [378, 149] width 44 height 18
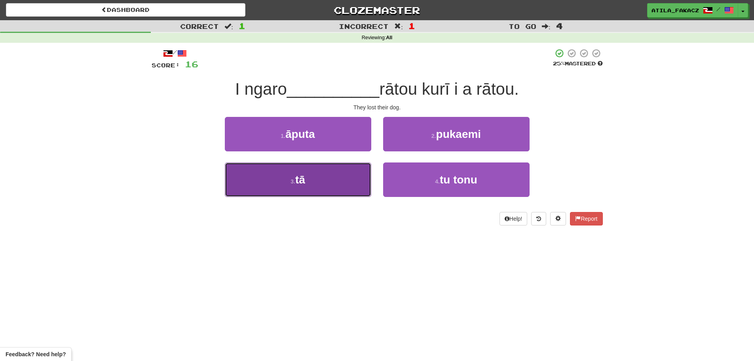
click at [327, 179] on button "3 . tā" at bounding box center [298, 179] width 146 height 34
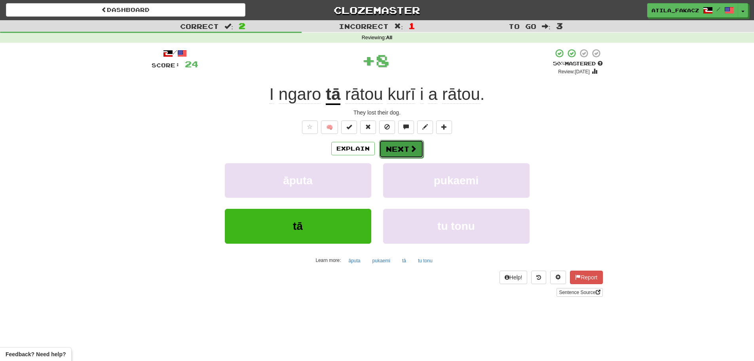
click at [399, 145] on button "Next" at bounding box center [401, 149] width 44 height 18
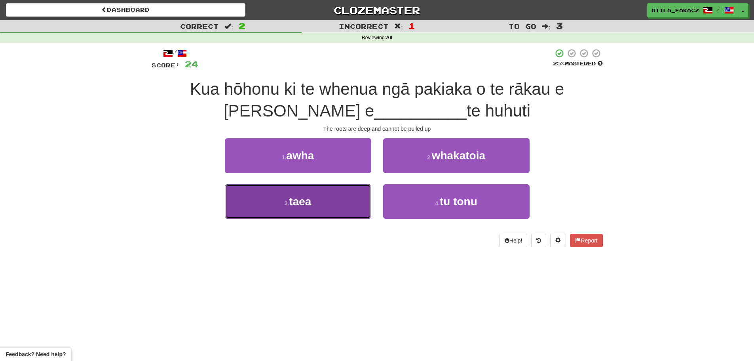
click at [322, 189] on button "3 . taea" at bounding box center [298, 201] width 146 height 34
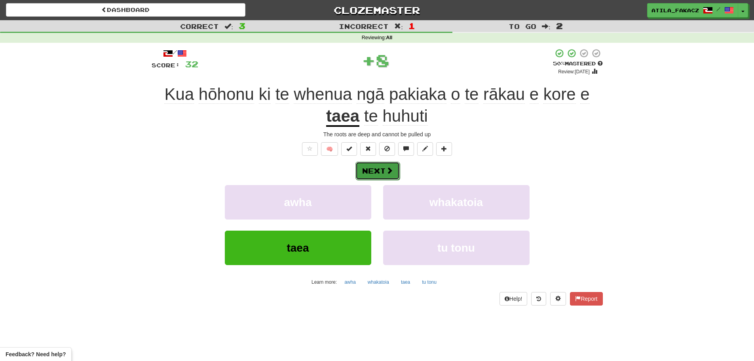
click at [390, 169] on span at bounding box center [389, 170] width 7 height 7
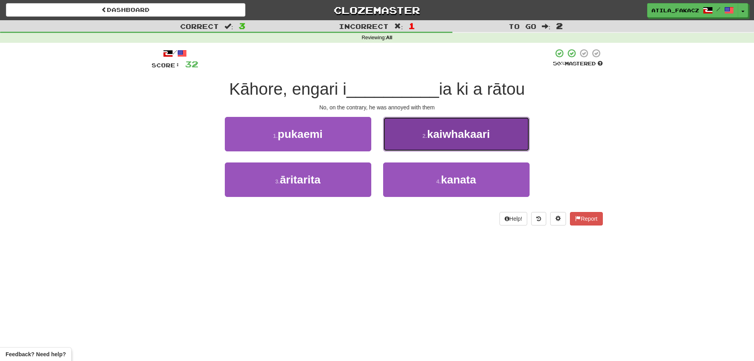
click at [453, 131] on span "kaiwhakaari" at bounding box center [458, 134] width 63 height 12
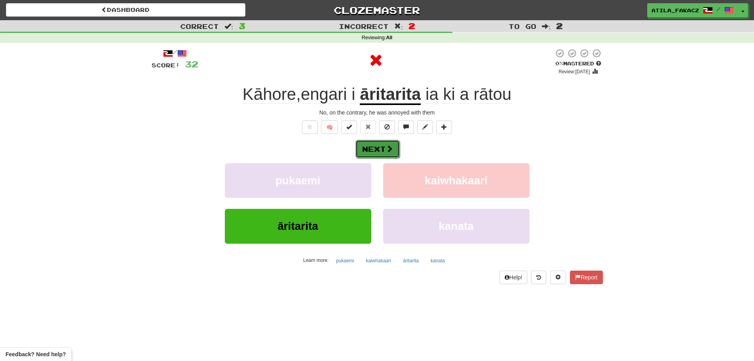
click at [383, 142] on button "Next" at bounding box center [378, 149] width 44 height 18
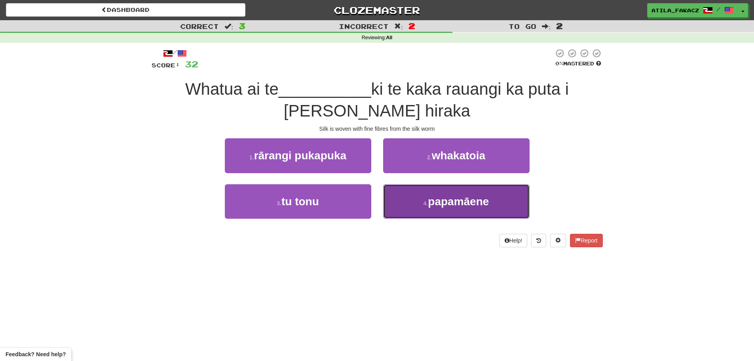
click at [445, 202] on span "papamāene" at bounding box center [458, 201] width 61 height 12
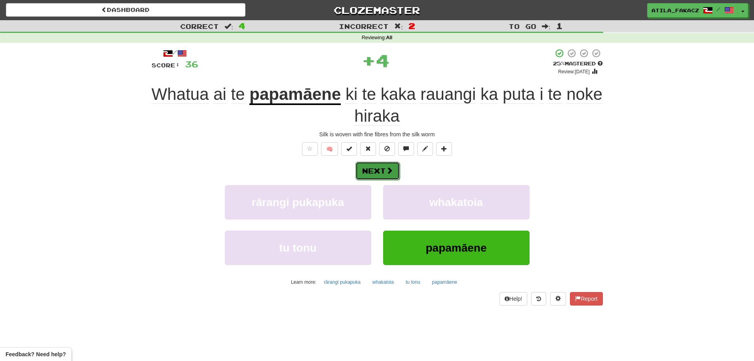
click at [375, 163] on button "Next" at bounding box center [378, 171] width 44 height 18
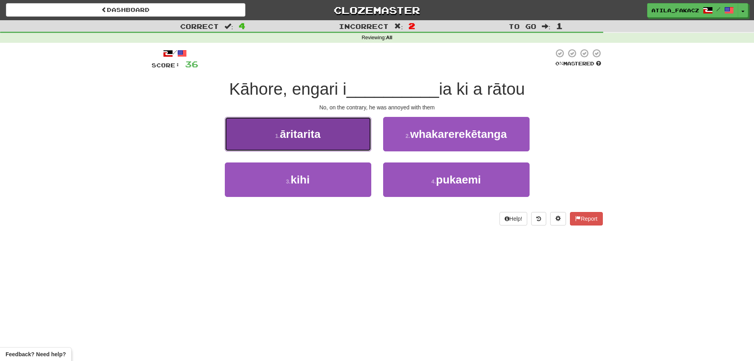
click at [314, 130] on span "āritarita" at bounding box center [300, 134] width 41 height 12
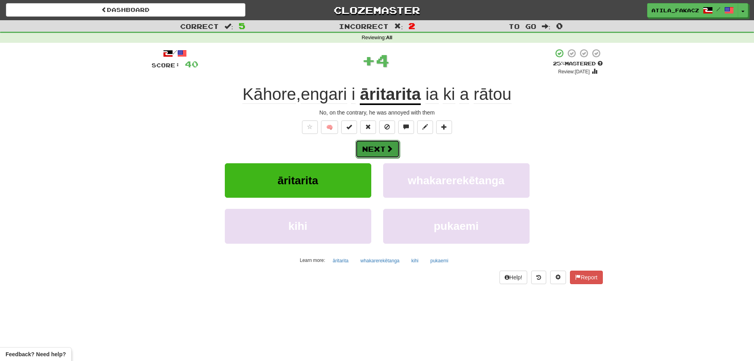
click at [388, 150] on span at bounding box center [389, 148] width 7 height 7
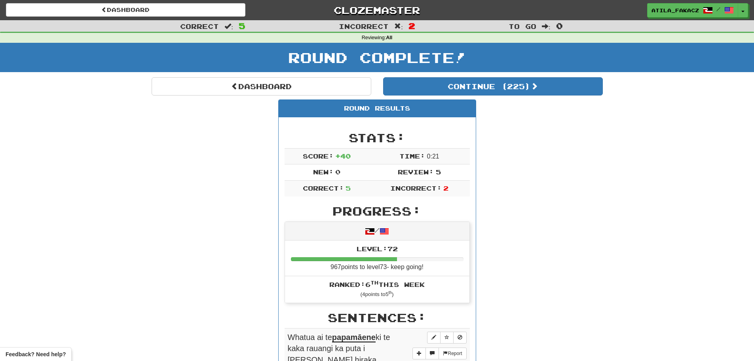
click at [381, 244] on div "/ Level: 72 967 points to level 73 - keep going! Ranked: 6 th this week ( 4 poi…" at bounding box center [377, 262] width 185 height 82
click at [188, 178] on div "Round Results Stats: Score: + 40 Time: 0 : 21 New: 0 Review: 5 Correct: 5 Incor…" at bounding box center [377, 330] width 451 height 461
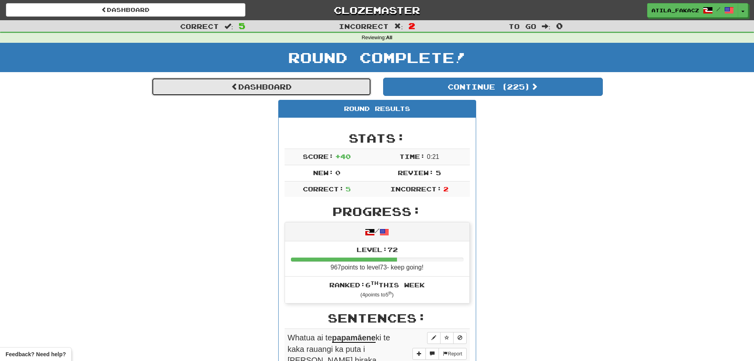
click at [243, 81] on link "Dashboard" at bounding box center [262, 87] width 220 height 18
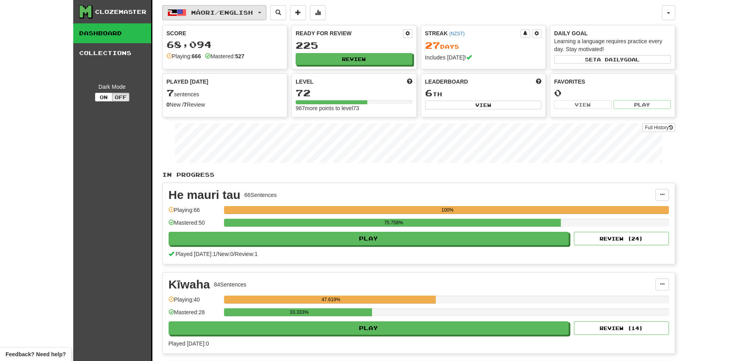
click at [222, 14] on span "Māori / English" at bounding box center [222, 12] width 62 height 7
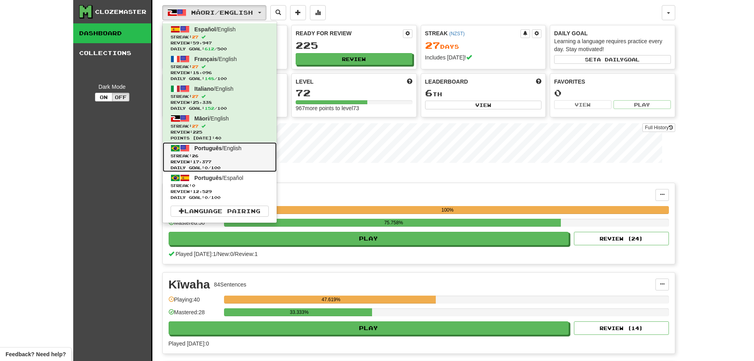
click at [224, 152] on link "Português / English Streak: 26 Review: 17,377 Daily Goal: 0 / 100" at bounding box center [220, 157] width 114 height 30
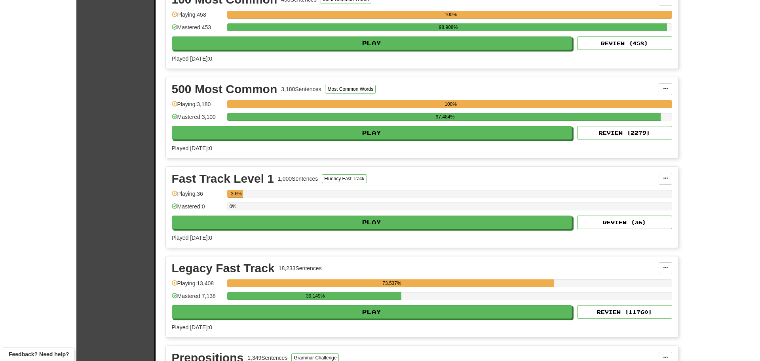
scroll to position [356, 0]
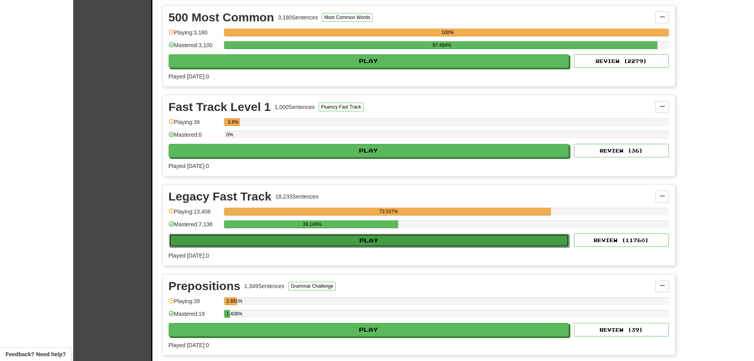
click at [369, 243] on button "Play" at bounding box center [369, 240] width 401 height 13
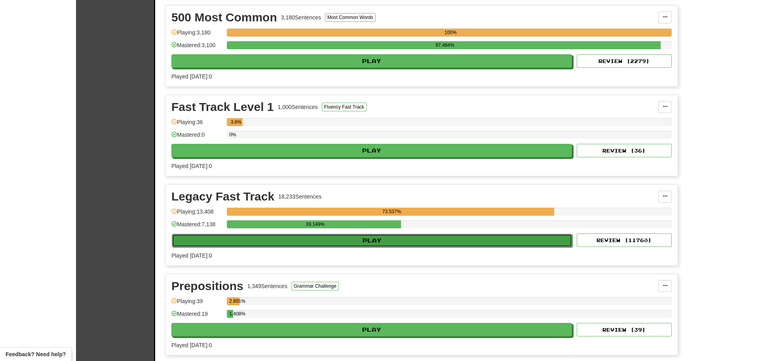
select select "********"
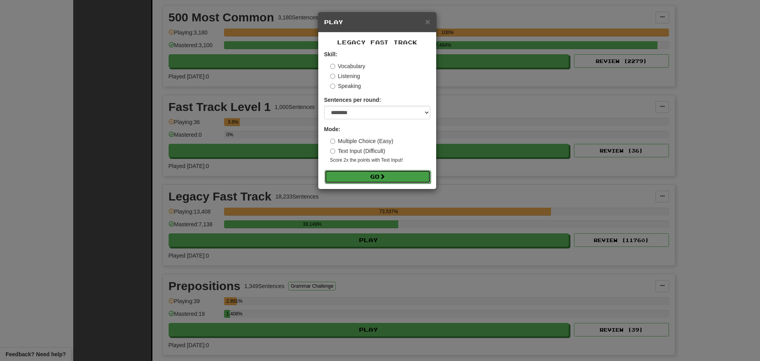
click at [383, 175] on span at bounding box center [383, 176] width 6 height 6
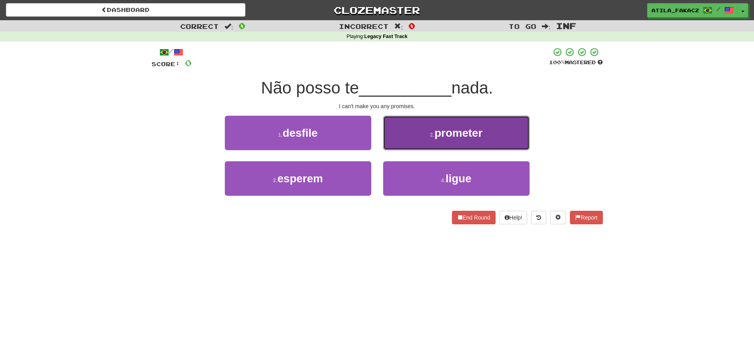
click at [464, 136] on span "prometer" at bounding box center [459, 133] width 48 height 12
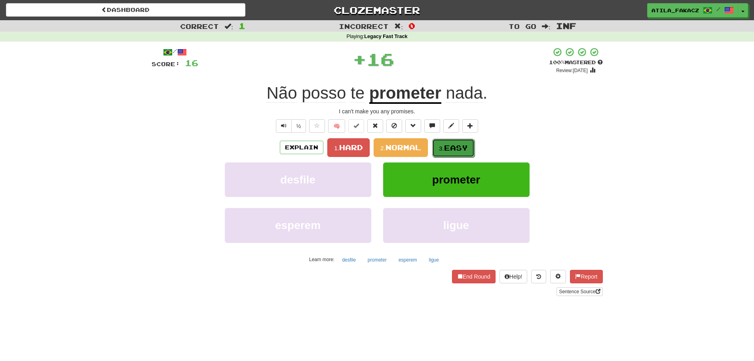
click at [440, 142] on button "3. Easy" at bounding box center [453, 148] width 42 height 19
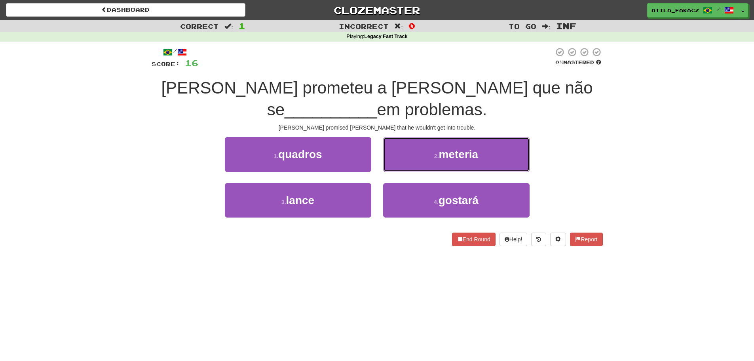
drag, startPoint x: 399, startPoint y: 153, endPoint x: 403, endPoint y: 158, distance: 6.8
click at [400, 152] on button "2 . meteria" at bounding box center [456, 154] width 146 height 34
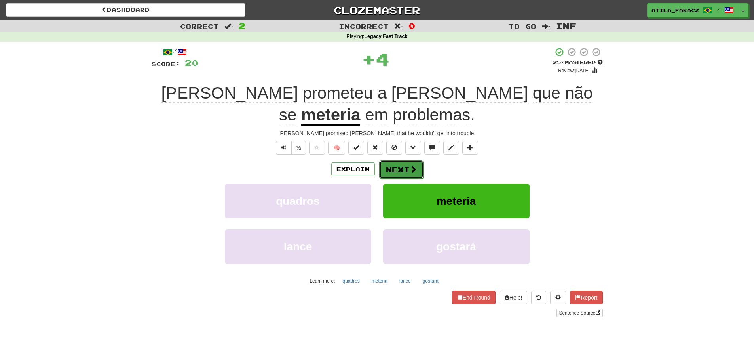
click at [405, 160] on button "Next" at bounding box center [401, 169] width 44 height 18
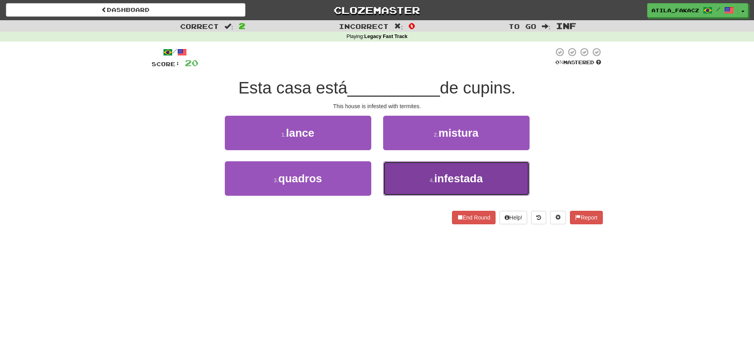
click at [400, 170] on button "4 . infestada" at bounding box center [456, 178] width 146 height 34
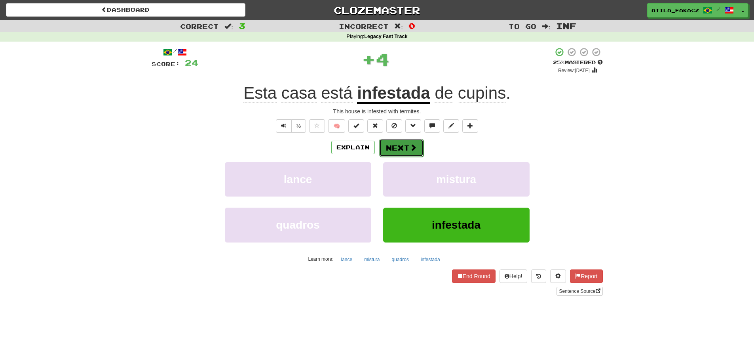
click at [403, 144] on button "Next" at bounding box center [401, 148] width 44 height 18
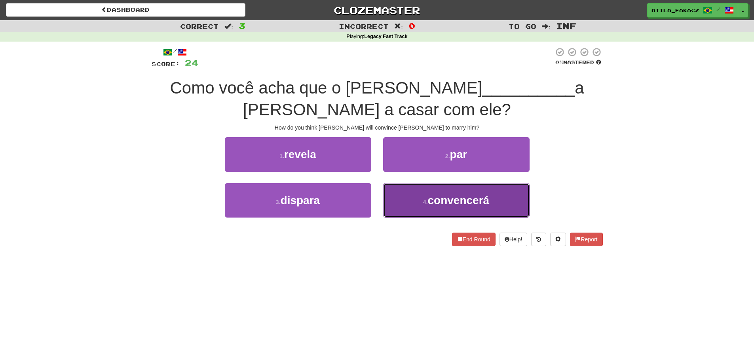
click at [398, 209] on button "4 . convencerá" at bounding box center [456, 200] width 146 height 34
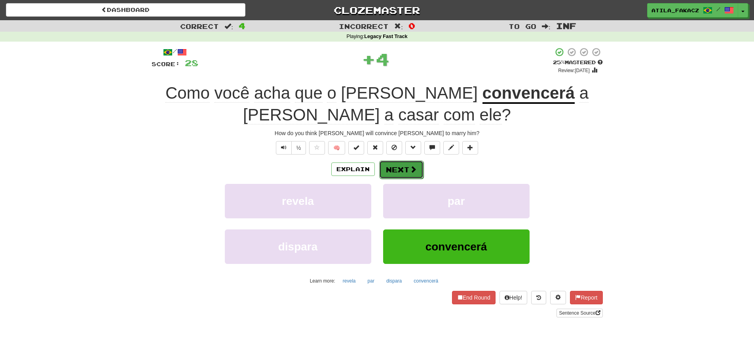
click at [416, 161] on button "Next" at bounding box center [401, 169] width 44 height 18
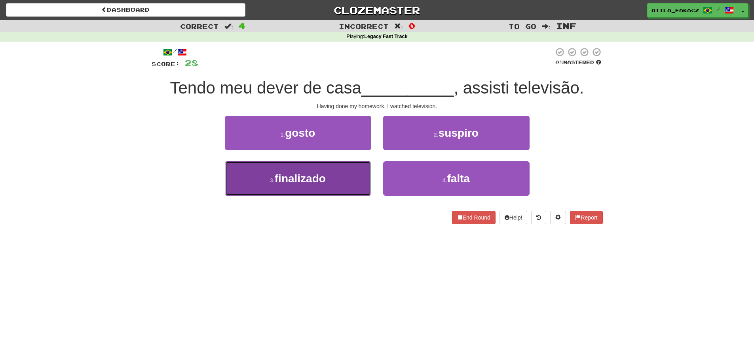
click at [321, 171] on button "3 . finalizado" at bounding box center [298, 178] width 146 height 34
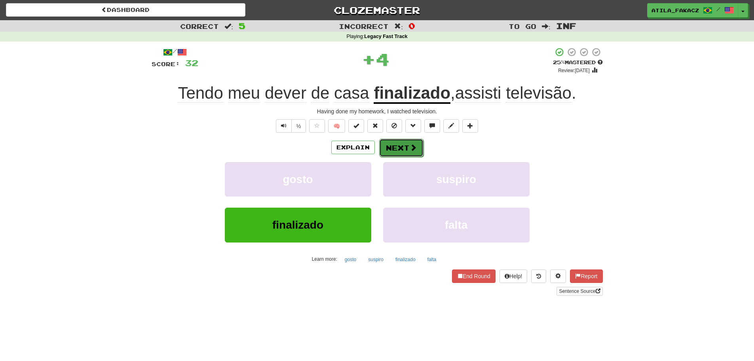
click at [398, 148] on button "Next" at bounding box center [401, 148] width 44 height 18
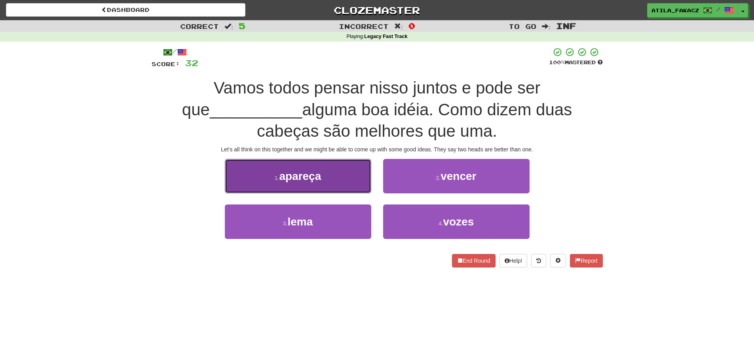
click at [334, 184] on button "1 . apareça" at bounding box center [298, 176] width 146 height 34
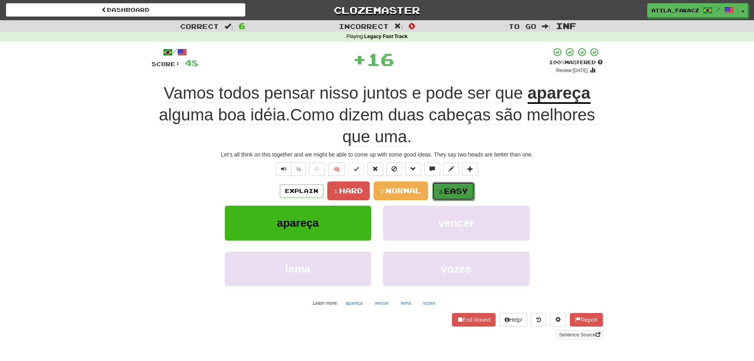
click at [456, 192] on span "Easy" at bounding box center [456, 190] width 24 height 9
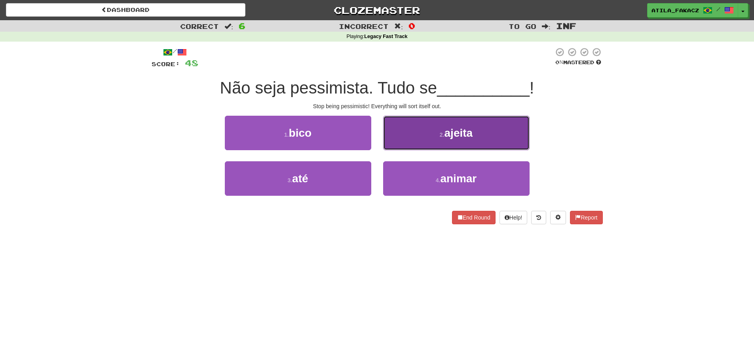
click at [403, 135] on button "2 . ajeita" at bounding box center [456, 133] width 146 height 34
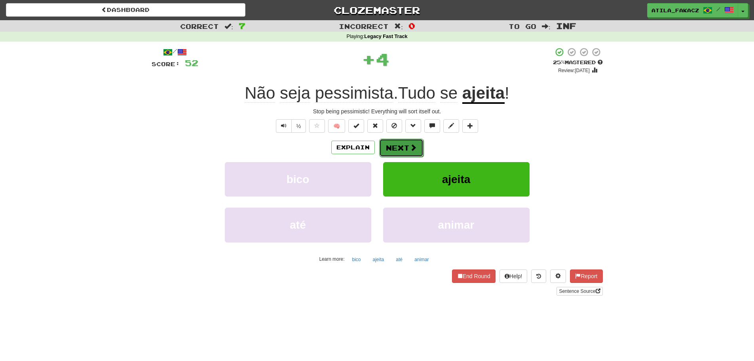
click at [405, 142] on button "Next" at bounding box center [401, 148] width 44 height 18
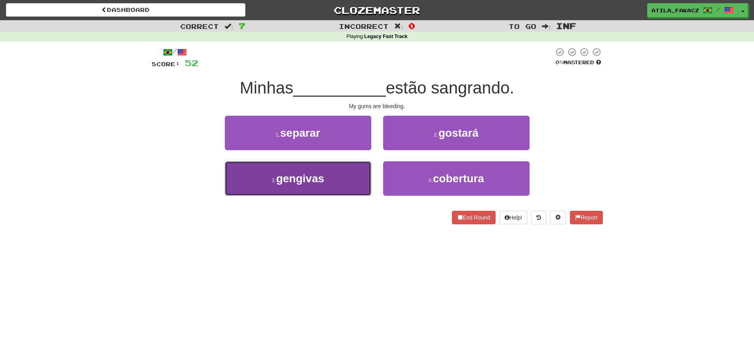
click at [351, 180] on button "3 . gengivas" at bounding box center [298, 178] width 146 height 34
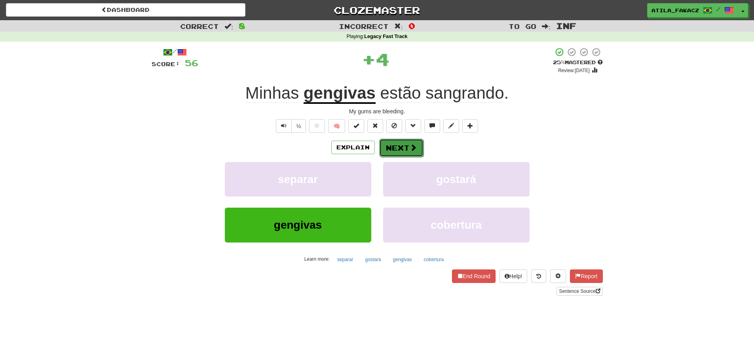
click at [399, 147] on button "Next" at bounding box center [401, 148] width 44 height 18
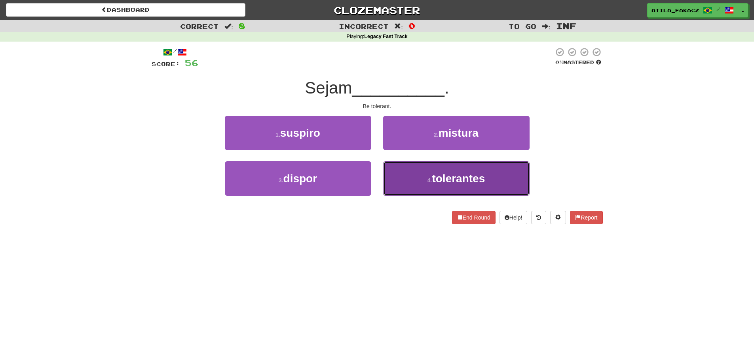
click at [416, 177] on button "4 . tolerantes" at bounding box center [456, 178] width 146 height 34
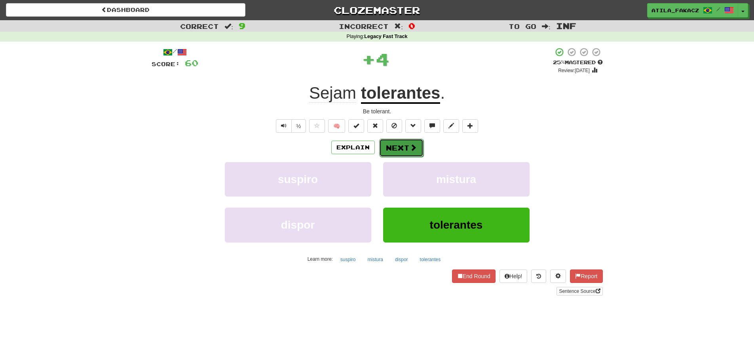
click at [410, 145] on span at bounding box center [413, 147] width 7 height 7
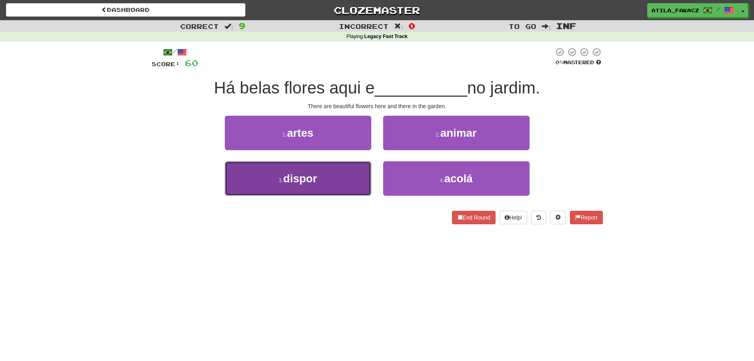
click at [341, 189] on button "3 . dispor" at bounding box center [298, 178] width 146 height 34
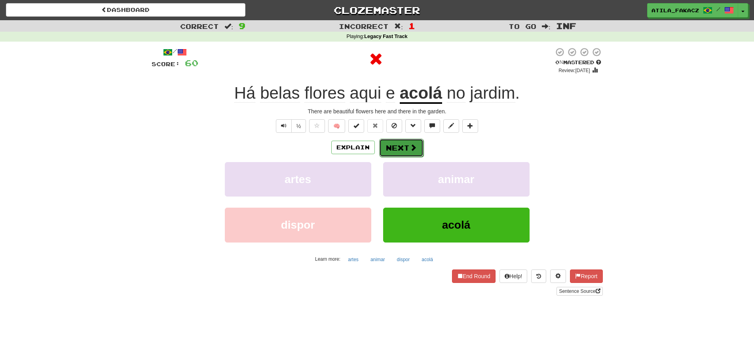
click at [409, 140] on button "Next" at bounding box center [401, 148] width 44 height 18
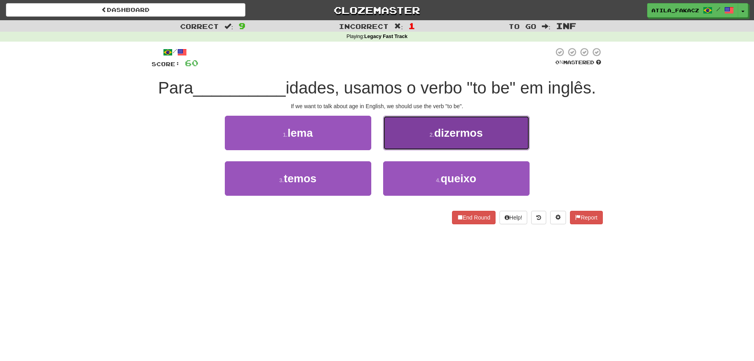
click at [409, 141] on button "2 . dizermos" at bounding box center [456, 133] width 146 height 34
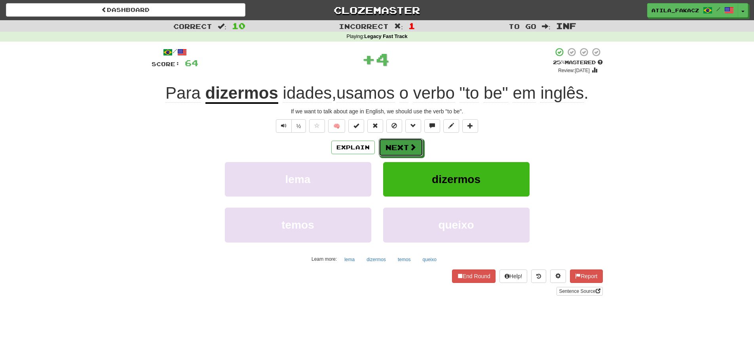
click at [409, 141] on button "Next" at bounding box center [401, 147] width 44 height 18
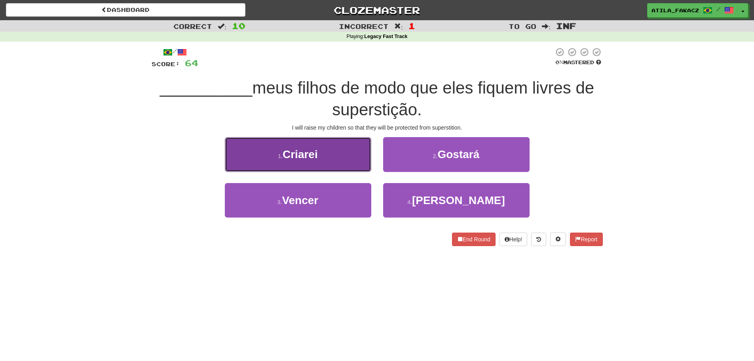
click at [326, 151] on button "1 . Criarei" at bounding box center [298, 154] width 146 height 34
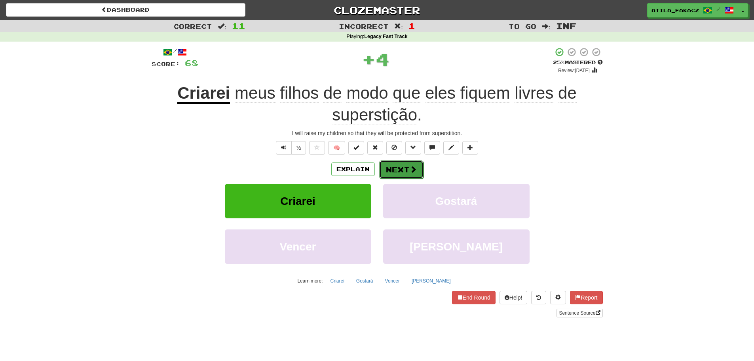
click at [403, 163] on button "Next" at bounding box center [401, 169] width 44 height 18
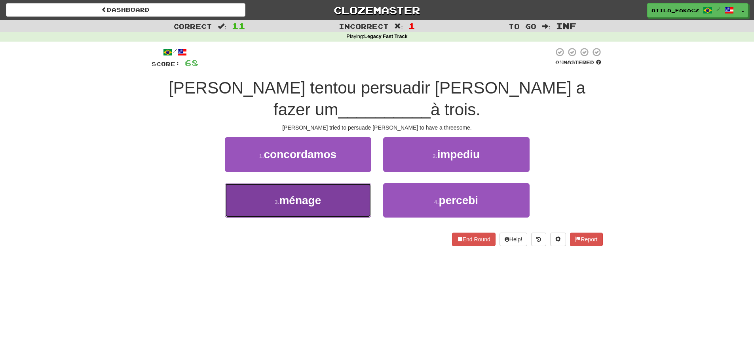
click at [346, 183] on button "3 . ménage" at bounding box center [298, 200] width 146 height 34
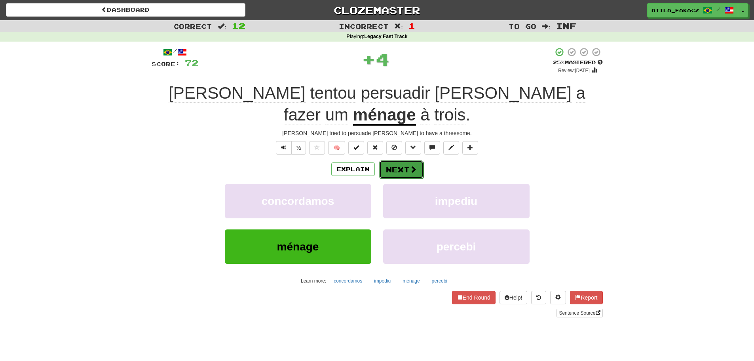
click at [410, 165] on span at bounding box center [413, 168] width 7 height 7
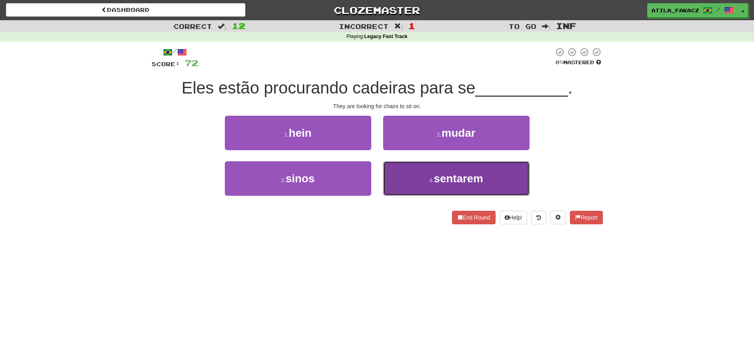
click at [390, 182] on button "4 . sentarem" at bounding box center [456, 178] width 146 height 34
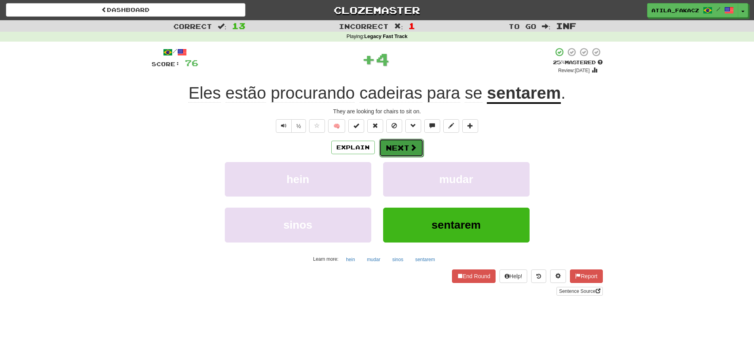
click at [404, 141] on button "Next" at bounding box center [401, 148] width 44 height 18
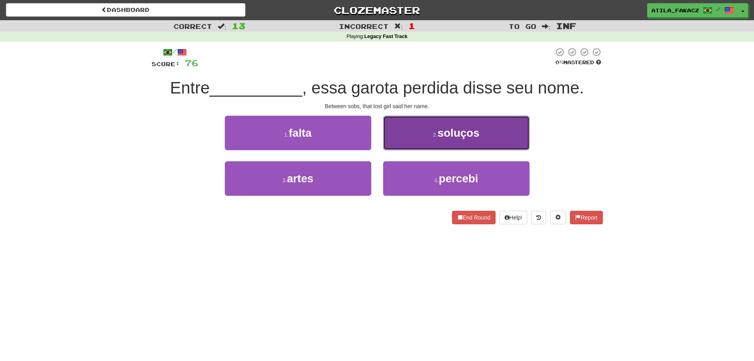
click at [416, 136] on button "2 . soluços" at bounding box center [456, 133] width 146 height 34
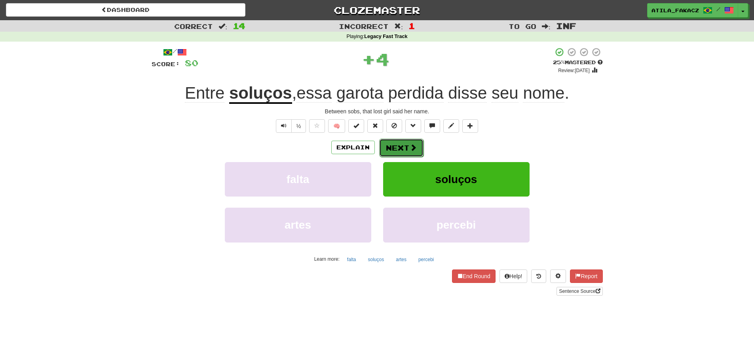
click at [395, 150] on button "Next" at bounding box center [401, 148] width 44 height 18
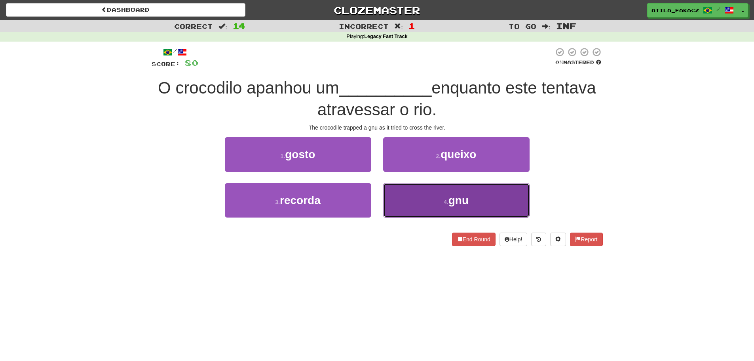
click at [411, 192] on button "4 . gnu" at bounding box center [456, 200] width 146 height 34
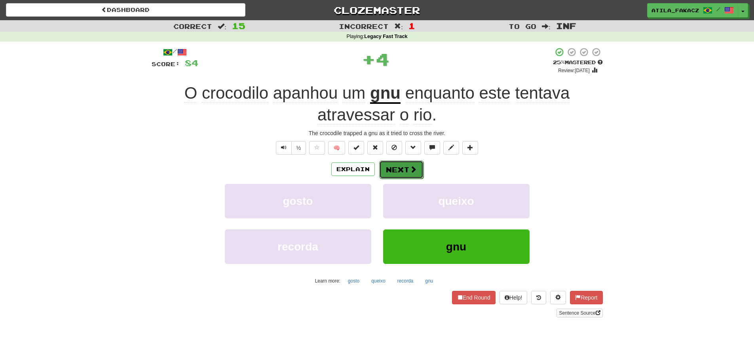
click at [399, 169] on button "Next" at bounding box center [401, 169] width 44 height 18
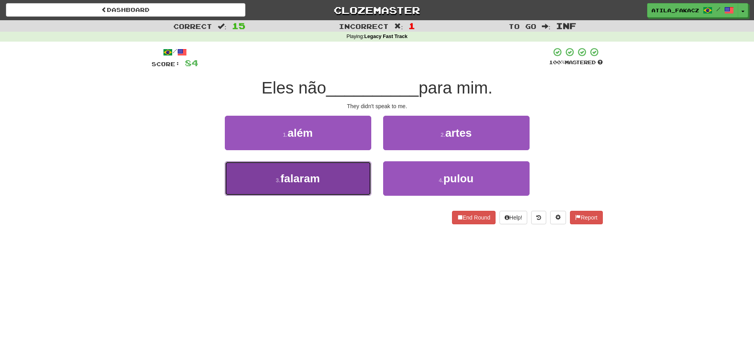
click at [341, 181] on button "3 . falaram" at bounding box center [298, 178] width 146 height 34
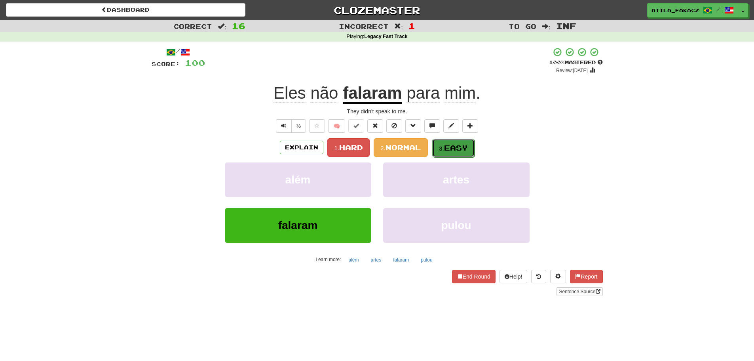
click at [454, 145] on span "Easy" at bounding box center [456, 147] width 24 height 9
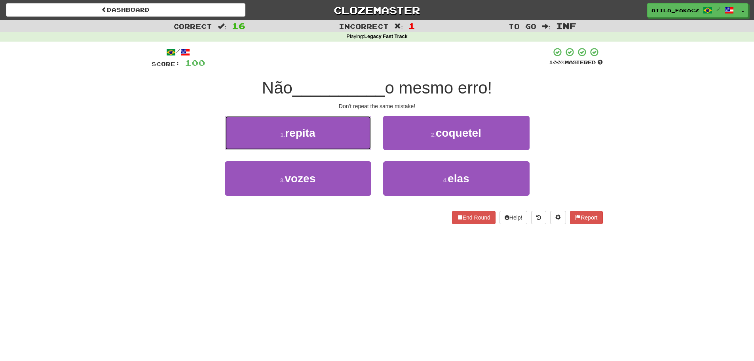
click at [325, 129] on button "1 . repita" at bounding box center [298, 133] width 146 height 34
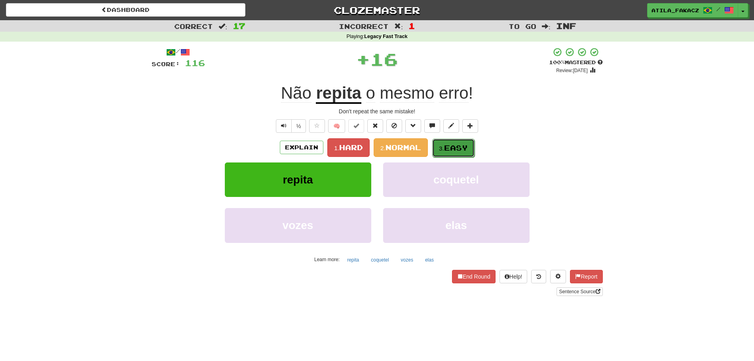
click at [442, 143] on button "3. Easy" at bounding box center [453, 148] width 42 height 19
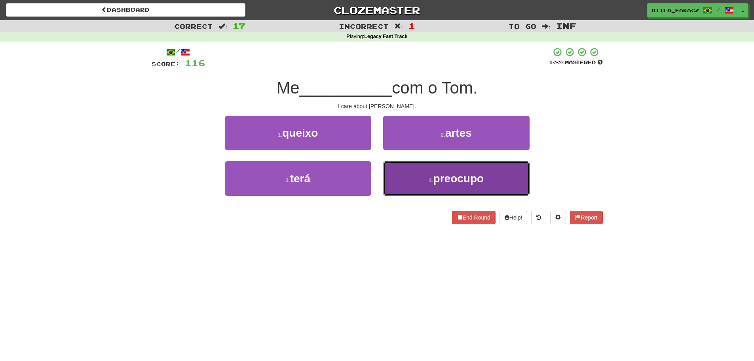
click at [413, 178] on button "4 . preocupo" at bounding box center [456, 178] width 146 height 34
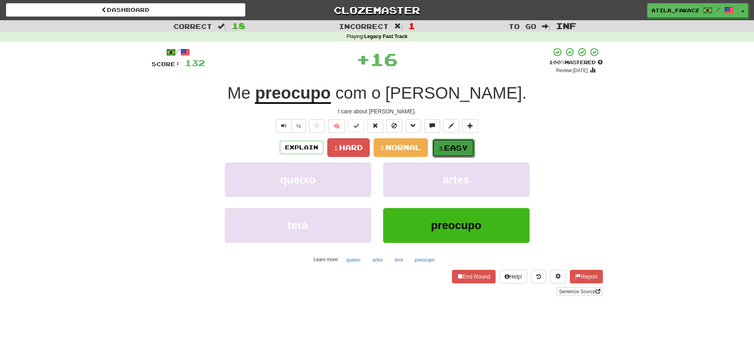
click at [444, 148] on small "3." at bounding box center [441, 148] width 5 height 7
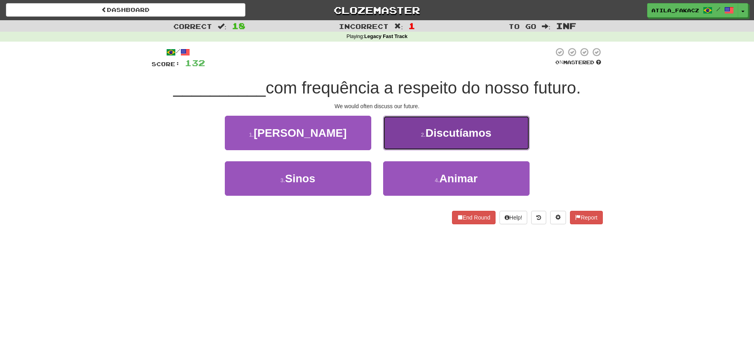
click at [429, 134] on span "Discutíamos" at bounding box center [459, 133] width 66 height 12
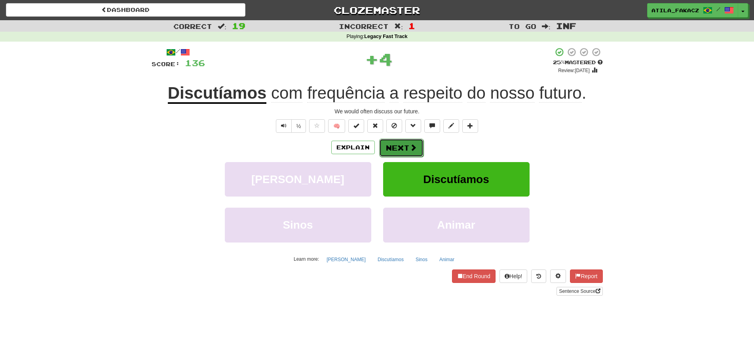
click at [410, 144] on span at bounding box center [413, 147] width 7 height 7
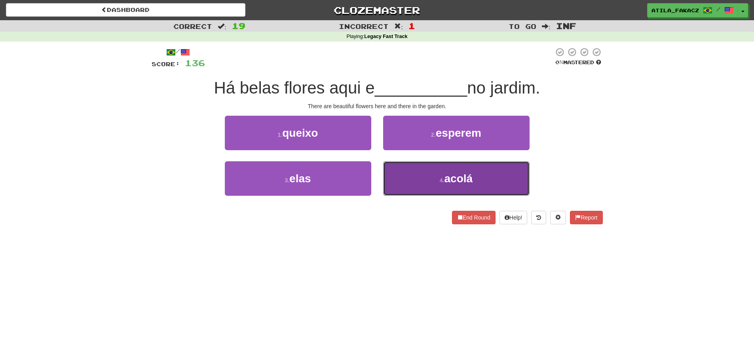
click at [417, 175] on button "4 . acolá" at bounding box center [456, 178] width 146 height 34
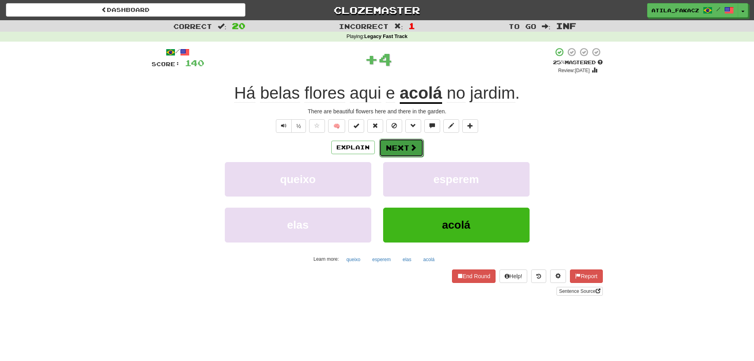
click at [405, 142] on button "Next" at bounding box center [401, 148] width 44 height 18
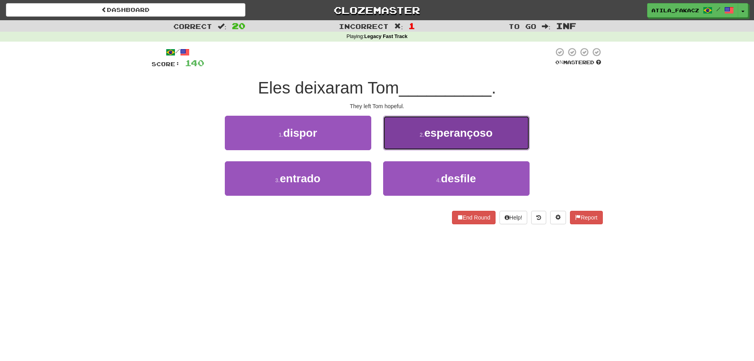
click at [418, 129] on button "2 . esperançoso" at bounding box center [456, 133] width 146 height 34
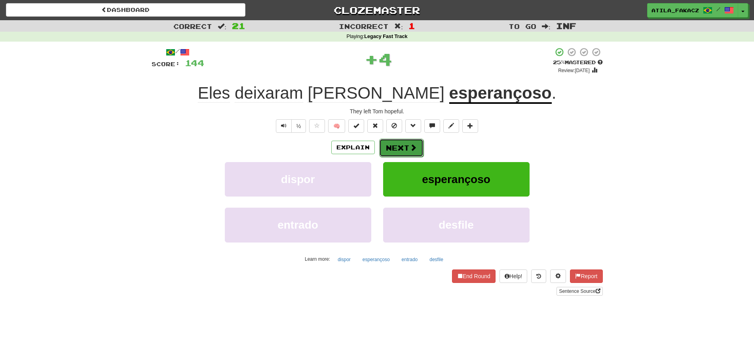
click at [406, 151] on button "Next" at bounding box center [401, 148] width 44 height 18
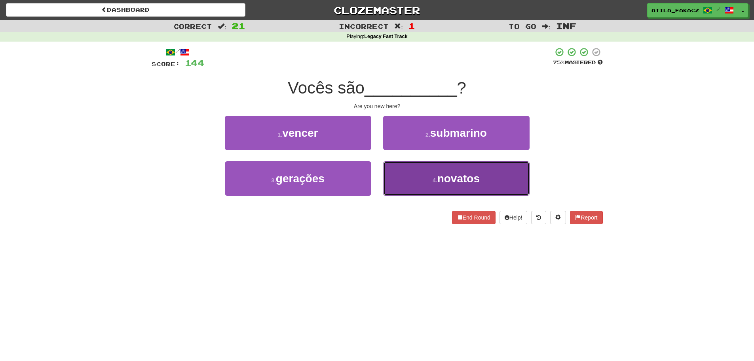
click at [430, 173] on button "4 . novatos" at bounding box center [456, 178] width 146 height 34
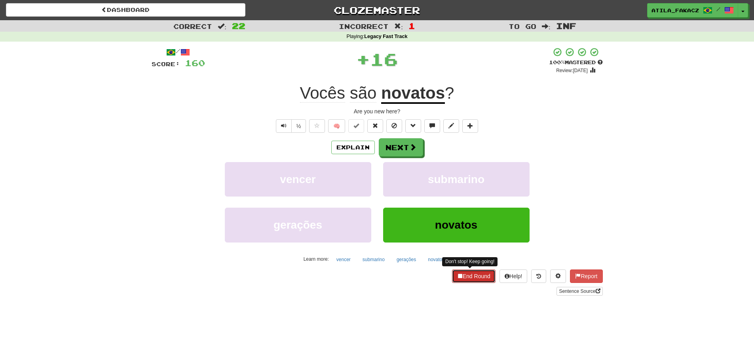
click at [479, 274] on button "End Round" at bounding box center [474, 275] width 44 height 13
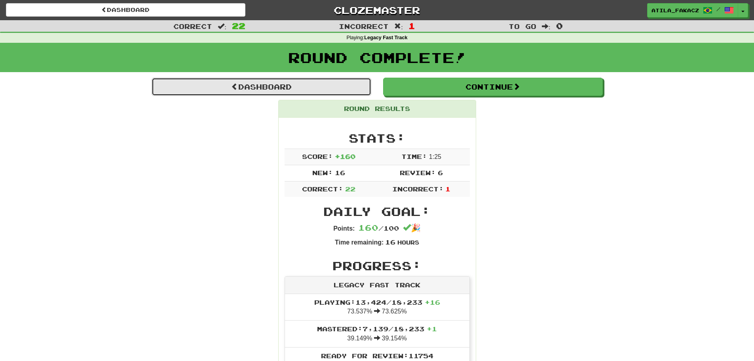
click at [268, 82] on link "Dashboard" at bounding box center [262, 87] width 220 height 18
